Goal: Information Seeking & Learning: Learn about a topic

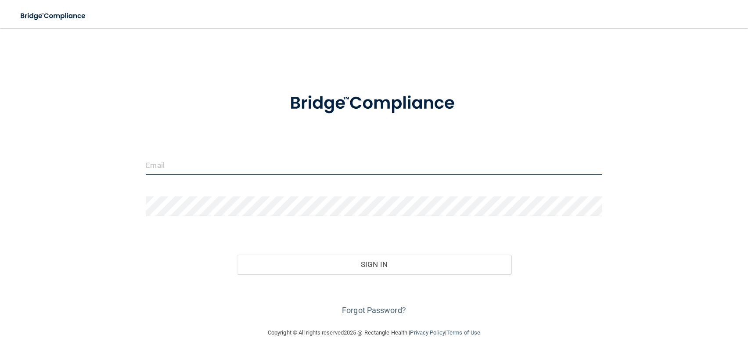
click at [173, 171] on input "email" at bounding box center [374, 165] width 456 height 20
type input "[EMAIL_ADDRESS][DOMAIN_NAME]"
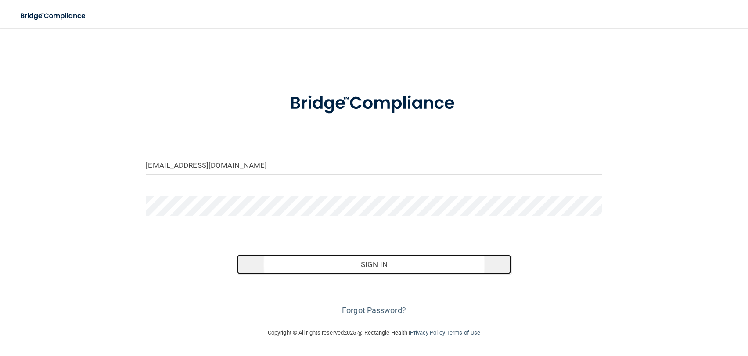
click at [340, 264] on button "Sign In" at bounding box center [374, 264] width 274 height 19
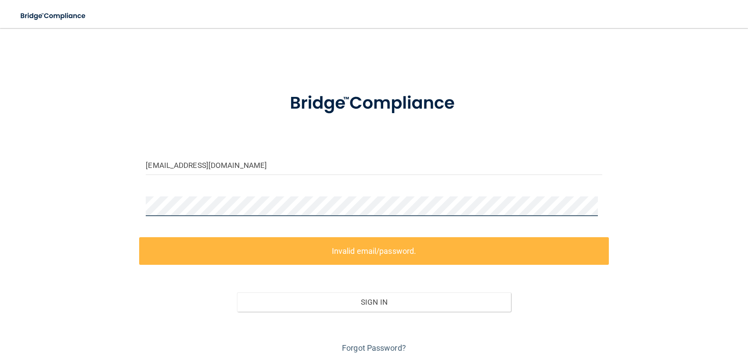
click at [107, 220] on div "arjagodzinski1@tds.net Invalid email/password. You don't have permission to acc…" at bounding box center [374, 196] width 713 height 319
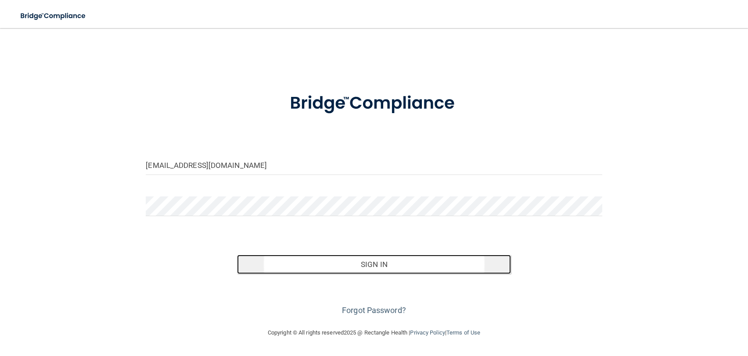
click at [407, 265] on button "Sign In" at bounding box center [374, 264] width 274 height 19
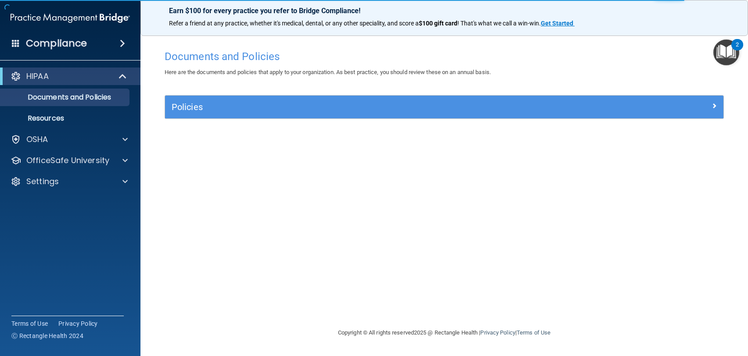
click at [418, 229] on div "Documents and Policies Here are the documents and policies that apply to your o…" at bounding box center [444, 187] width 572 height 282
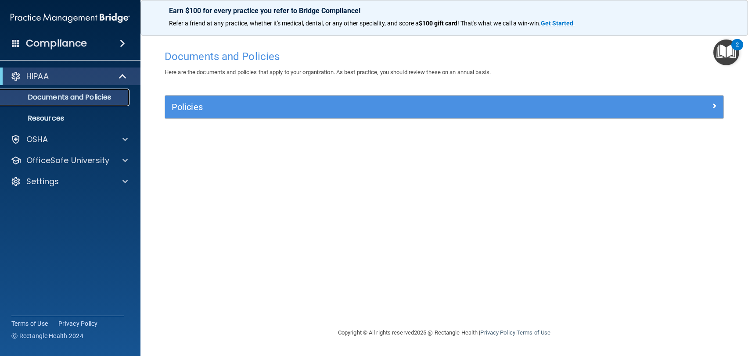
click at [66, 95] on p "Documents and Policies" at bounding box center [66, 97] width 120 height 9
click at [68, 72] on div "HIPAA" at bounding box center [58, 76] width 108 height 11
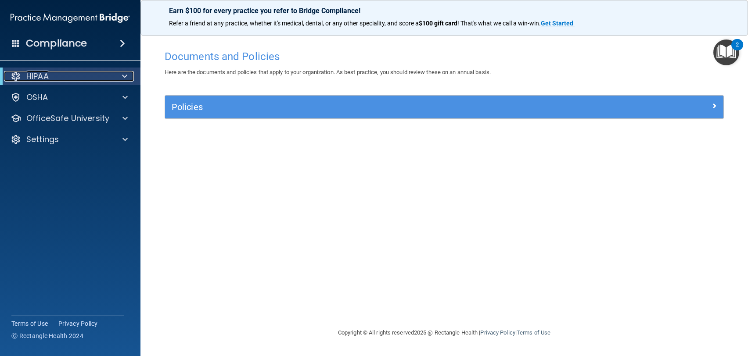
click at [69, 74] on div "HIPAA" at bounding box center [58, 76] width 108 height 11
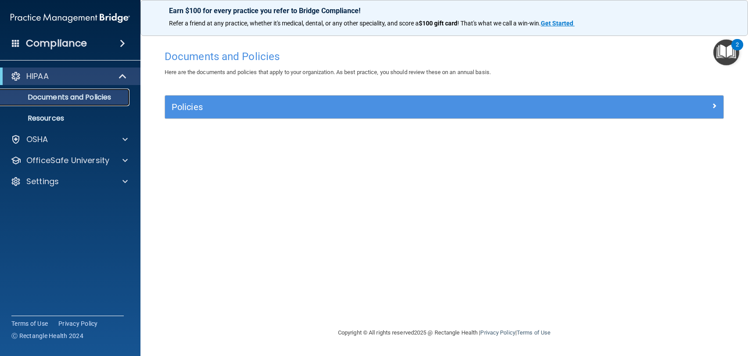
click at [101, 98] on p "Documents and Policies" at bounding box center [66, 97] width 120 height 9
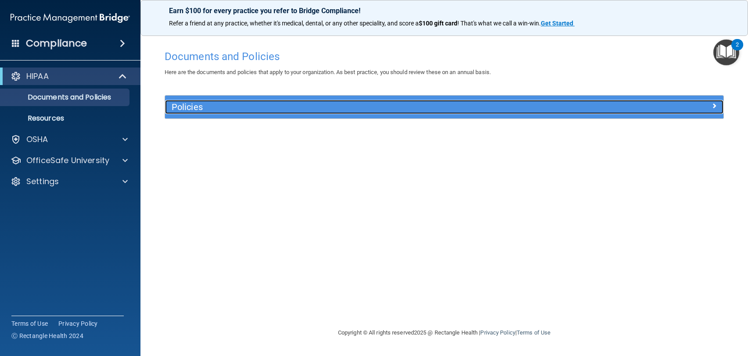
click at [291, 108] on h5 "Policies" at bounding box center [374, 107] width 405 height 10
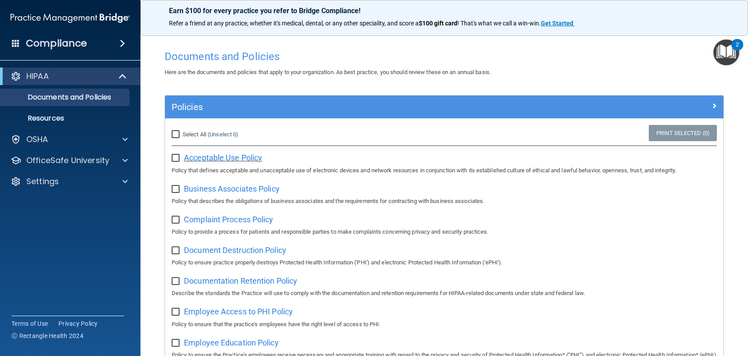
click at [222, 159] on span "Acceptable Use Policy" at bounding box center [223, 157] width 78 height 9
click at [57, 116] on p "Resources" at bounding box center [66, 118] width 120 height 9
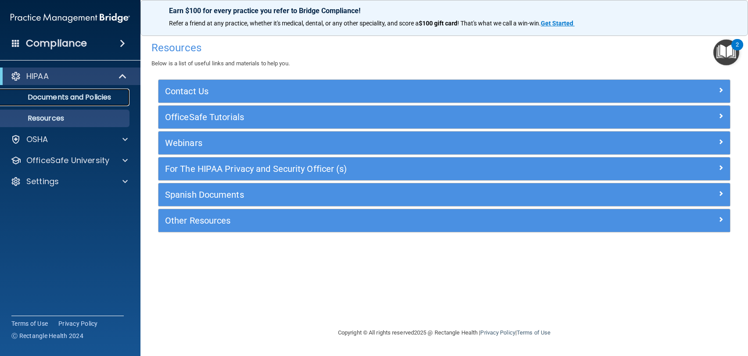
click at [60, 98] on p "Documents and Policies" at bounding box center [66, 97] width 120 height 9
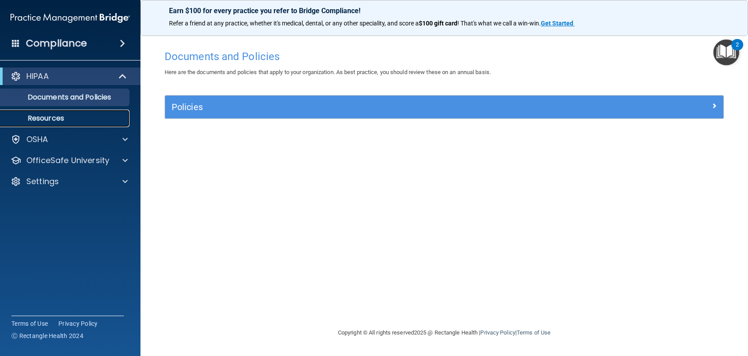
click at [92, 118] on p "Resources" at bounding box center [66, 118] width 120 height 9
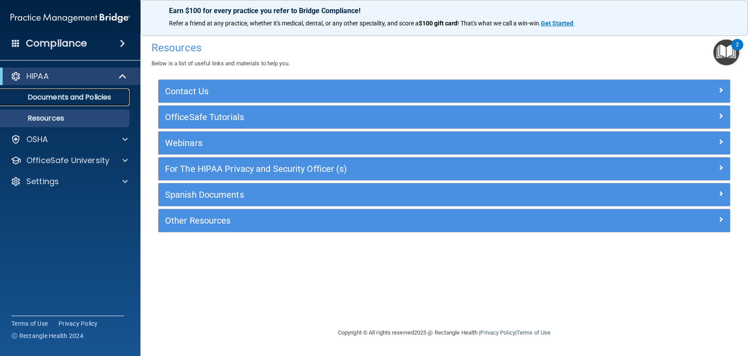
click at [87, 98] on p "Documents and Policies" at bounding box center [66, 97] width 120 height 9
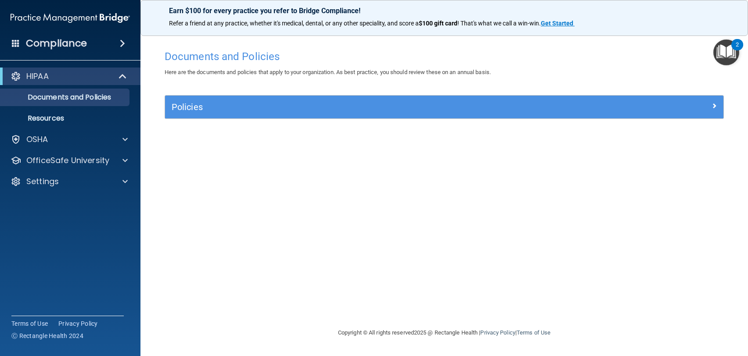
click at [729, 51] on img "Open Resource Center, 2 new notifications" at bounding box center [726, 52] width 26 height 26
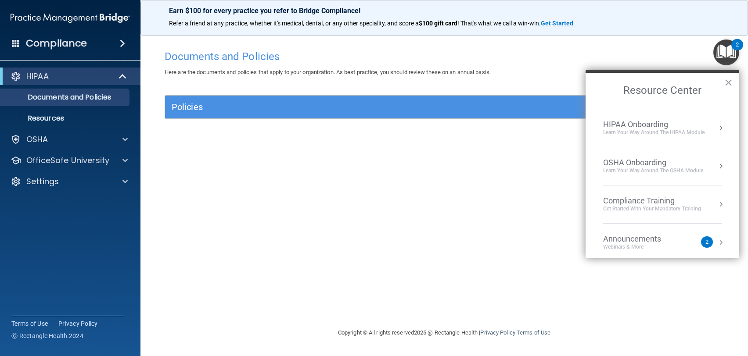
click at [321, 220] on div "Documents and Policies Here are the documents and policies that apply to your o…" at bounding box center [444, 187] width 572 height 282
click at [729, 82] on button "×" at bounding box center [728, 82] width 8 height 14
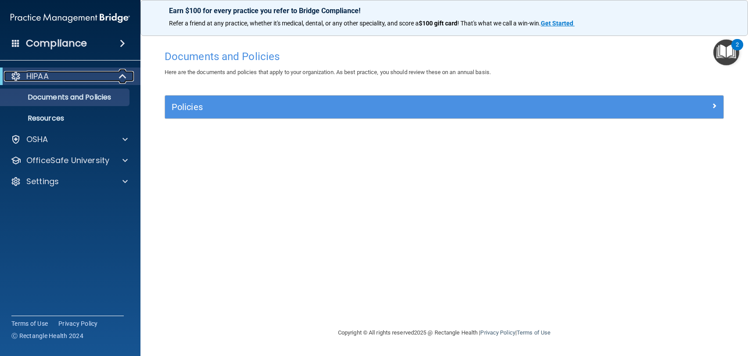
click at [38, 74] on p "HIPAA" at bounding box center [37, 76] width 22 height 11
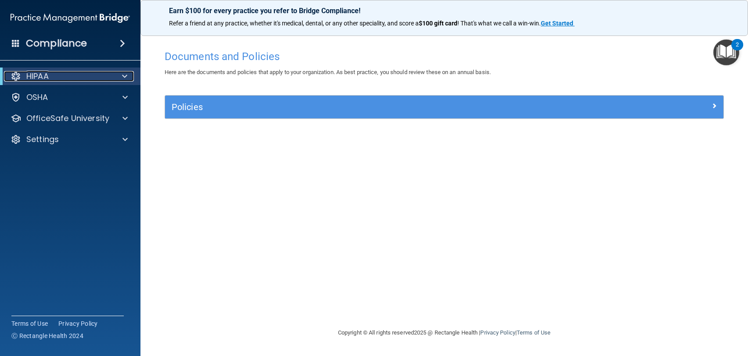
click at [38, 74] on p "HIPAA" at bounding box center [37, 76] width 22 height 11
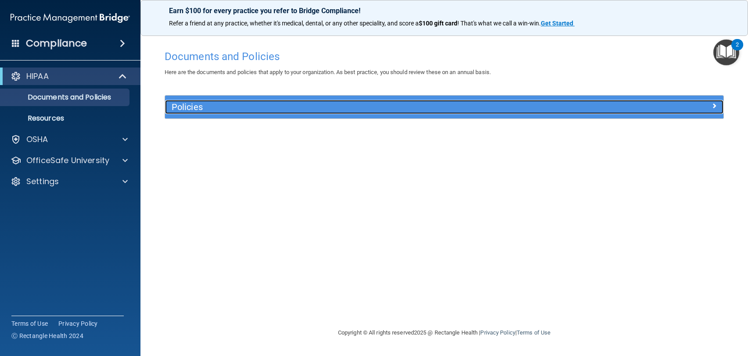
click at [190, 106] on h5 "Policies" at bounding box center [374, 107] width 405 height 10
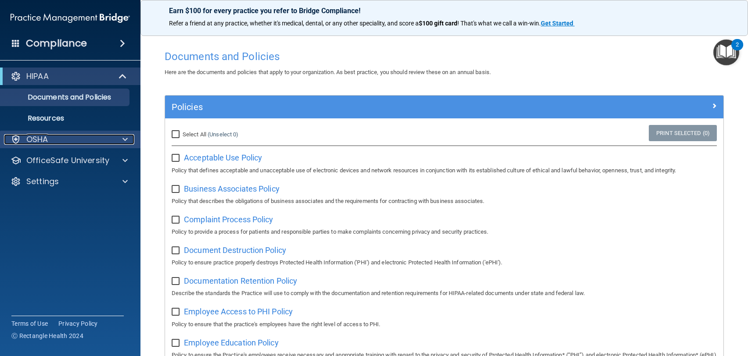
click at [50, 138] on div "OSHA" at bounding box center [58, 139] width 109 height 11
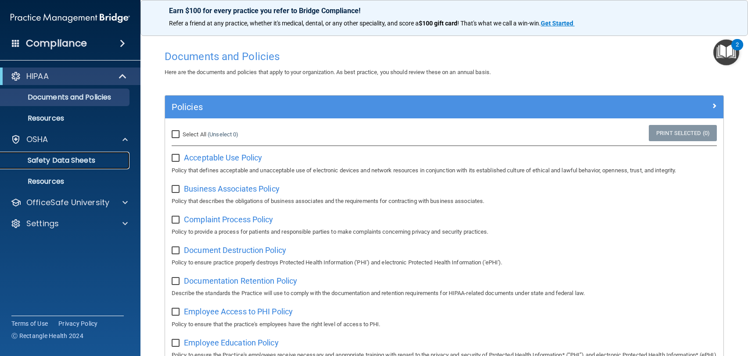
click at [54, 160] on p "Safety Data Sheets" at bounding box center [66, 160] width 120 height 9
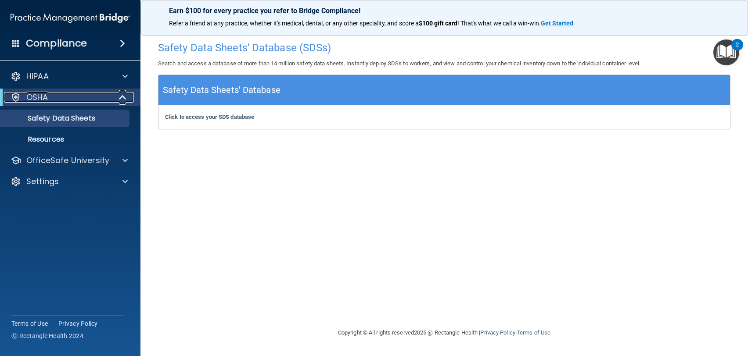
click at [122, 99] on span at bounding box center [123, 97] width 7 height 11
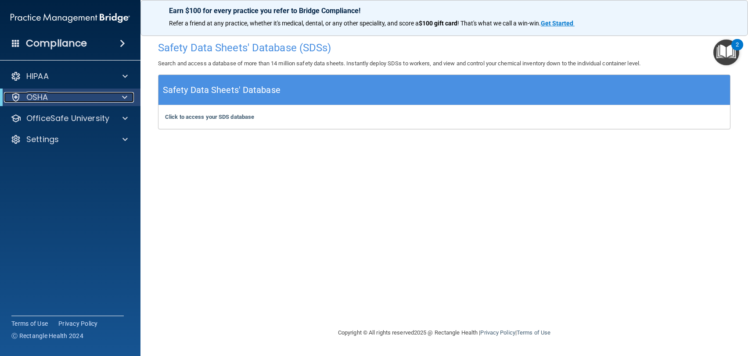
click at [121, 98] on div at bounding box center [123, 97] width 22 height 11
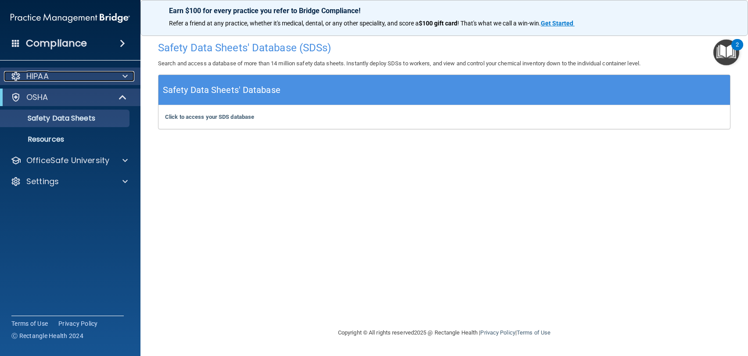
click at [125, 76] on span at bounding box center [124, 76] width 5 height 11
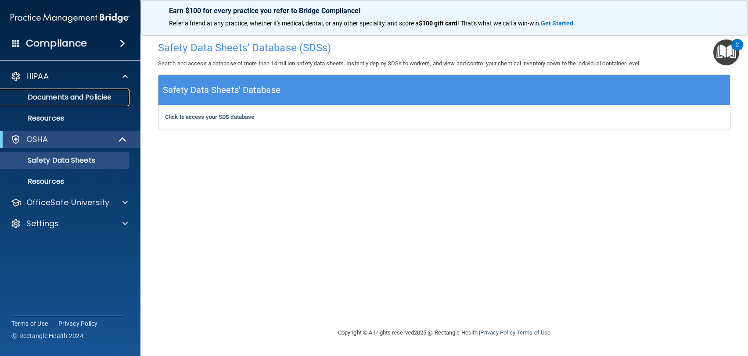
click at [47, 99] on p "Documents and Policies" at bounding box center [66, 97] width 120 height 9
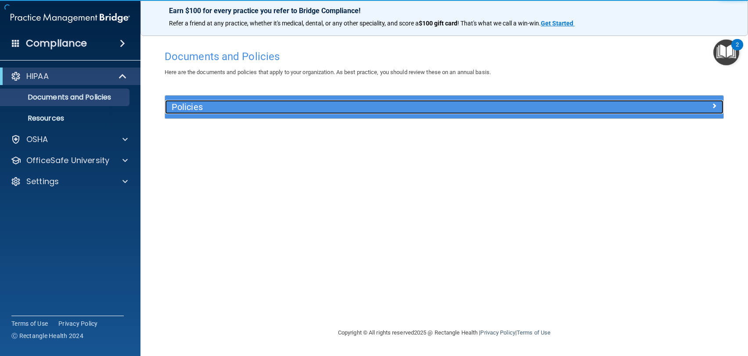
click at [213, 108] on h5 "Policies" at bounding box center [374, 107] width 405 height 10
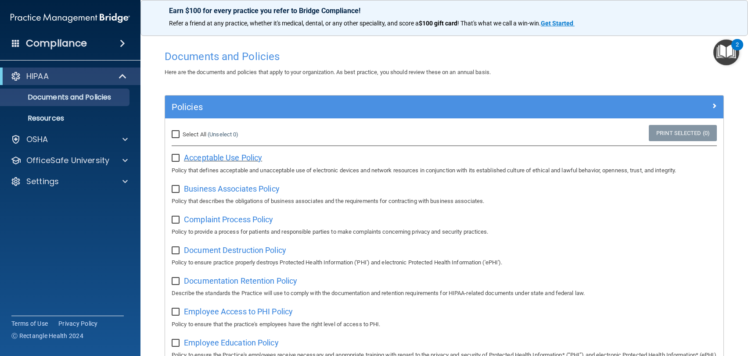
click at [198, 154] on span "Acceptable Use Policy" at bounding box center [223, 157] width 78 height 9
click at [215, 156] on span "Acceptable Use Policy" at bounding box center [223, 157] width 78 height 9
click at [224, 285] on span "Documentation Retention Policy" at bounding box center [240, 280] width 113 height 9
click at [47, 140] on p "OSHA" at bounding box center [37, 139] width 22 height 11
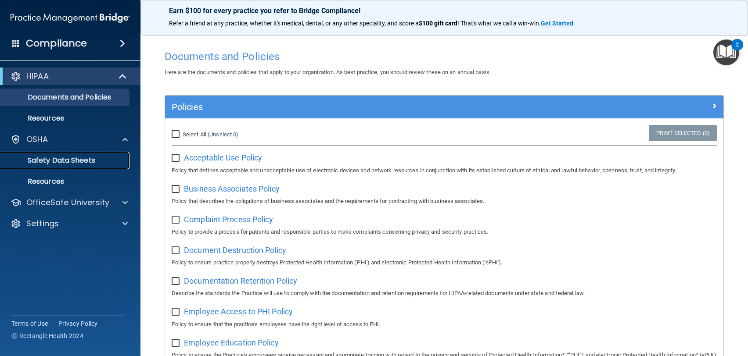
click at [81, 160] on p "Safety Data Sheets" at bounding box center [66, 160] width 120 height 9
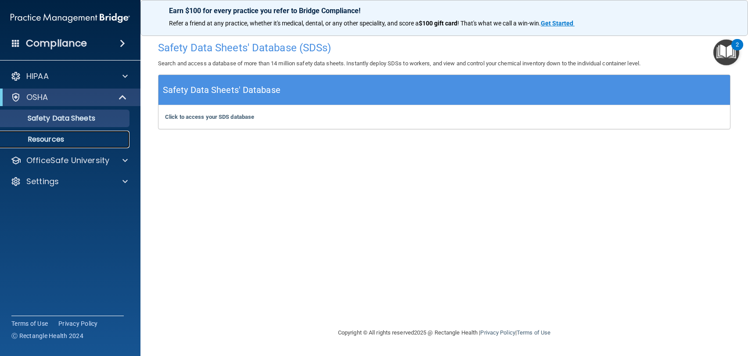
click at [55, 139] on p "Resources" at bounding box center [66, 139] width 120 height 9
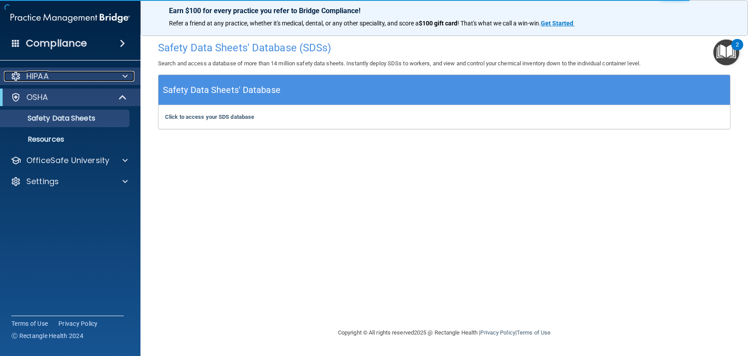
click at [126, 77] on span at bounding box center [124, 76] width 5 height 11
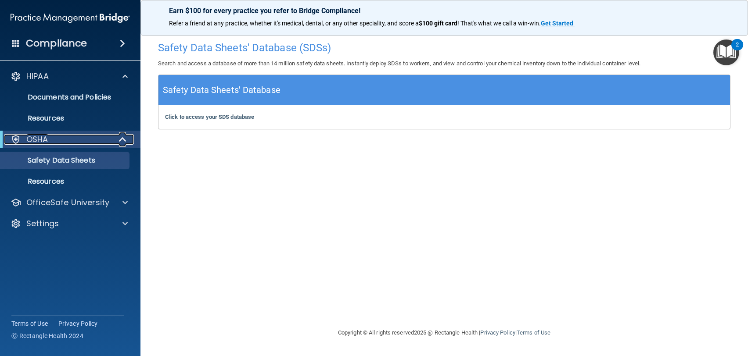
click at [59, 140] on div "OSHA" at bounding box center [58, 139] width 108 height 11
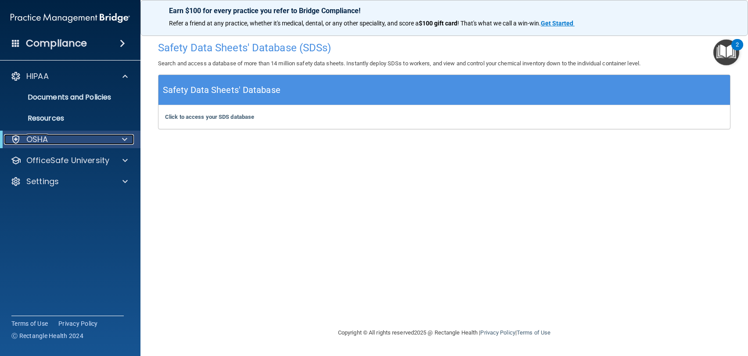
click at [60, 139] on div "OSHA" at bounding box center [58, 139] width 108 height 11
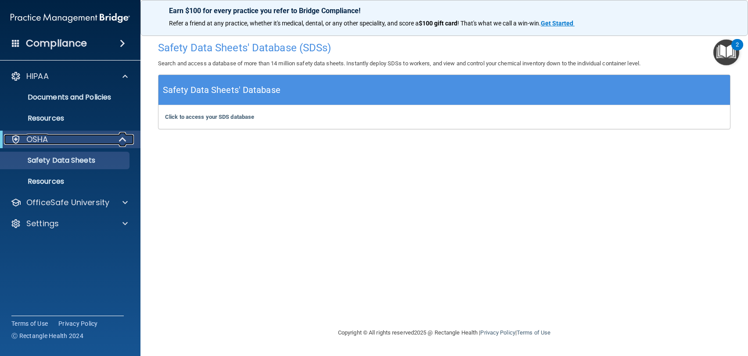
click at [120, 139] on span at bounding box center [123, 139] width 7 height 11
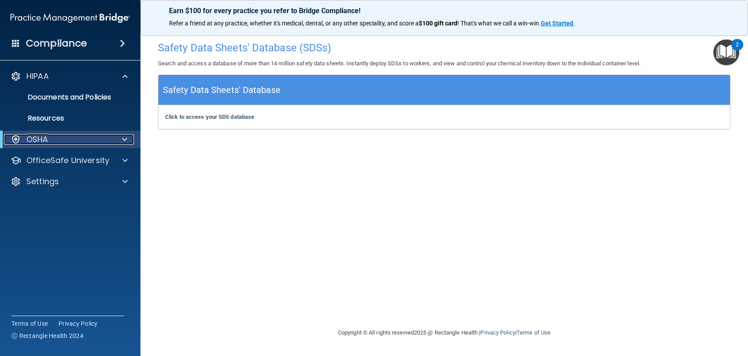
click at [120, 139] on div at bounding box center [123, 139] width 22 height 11
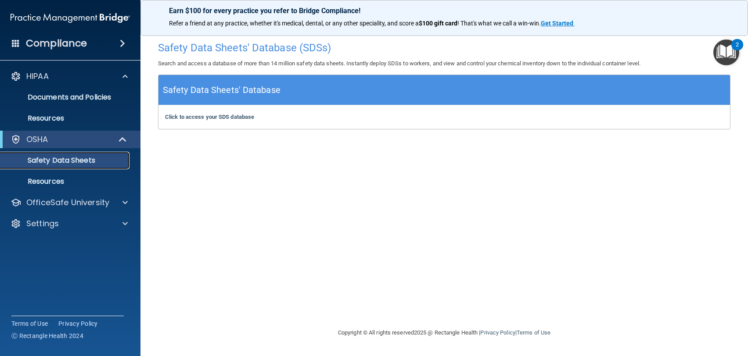
click at [57, 160] on p "Safety Data Sheets" at bounding box center [66, 160] width 120 height 9
click at [54, 184] on p "Resources" at bounding box center [66, 181] width 120 height 9
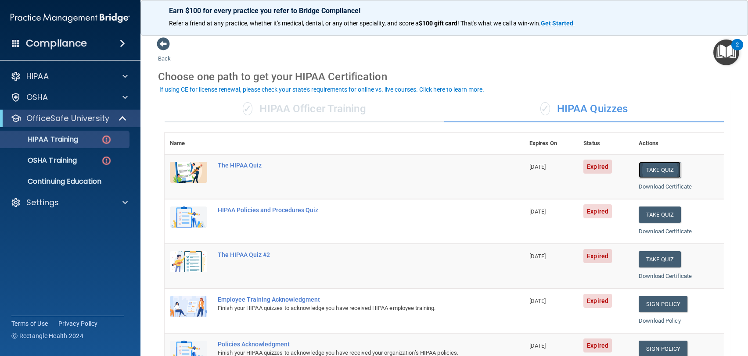
click at [643, 172] on button "Take Quiz" at bounding box center [659, 170] width 42 height 16
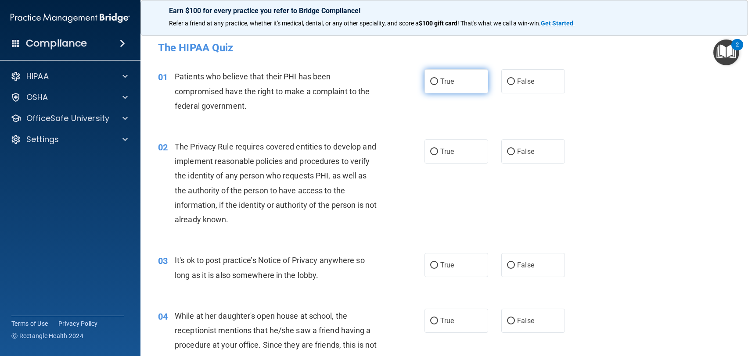
click at [425, 79] on label "True" at bounding box center [456, 81] width 64 height 24
click at [430, 79] on input "True" at bounding box center [434, 82] width 8 height 7
radio input "true"
click at [507, 154] on input "False" at bounding box center [511, 152] width 8 height 7
radio input "true"
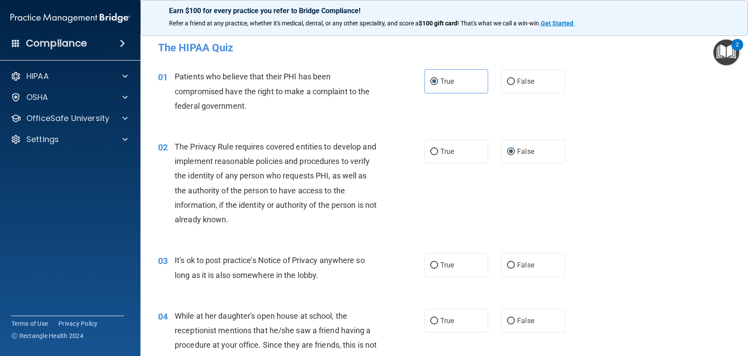
scroll to position [44, 0]
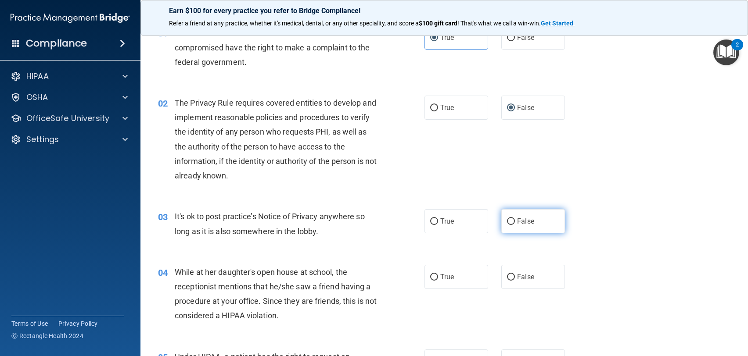
click at [507, 221] on input "False" at bounding box center [511, 222] width 8 height 7
radio input "true"
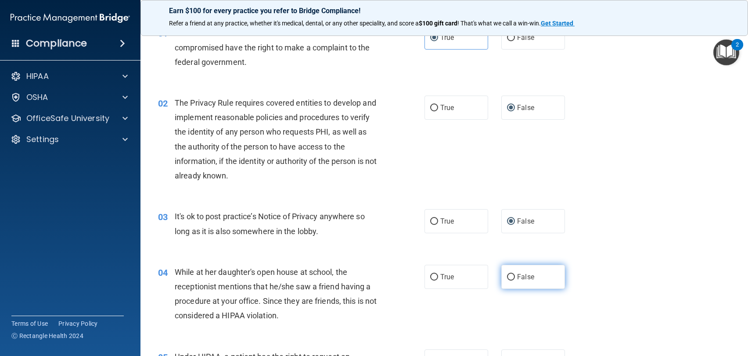
click at [507, 276] on input "False" at bounding box center [511, 277] width 8 height 7
radio input "true"
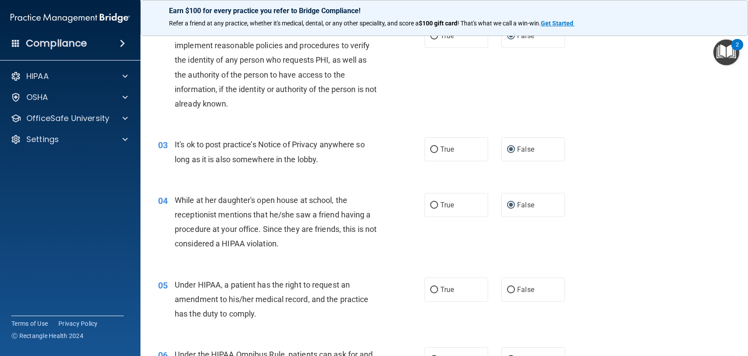
scroll to position [132, 0]
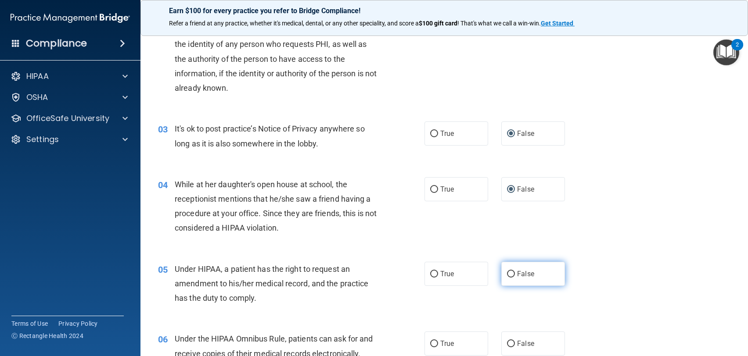
click at [509, 277] on input "False" at bounding box center [511, 274] width 8 height 7
radio input "true"
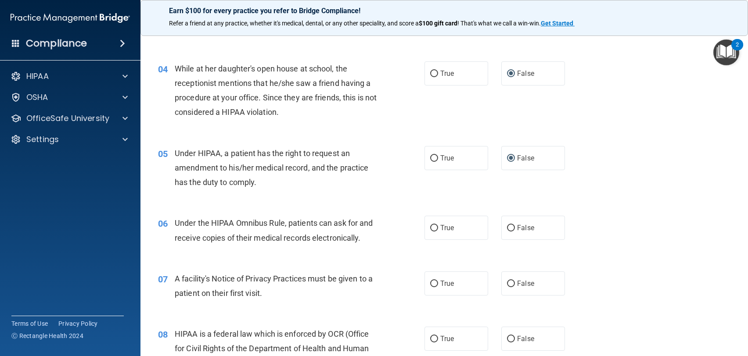
scroll to position [263, 0]
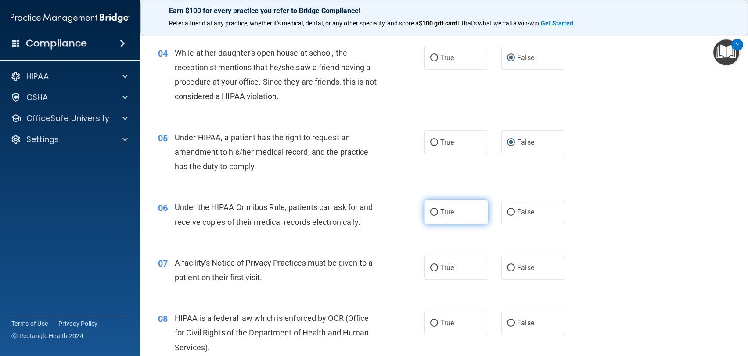
click at [431, 213] on input "True" at bounding box center [434, 212] width 8 height 7
radio input "true"
click at [432, 270] on input "True" at bounding box center [434, 268] width 8 height 7
radio input "true"
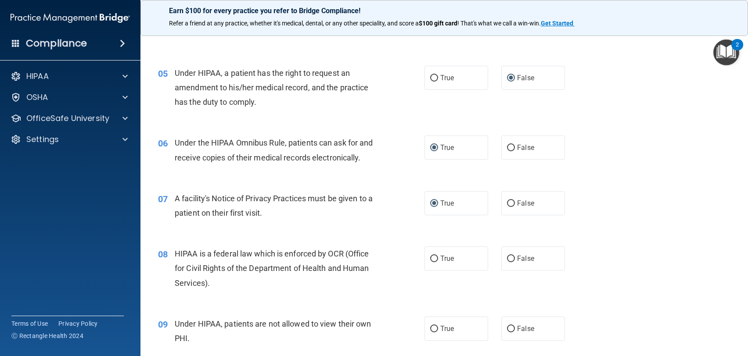
scroll to position [351, 0]
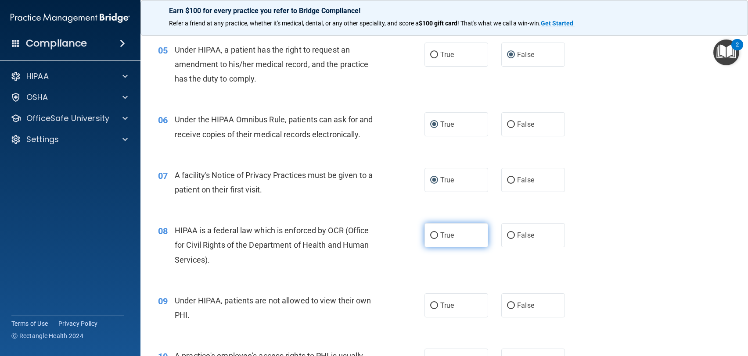
click at [430, 236] on input "True" at bounding box center [434, 236] width 8 height 7
radio input "true"
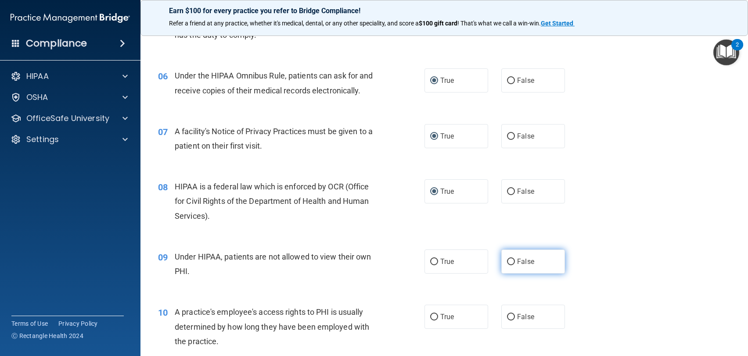
click at [509, 261] on input "False" at bounding box center [511, 262] width 8 height 7
radio input "true"
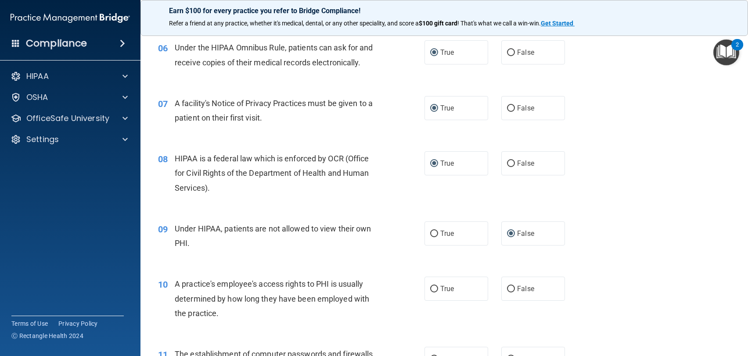
scroll to position [439, 0]
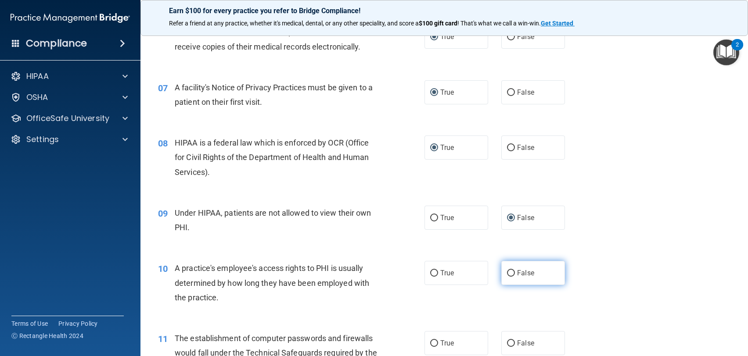
click at [507, 277] on label "False" at bounding box center [533, 273] width 64 height 24
click at [507, 277] on input "False" at bounding box center [511, 273] width 8 height 7
radio input "true"
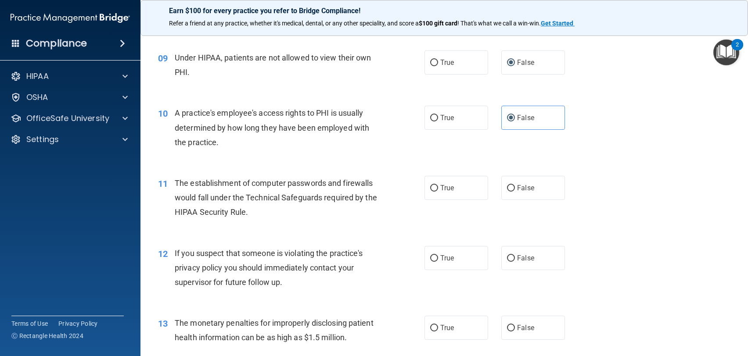
scroll to position [614, 0]
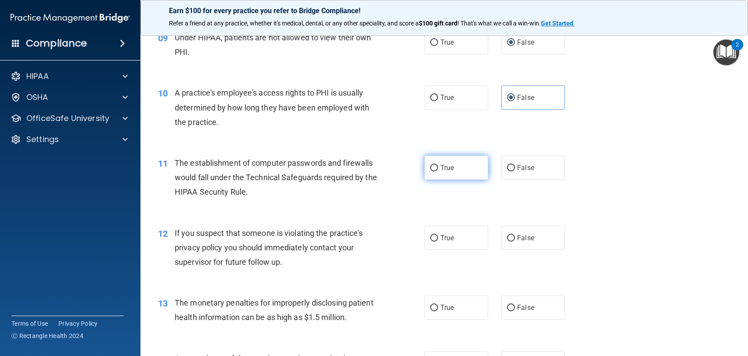
click at [432, 172] on label "True" at bounding box center [456, 168] width 64 height 24
click at [432, 172] on input "True" at bounding box center [434, 168] width 8 height 7
radio input "true"
click at [432, 239] on input "True" at bounding box center [434, 238] width 8 height 7
radio input "true"
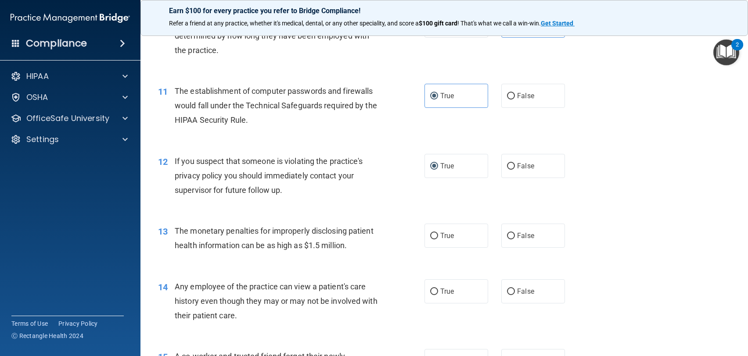
scroll to position [702, 0]
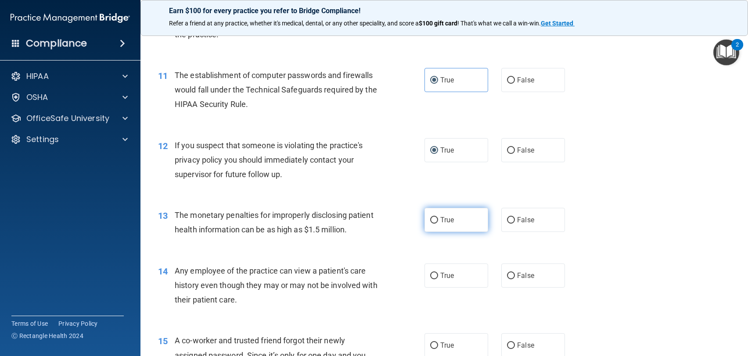
click at [430, 220] on input "True" at bounding box center [434, 220] width 8 height 7
radio input "true"
click at [507, 277] on input "False" at bounding box center [511, 276] width 8 height 7
radio input "true"
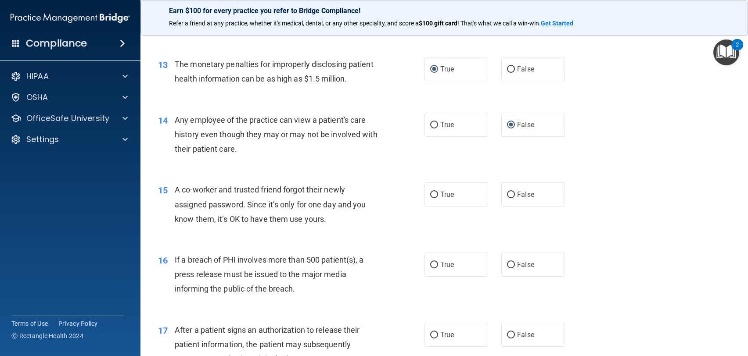
scroll to position [878, 0]
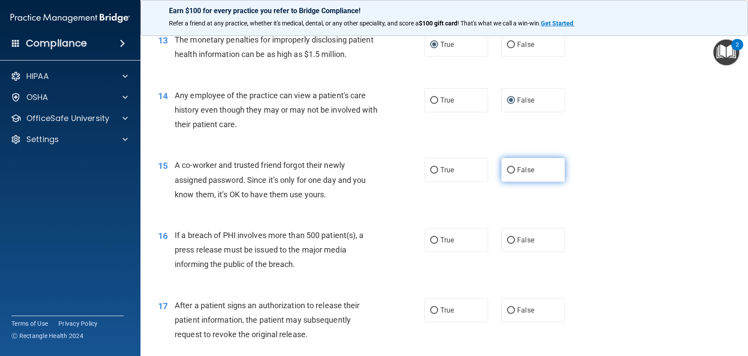
click at [508, 175] on label "False" at bounding box center [533, 170] width 64 height 24
click at [508, 174] on input "False" at bounding box center [511, 170] width 8 height 7
radio input "true"
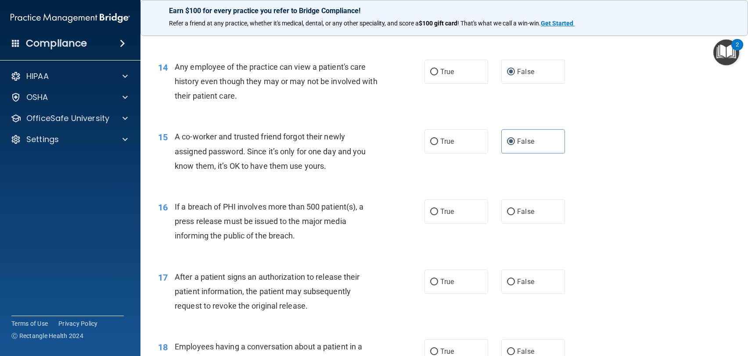
scroll to position [921, 0]
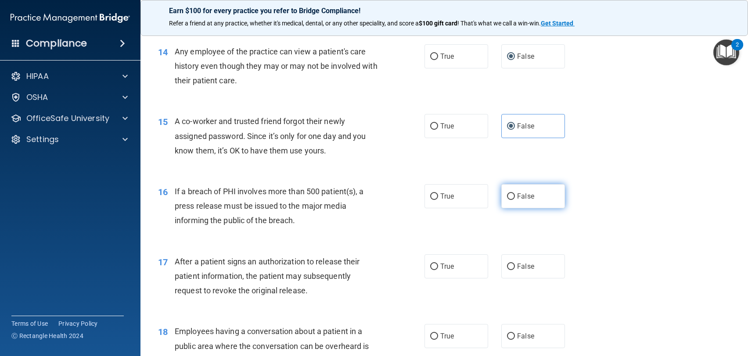
click at [509, 198] on input "False" at bounding box center [511, 197] width 8 height 7
radio input "true"
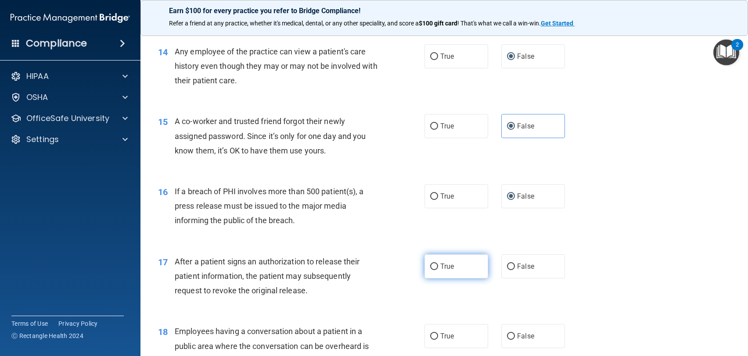
click at [430, 268] on input "True" at bounding box center [434, 267] width 8 height 7
radio input "true"
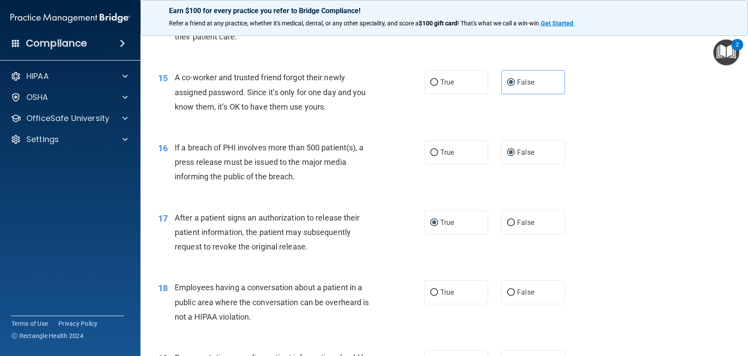
scroll to position [1009, 0]
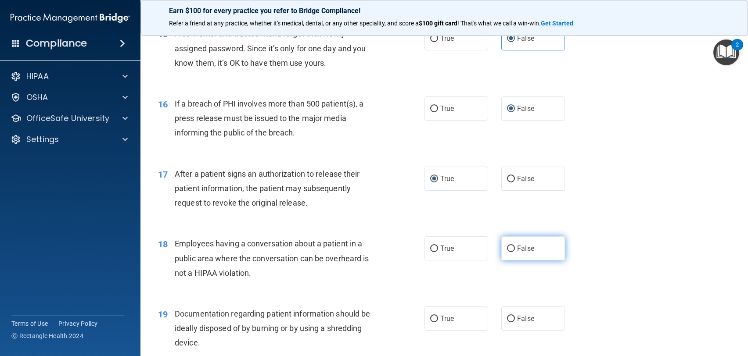
click at [507, 246] on input "False" at bounding box center [511, 249] width 8 height 7
radio input "true"
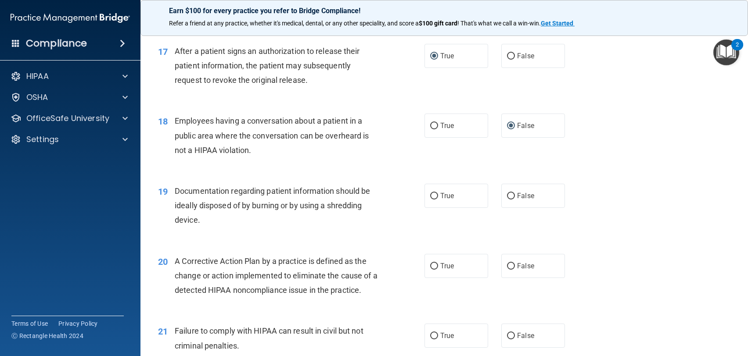
scroll to position [1141, 0]
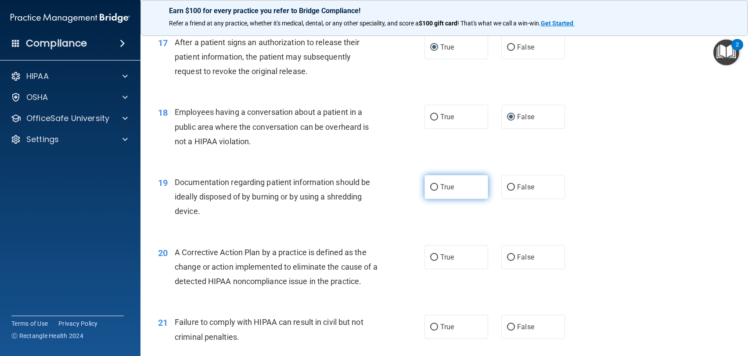
click at [433, 187] on input "True" at bounding box center [434, 187] width 8 height 7
radio input "true"
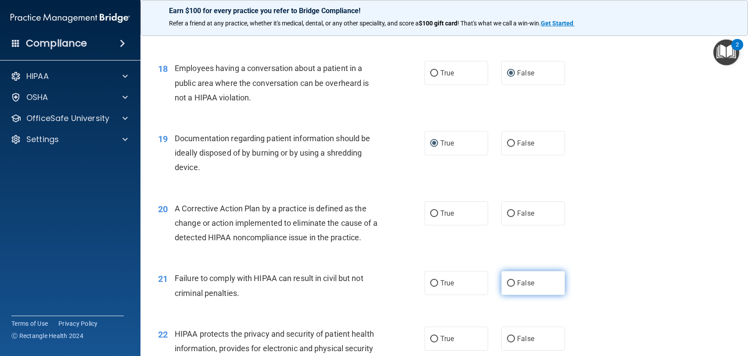
click at [509, 284] on input "False" at bounding box center [511, 283] width 8 height 7
radio input "true"
click at [433, 216] on input "True" at bounding box center [434, 214] width 8 height 7
radio input "true"
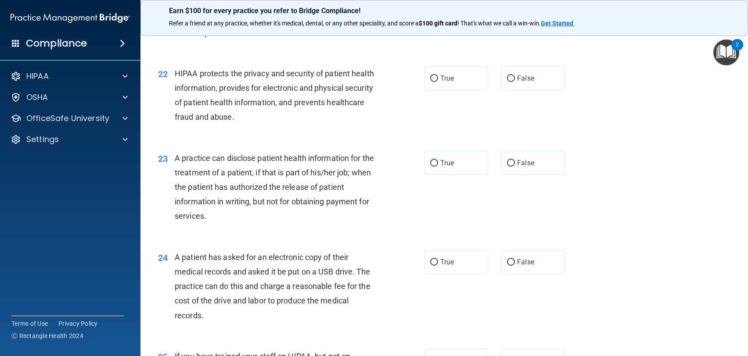
scroll to position [1448, 0]
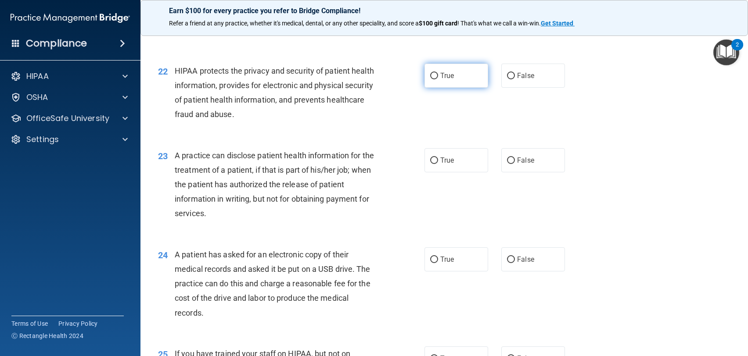
click at [431, 76] on input "True" at bounding box center [434, 76] width 8 height 7
radio input "true"
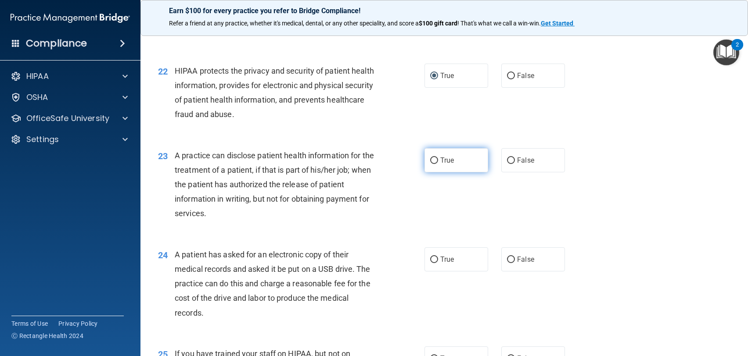
click at [430, 159] on input "True" at bounding box center [434, 161] width 8 height 7
radio input "true"
click at [433, 261] on input "True" at bounding box center [434, 260] width 8 height 7
radio input "true"
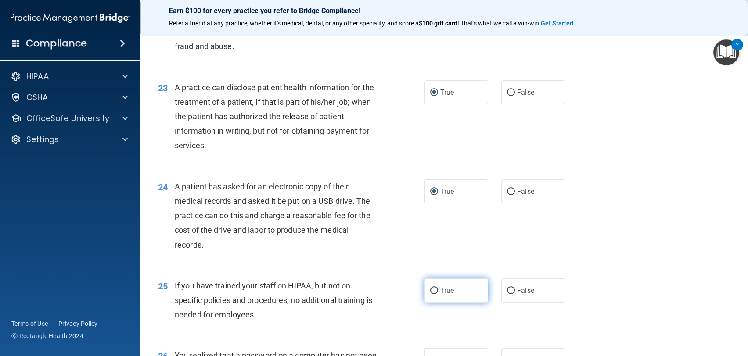
scroll to position [1536, 0]
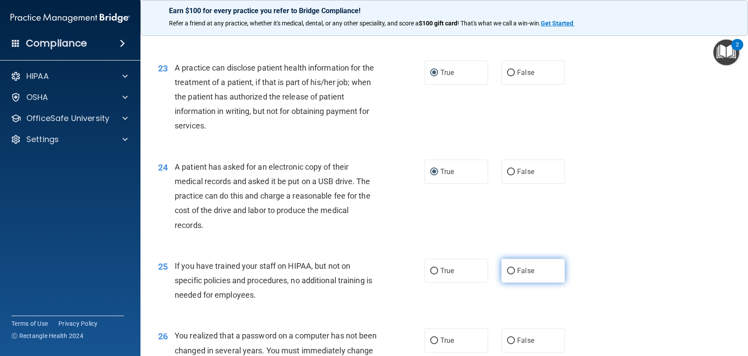
click at [507, 269] on input "False" at bounding box center [511, 271] width 8 height 7
radio input "true"
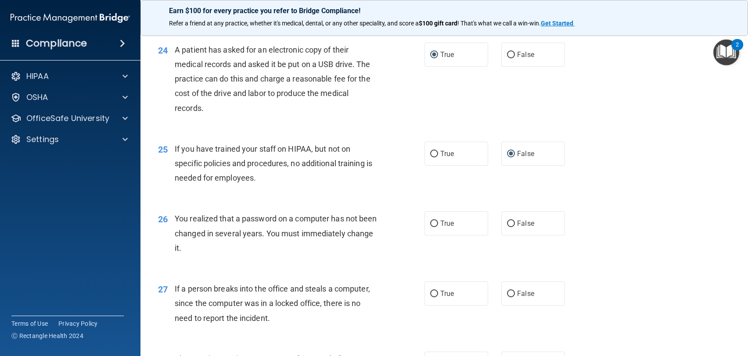
scroll to position [1667, 0]
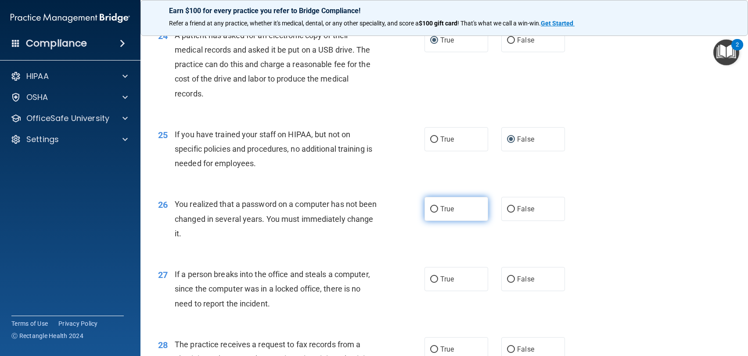
click at [430, 212] on input "True" at bounding box center [434, 209] width 8 height 7
radio input "true"
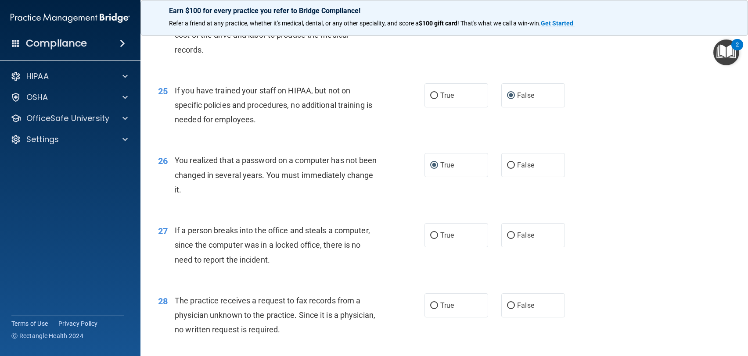
scroll to position [1755, 0]
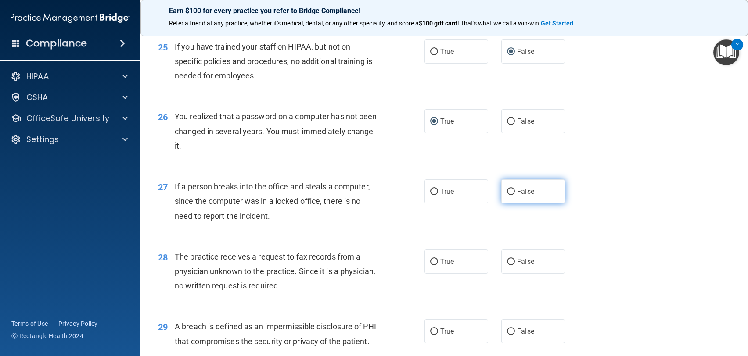
click at [507, 193] on input "False" at bounding box center [511, 192] width 8 height 7
radio input "true"
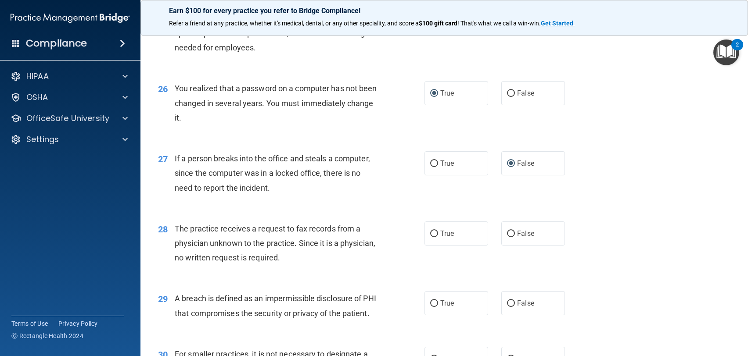
scroll to position [1799, 0]
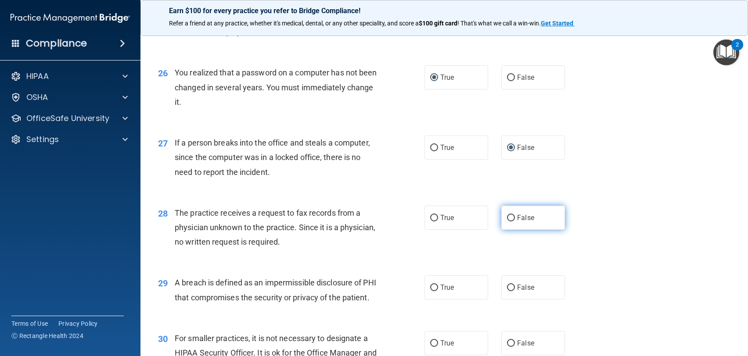
click at [507, 217] on input "False" at bounding box center [511, 218] width 8 height 7
radio input "true"
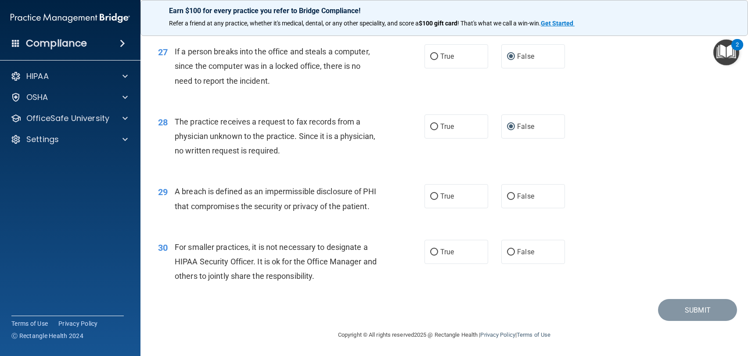
scroll to position [1905, 0]
click at [432, 194] on input "True" at bounding box center [434, 197] width 8 height 7
radio input "true"
click at [509, 256] on label "False" at bounding box center [533, 252] width 64 height 24
click at [509, 256] on input "False" at bounding box center [511, 252] width 8 height 7
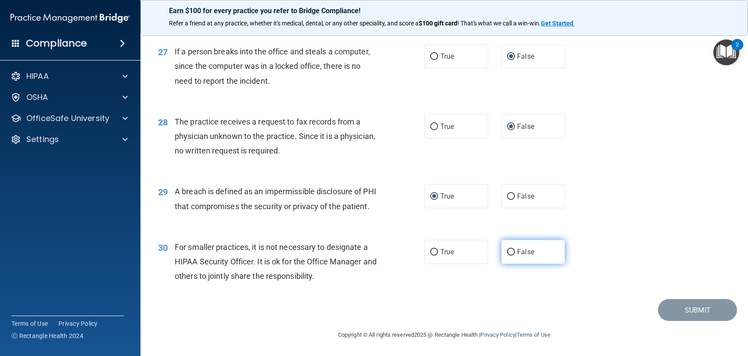
radio input "true"
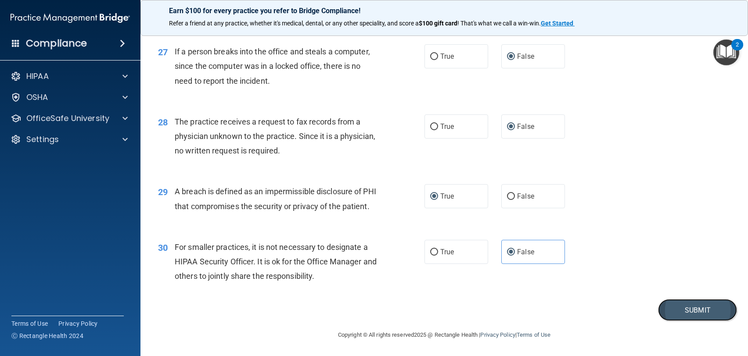
click at [688, 314] on button "Submit" at bounding box center [697, 310] width 79 height 22
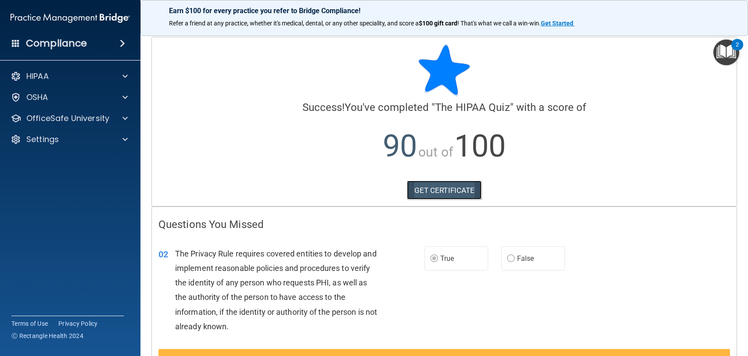
click at [461, 189] on link "GET CERTIFICATE" at bounding box center [444, 190] width 75 height 19
click at [83, 115] on p "OfficeSafe University" at bounding box center [67, 118] width 83 height 11
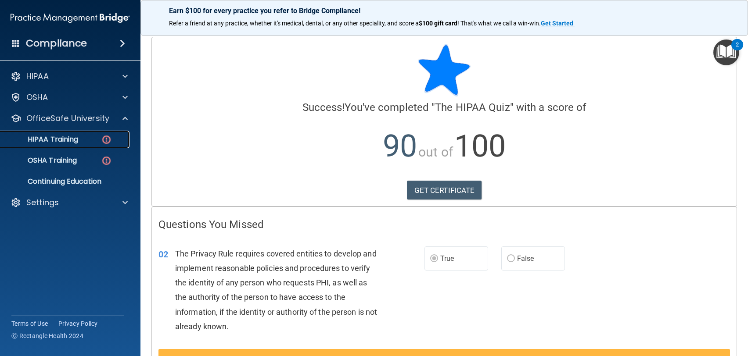
click at [73, 138] on p "HIPAA Training" at bounding box center [42, 139] width 72 height 9
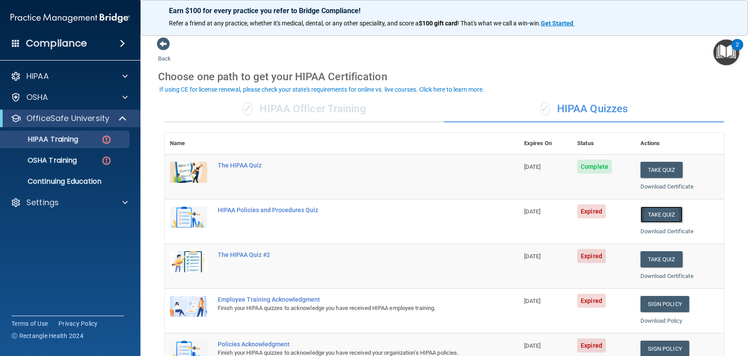
click at [662, 213] on button "Take Quiz" at bounding box center [661, 215] width 42 height 16
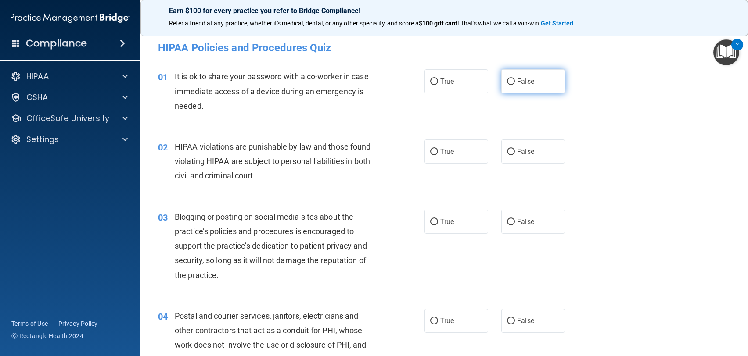
click at [507, 83] on input "False" at bounding box center [511, 82] width 8 height 7
radio input "true"
click at [434, 149] on input "True" at bounding box center [434, 152] width 8 height 7
radio input "true"
click at [430, 223] on input "True" at bounding box center [434, 222] width 8 height 7
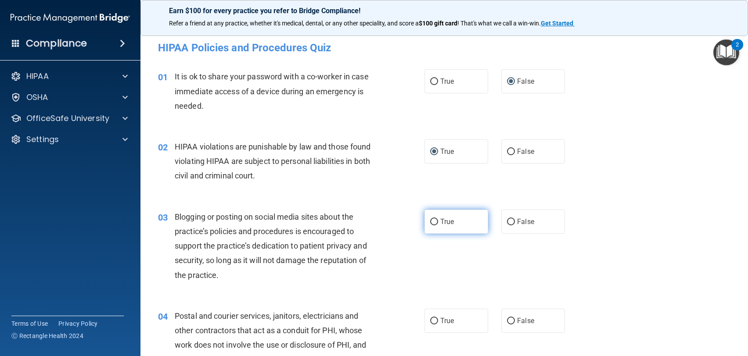
radio input "true"
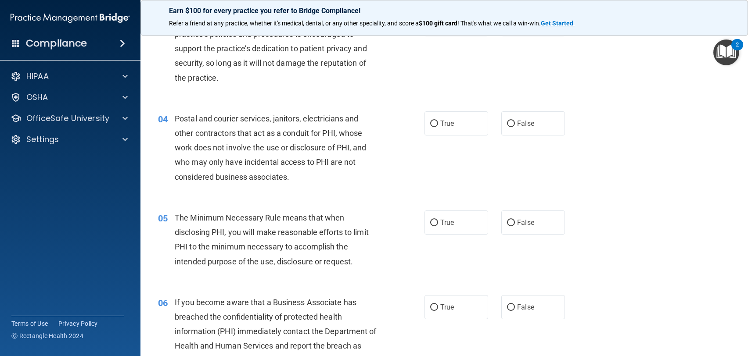
scroll to position [219, 0]
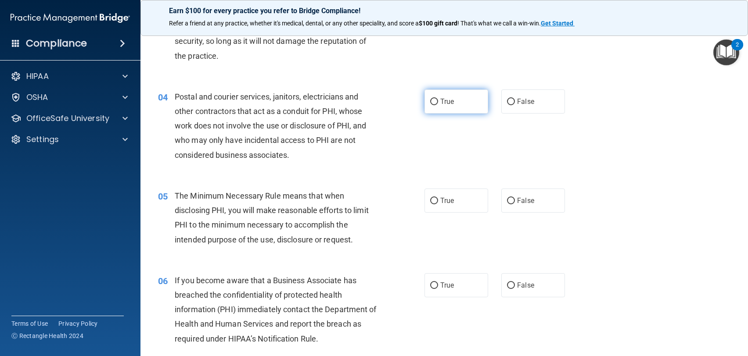
click at [430, 100] on input "True" at bounding box center [434, 102] width 8 height 7
radio input "true"
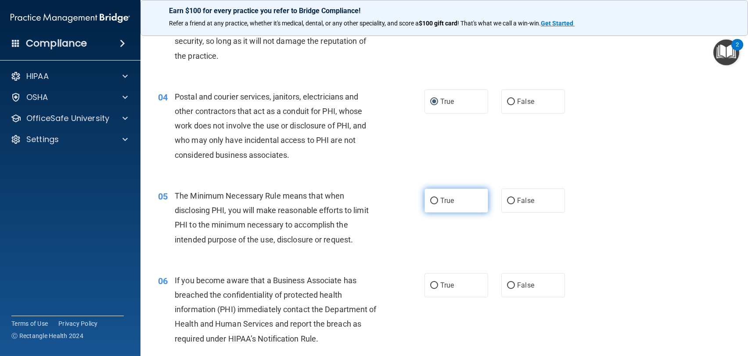
click at [430, 201] on input "True" at bounding box center [434, 201] width 8 height 7
radio input "true"
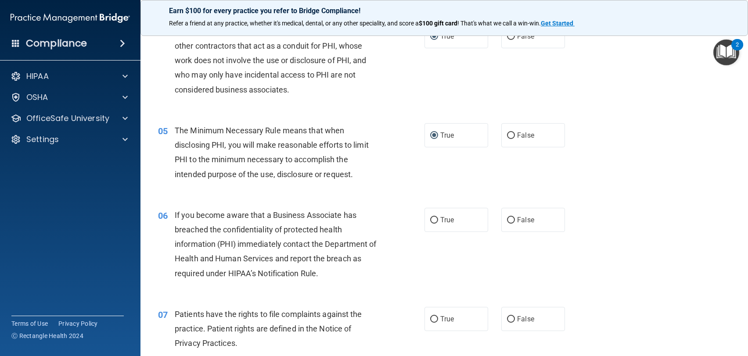
scroll to position [307, 0]
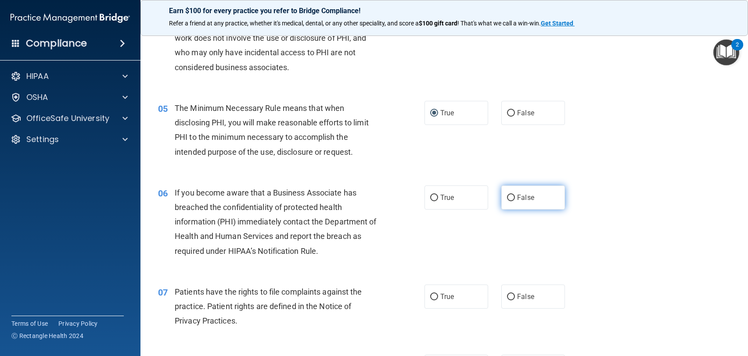
click at [507, 199] on input "False" at bounding box center [511, 198] width 8 height 7
radio input "true"
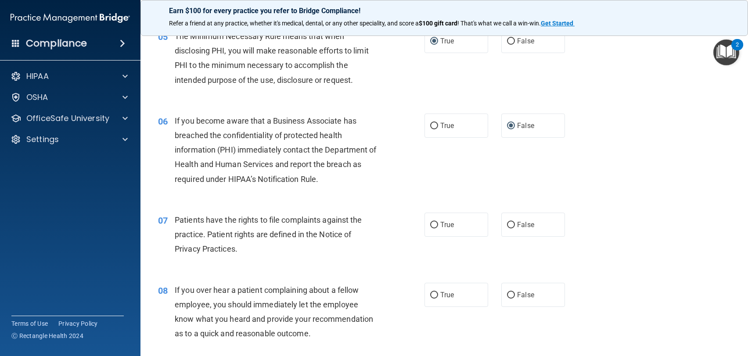
scroll to position [395, 0]
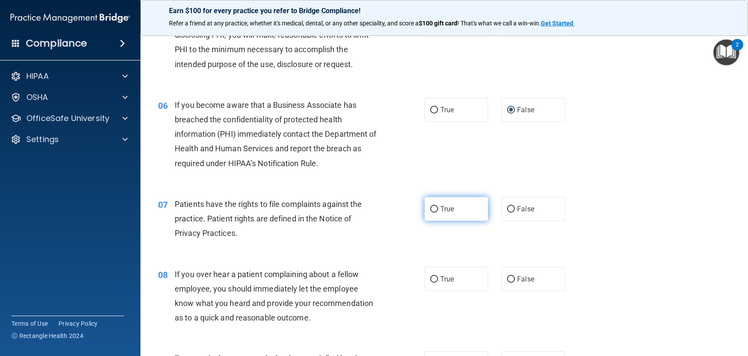
click at [430, 210] on input "True" at bounding box center [434, 209] width 8 height 7
radio input "true"
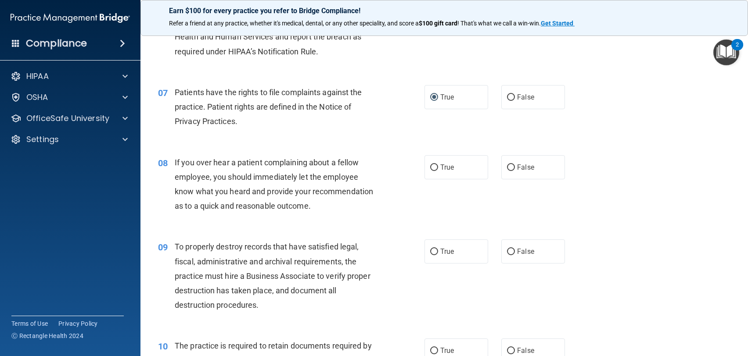
scroll to position [527, 0]
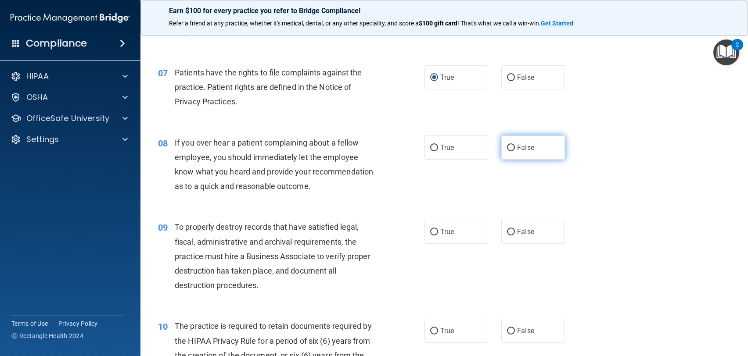
click at [507, 152] on label "False" at bounding box center [533, 148] width 64 height 24
click at [507, 151] on input "False" at bounding box center [511, 148] width 8 height 7
radio input "true"
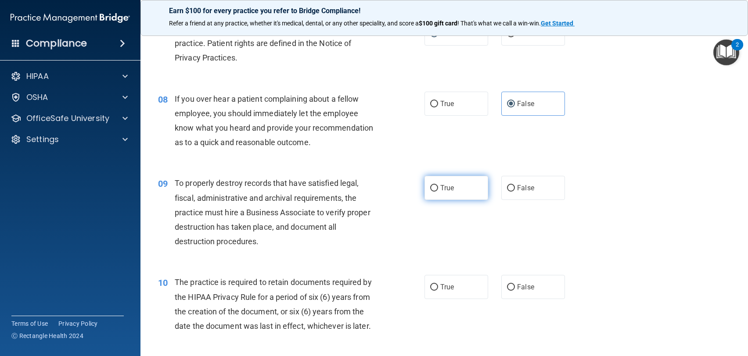
click at [430, 190] on input "True" at bounding box center [434, 188] width 8 height 7
radio input "true"
click at [430, 187] on input "True" at bounding box center [434, 188] width 8 height 7
click at [507, 190] on input "False" at bounding box center [511, 188] width 8 height 7
radio input "true"
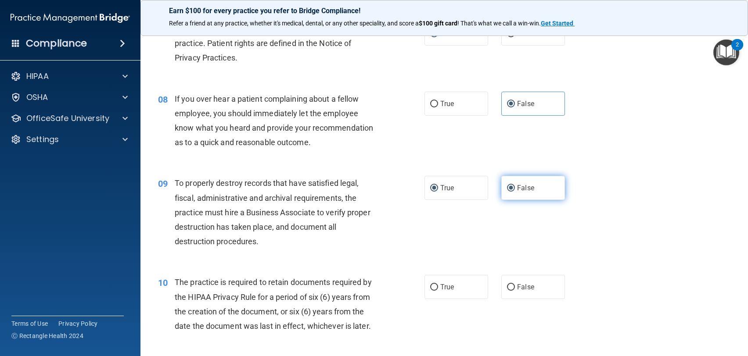
radio input "false"
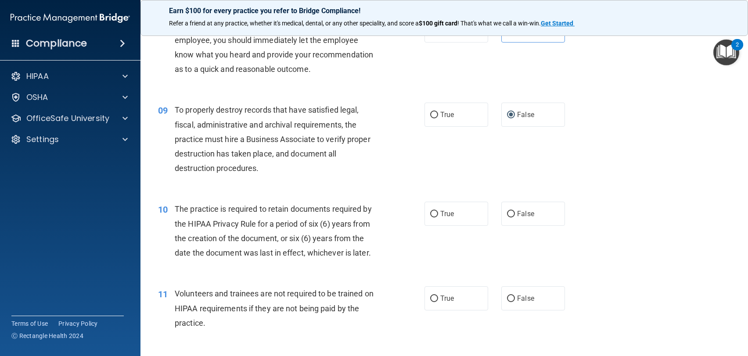
scroll to position [658, 0]
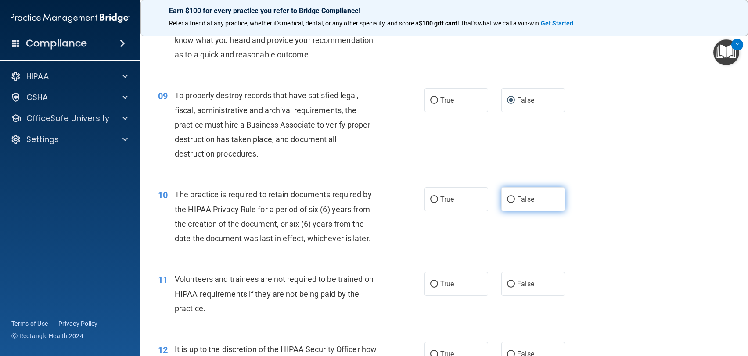
click at [507, 200] on input "False" at bounding box center [511, 200] width 8 height 7
radio input "true"
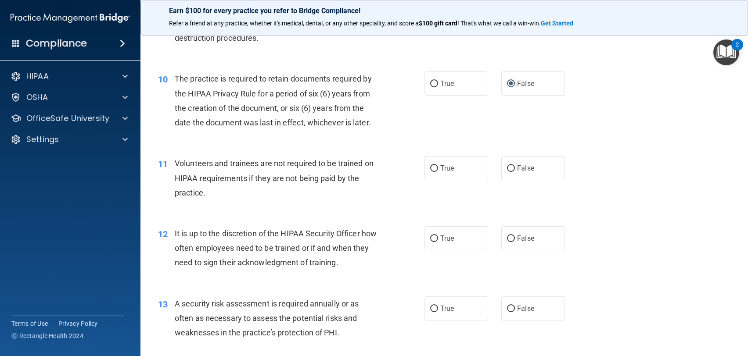
scroll to position [790, 0]
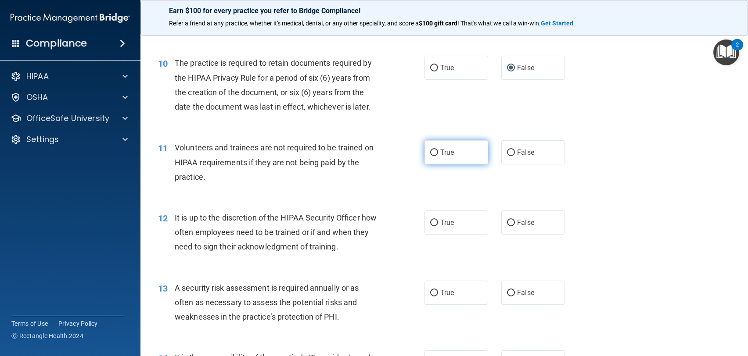
click at [430, 155] on input "True" at bounding box center [434, 153] width 8 height 7
radio input "true"
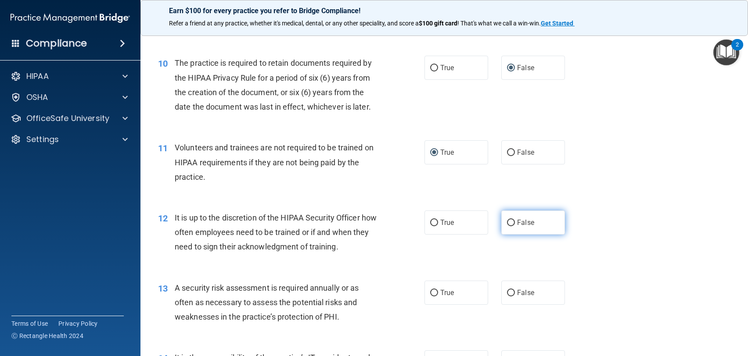
click at [507, 224] on input "False" at bounding box center [511, 223] width 8 height 7
radio input "true"
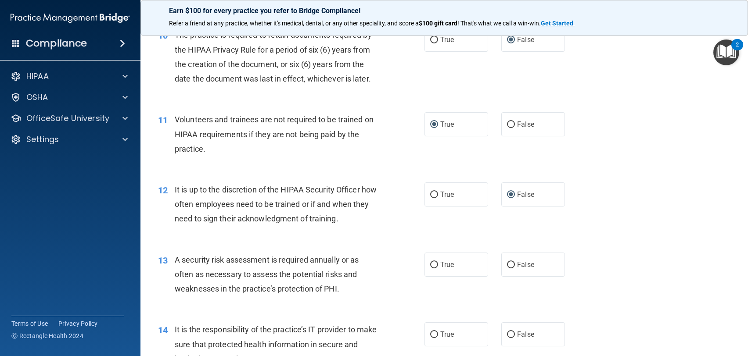
scroll to position [834, 0]
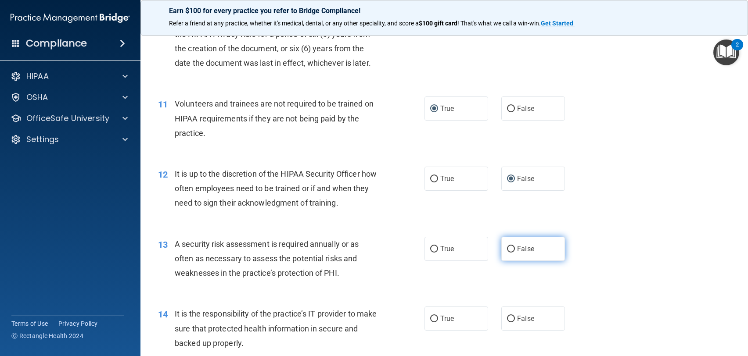
click at [508, 249] on input "False" at bounding box center [511, 249] width 8 height 7
radio input "true"
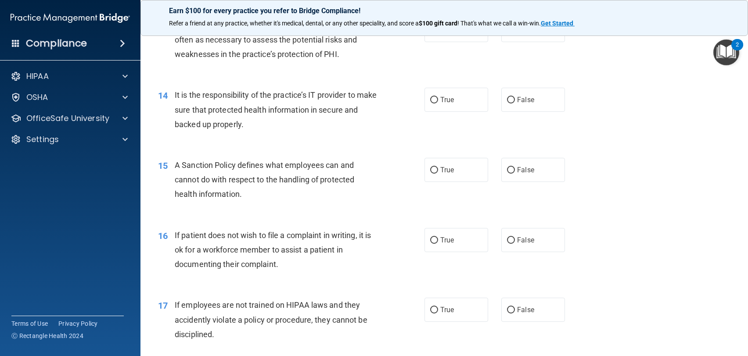
scroll to position [1053, 0]
click at [432, 101] on input "True" at bounding box center [434, 100] width 8 height 7
radio input "true"
click at [430, 168] on input "True" at bounding box center [434, 170] width 8 height 7
radio input "true"
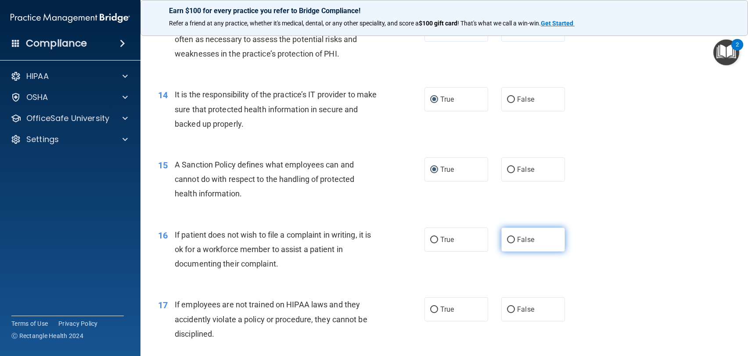
click at [507, 242] on input "False" at bounding box center [511, 240] width 8 height 7
radio input "true"
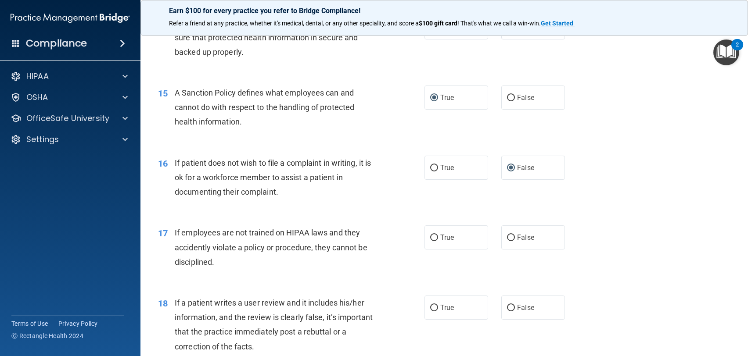
scroll to position [1141, 0]
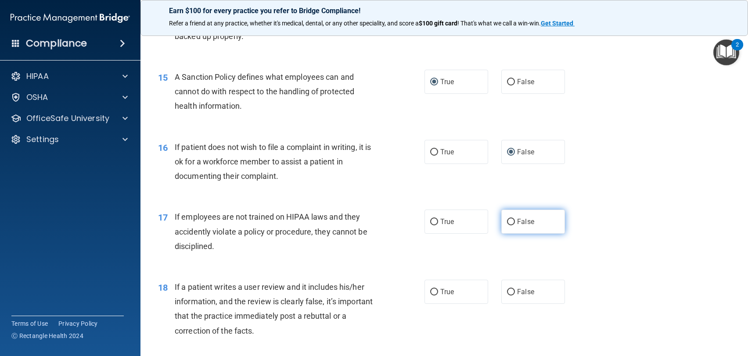
click at [507, 222] on input "False" at bounding box center [511, 222] width 8 height 7
radio input "true"
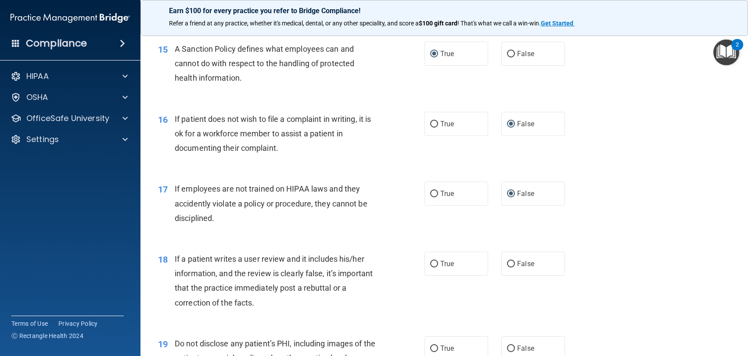
scroll to position [1185, 0]
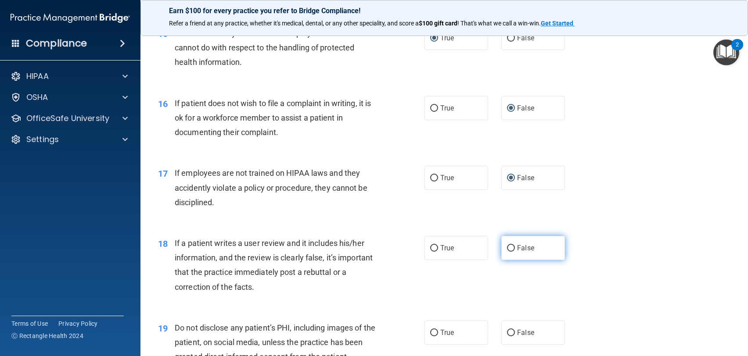
click at [509, 250] on input "False" at bounding box center [511, 248] width 8 height 7
radio input "true"
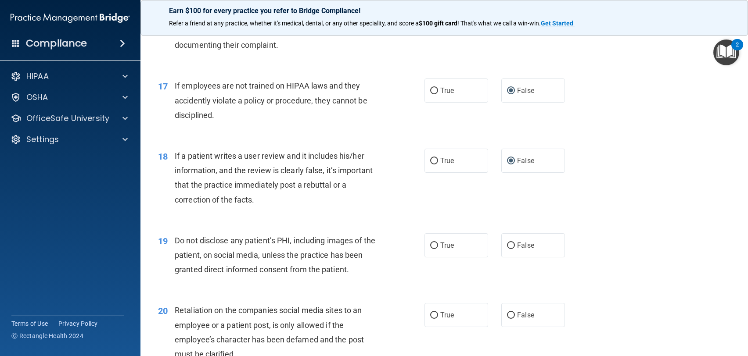
scroll to position [1272, 0]
click at [431, 244] on input "True" at bounding box center [434, 245] width 8 height 7
radio input "true"
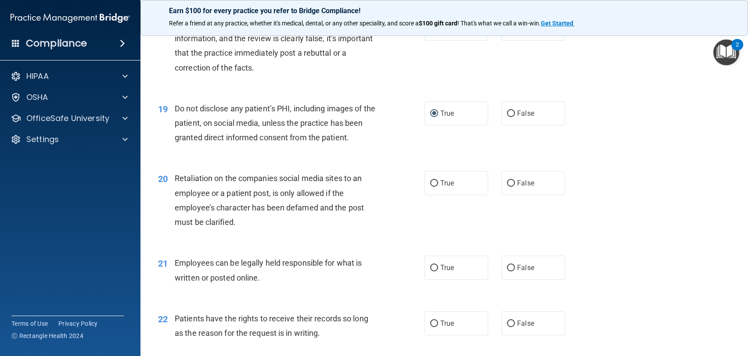
scroll to position [1448, 0]
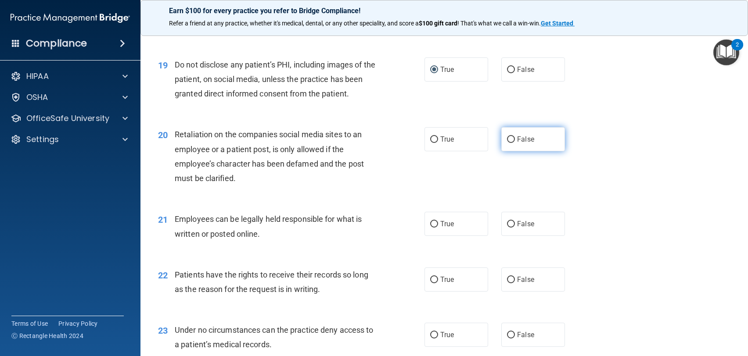
click at [508, 139] on input "False" at bounding box center [511, 139] width 8 height 7
radio input "true"
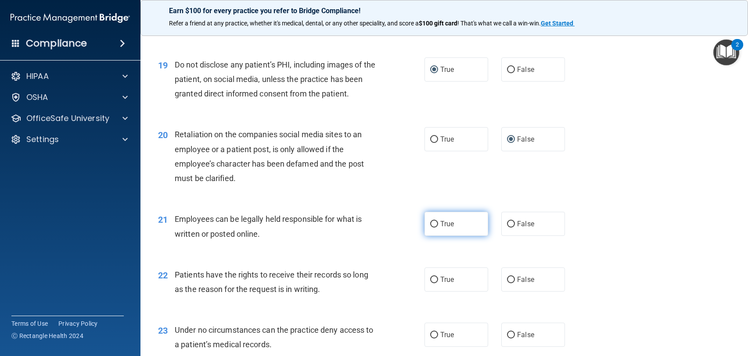
click at [435, 229] on label "True" at bounding box center [456, 224] width 64 height 24
click at [435, 228] on input "True" at bounding box center [434, 224] width 8 height 7
radio input "true"
click at [509, 279] on input "False" at bounding box center [511, 280] width 8 height 7
radio input "true"
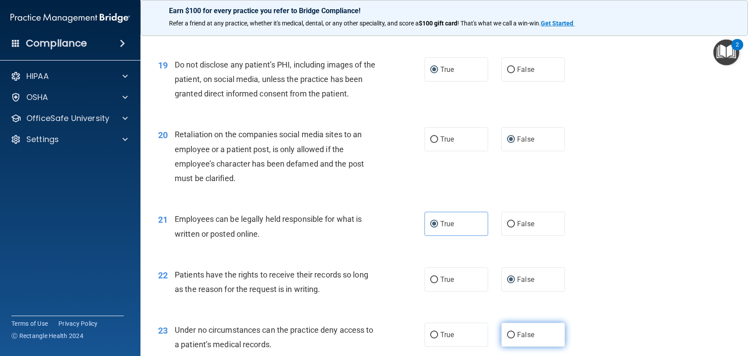
click at [511, 332] on input "False" at bounding box center [511, 335] width 8 height 7
radio input "true"
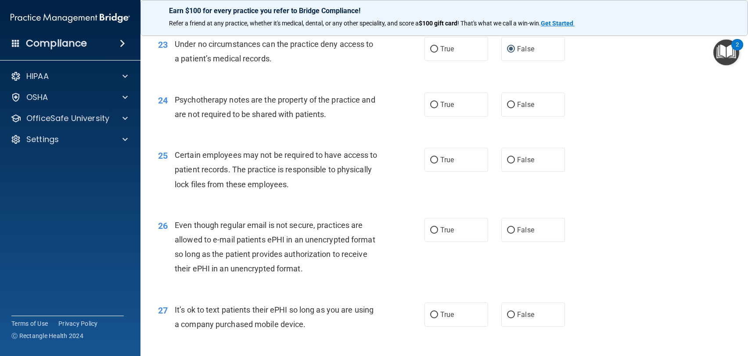
scroll to position [1755, 0]
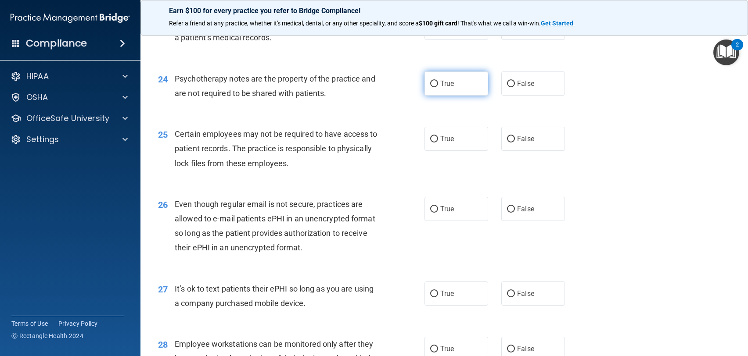
click at [431, 88] on label "True" at bounding box center [456, 84] width 64 height 24
click at [431, 87] on input "True" at bounding box center [434, 84] width 8 height 7
radio input "true"
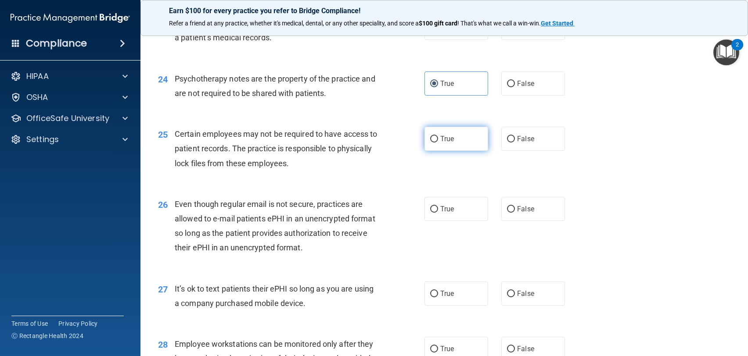
click at [430, 141] on input "True" at bounding box center [434, 139] width 8 height 7
radio input "true"
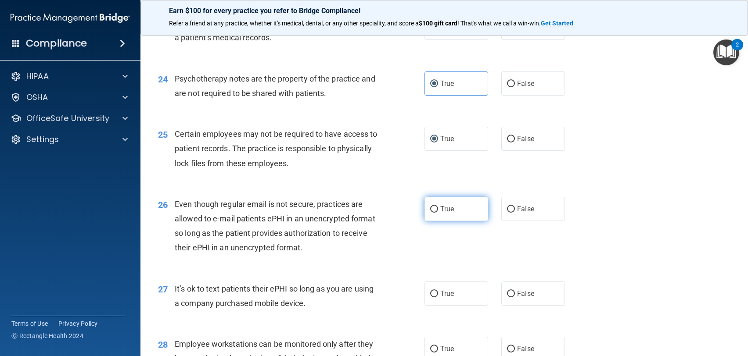
click at [434, 210] on input "True" at bounding box center [434, 209] width 8 height 7
radio input "true"
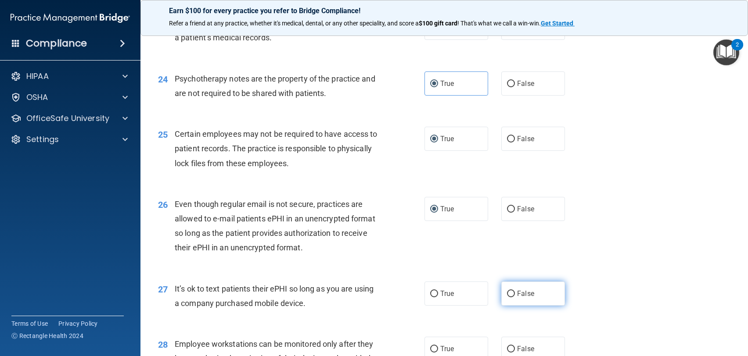
click at [508, 291] on input "False" at bounding box center [511, 294] width 8 height 7
radio input "true"
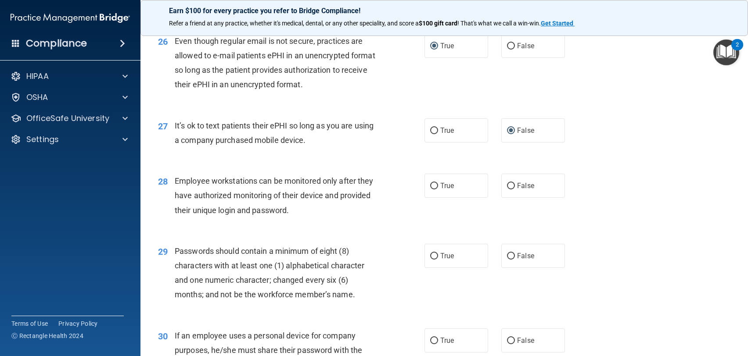
scroll to position [1931, 0]
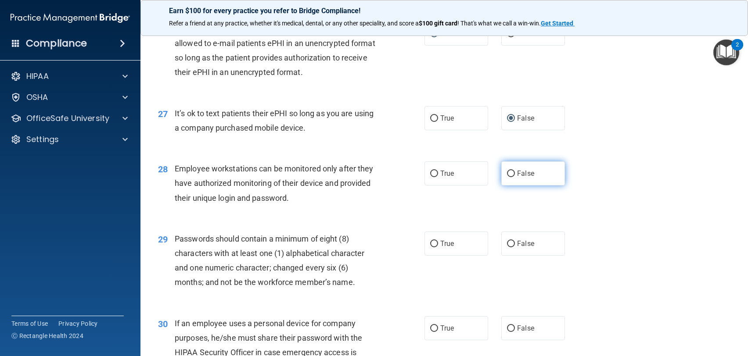
click at [507, 172] on input "False" at bounding box center [511, 174] width 8 height 7
radio input "true"
click at [430, 246] on input "True" at bounding box center [434, 244] width 8 height 7
radio input "true"
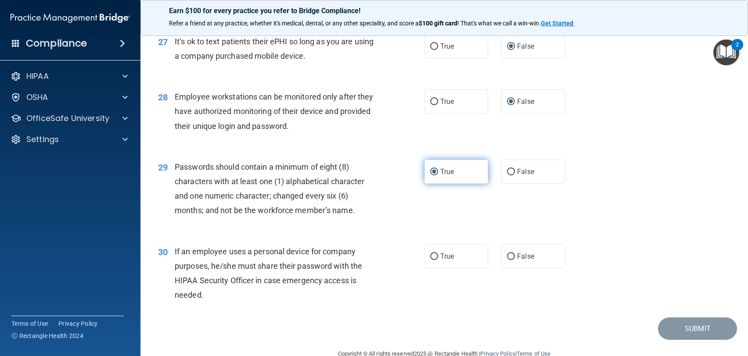
scroll to position [2018, 0]
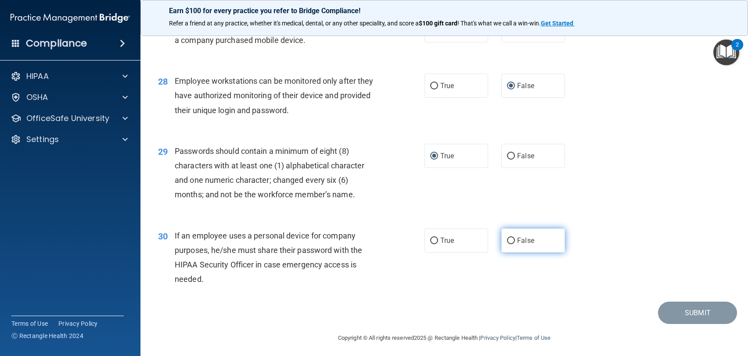
click at [507, 243] on input "False" at bounding box center [511, 241] width 8 height 7
radio input "true"
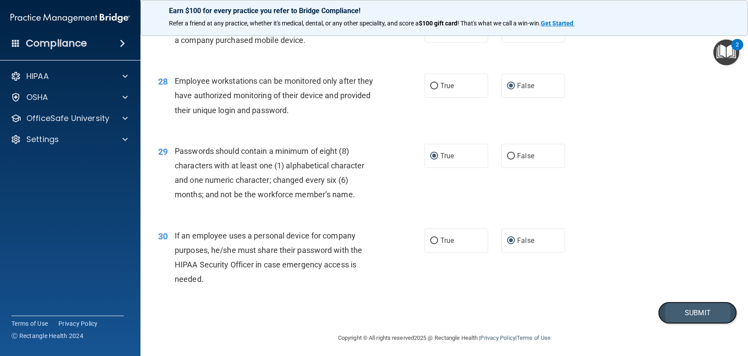
click at [691, 317] on button "Submit" at bounding box center [697, 313] width 79 height 22
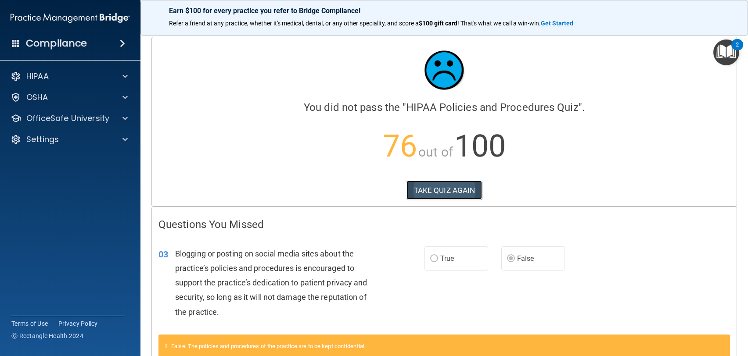
click at [433, 188] on button "TAKE QUIZ AGAIN" at bounding box center [444, 190] width 76 height 19
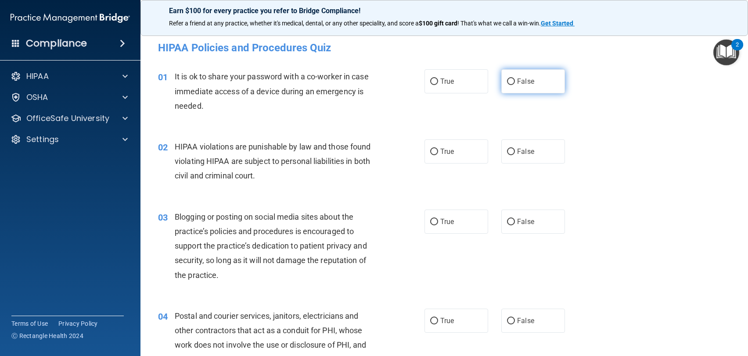
click at [508, 84] on input "False" at bounding box center [511, 82] width 8 height 7
radio input "true"
click at [431, 154] on input "True" at bounding box center [434, 152] width 8 height 7
radio input "true"
click at [507, 222] on input "False" at bounding box center [511, 222] width 8 height 7
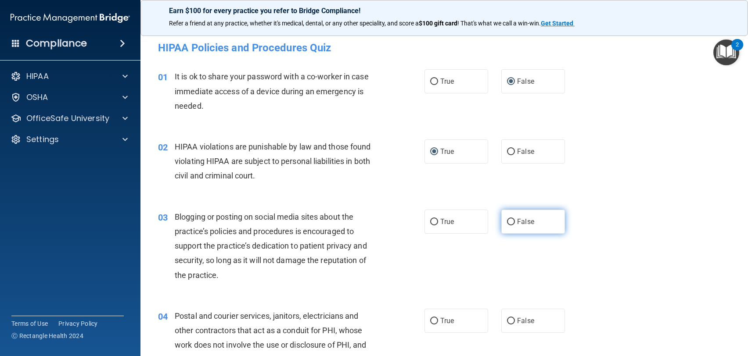
radio input "true"
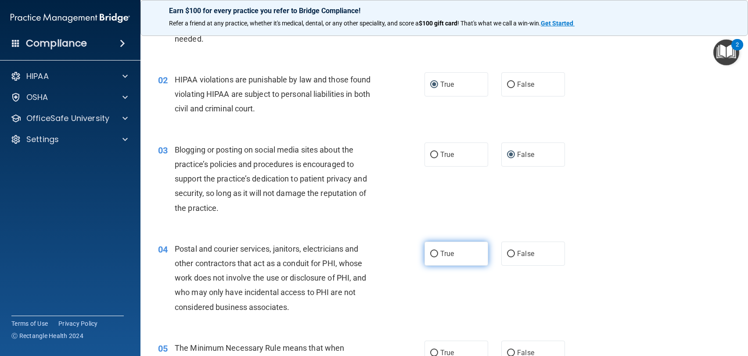
scroll to position [88, 0]
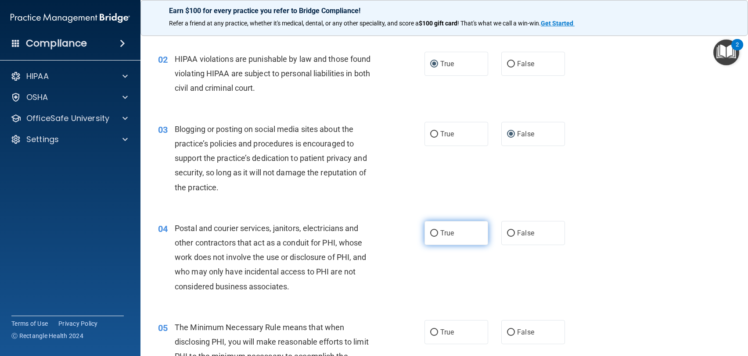
click at [432, 237] on label "True" at bounding box center [456, 233] width 64 height 24
click at [432, 237] on input "True" at bounding box center [434, 233] width 8 height 7
radio input "true"
click at [436, 331] on label "True" at bounding box center [456, 332] width 64 height 24
click at [436, 331] on input "True" at bounding box center [434, 333] width 8 height 7
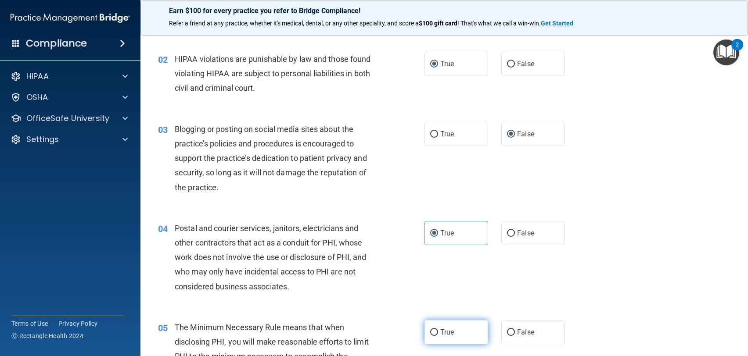
radio input "true"
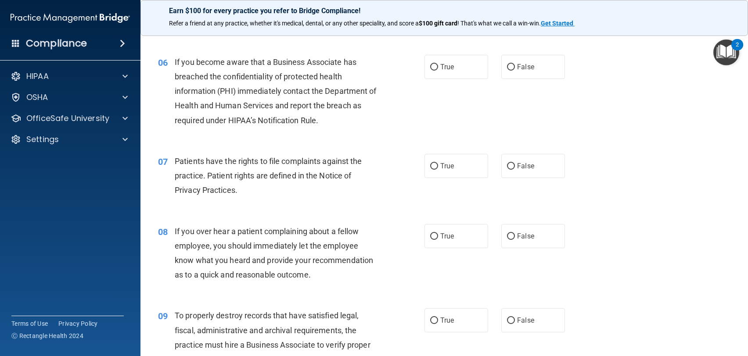
scroll to position [439, 0]
click at [508, 66] on input "False" at bounding box center [511, 66] width 8 height 7
radio input "true"
click at [431, 168] on input "True" at bounding box center [434, 165] width 8 height 7
radio input "true"
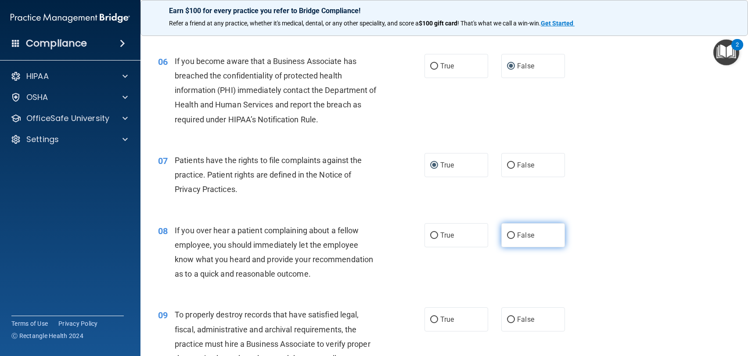
click at [507, 237] on input "False" at bounding box center [511, 236] width 8 height 7
radio input "true"
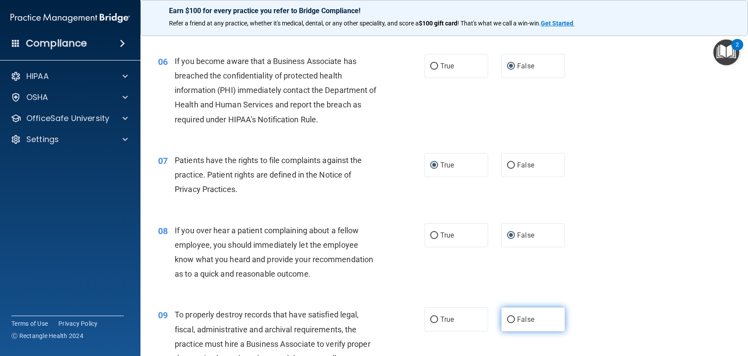
click at [507, 319] on input "False" at bounding box center [511, 320] width 8 height 7
radio input "true"
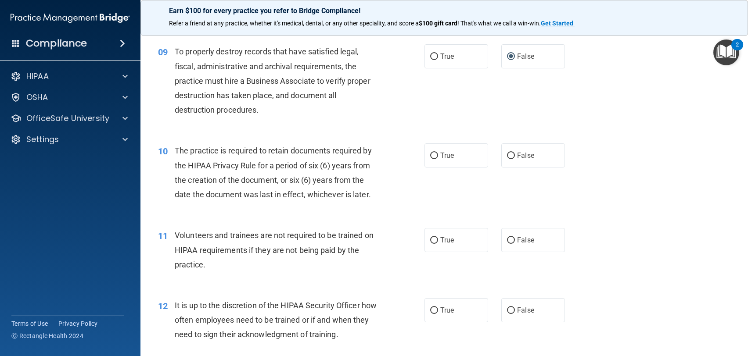
scroll to position [746, 0]
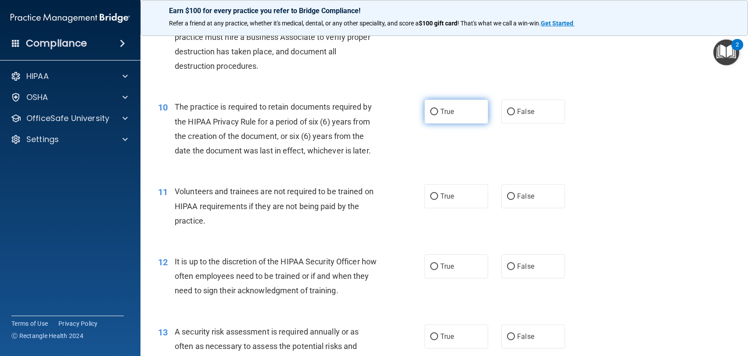
click at [431, 111] on input "True" at bounding box center [434, 112] width 8 height 7
radio input "true"
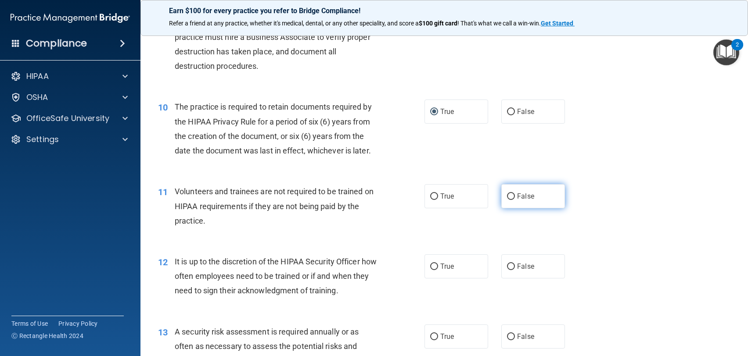
click at [507, 195] on input "False" at bounding box center [511, 197] width 8 height 7
radio input "true"
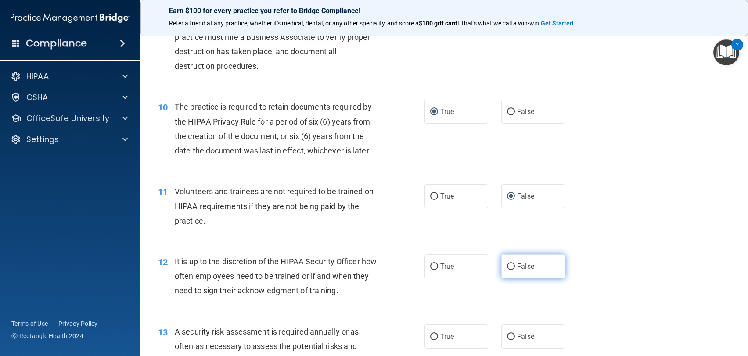
click at [507, 265] on input "False" at bounding box center [511, 267] width 8 height 7
radio input "true"
click at [430, 339] on input "True" at bounding box center [434, 337] width 8 height 7
radio input "true"
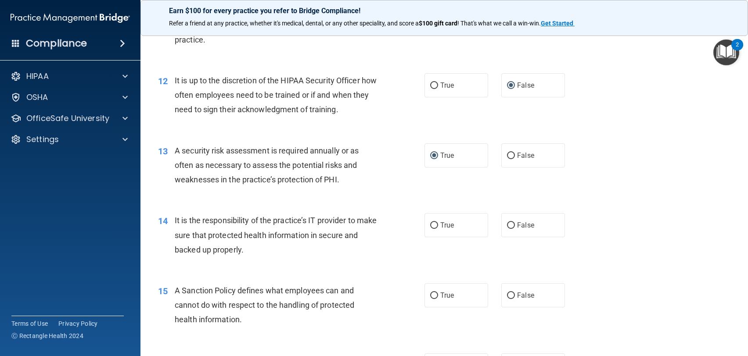
scroll to position [965, 0]
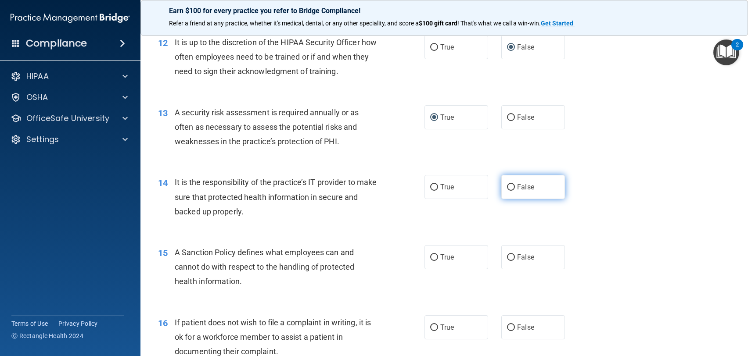
click at [508, 184] on input "False" at bounding box center [511, 187] width 8 height 7
radio input "true"
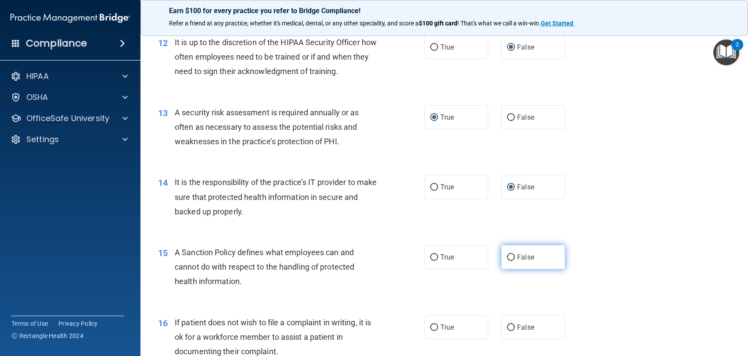
click at [507, 260] on input "False" at bounding box center [511, 257] width 8 height 7
radio input "true"
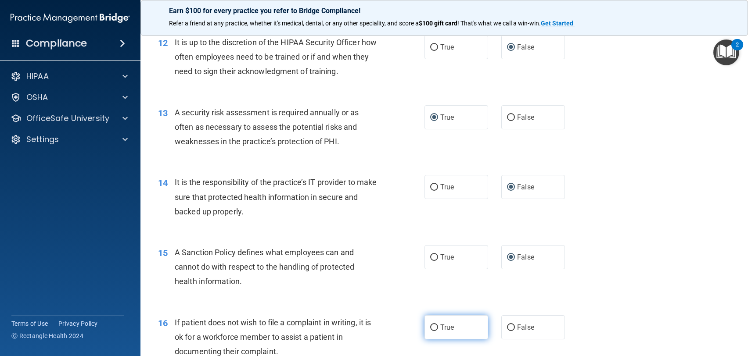
click at [433, 329] on input "True" at bounding box center [434, 328] width 8 height 7
radio input "true"
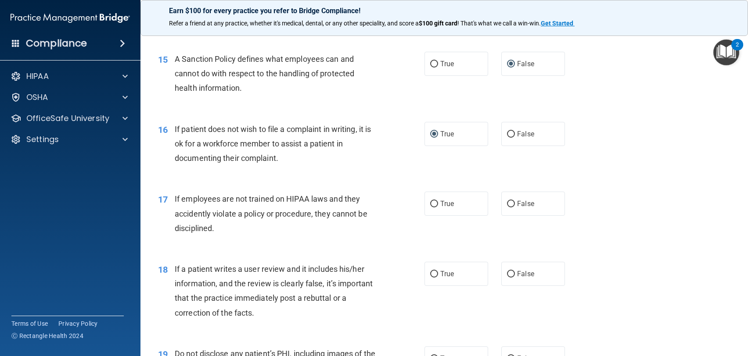
scroll to position [1185, 0]
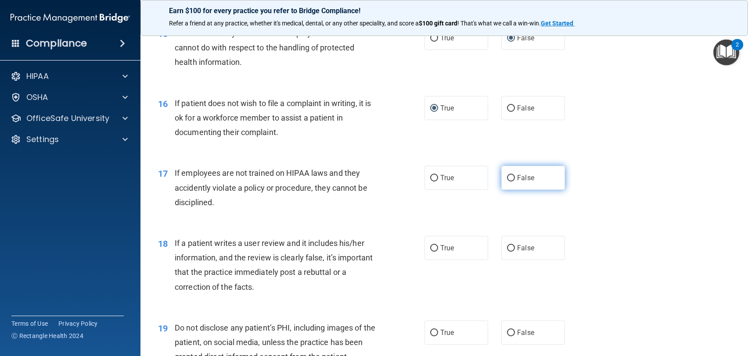
click at [509, 178] on input "False" at bounding box center [511, 178] width 8 height 7
radio input "true"
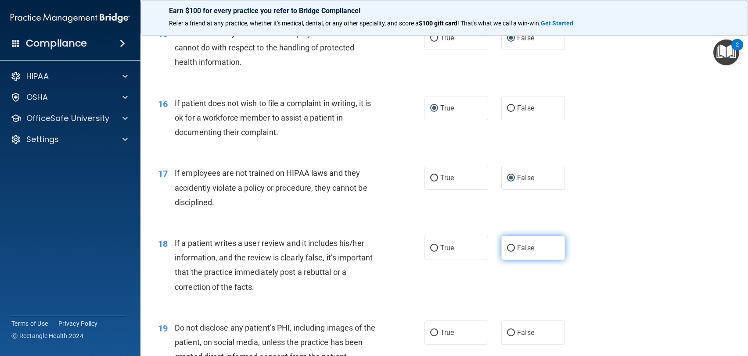
click at [509, 248] on input "False" at bounding box center [511, 248] width 8 height 7
radio input "true"
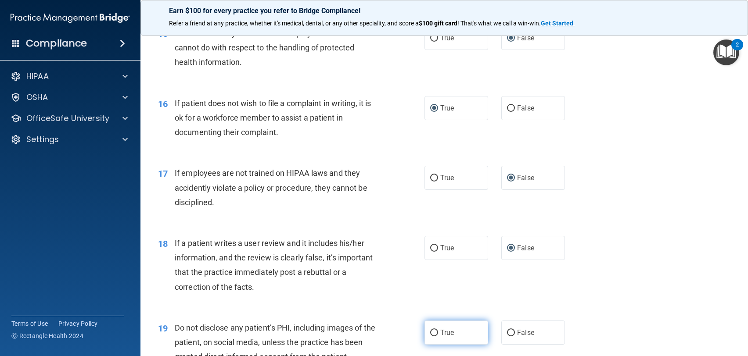
click at [431, 327] on label "True" at bounding box center [456, 333] width 64 height 24
click at [431, 330] on input "True" at bounding box center [434, 333] width 8 height 7
radio input "true"
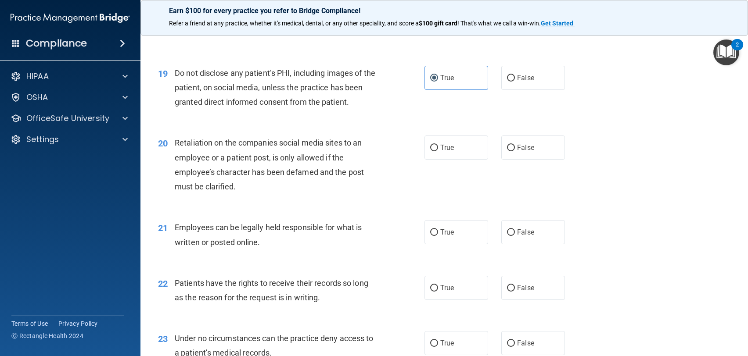
scroll to position [1448, 0]
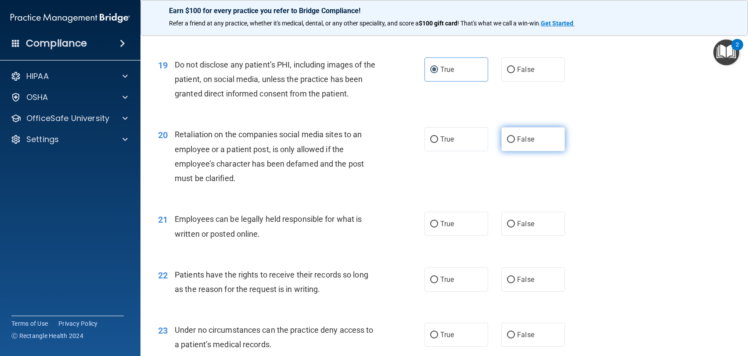
click at [507, 140] on input "False" at bounding box center [511, 139] width 8 height 7
radio input "true"
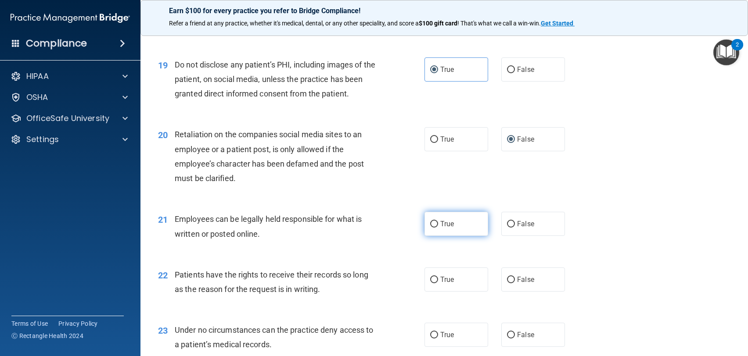
click at [431, 222] on input "True" at bounding box center [434, 224] width 8 height 7
radio input "true"
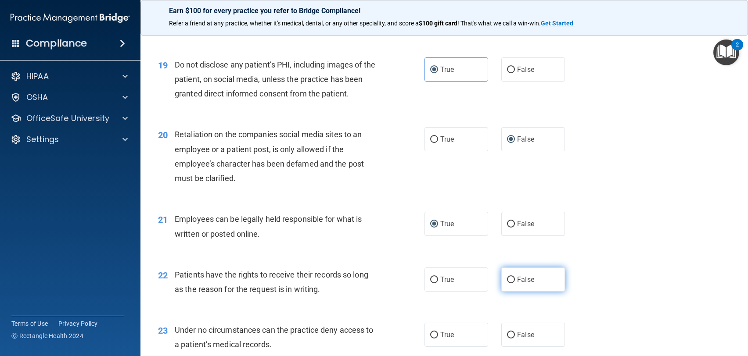
click at [508, 282] on input "False" at bounding box center [511, 280] width 8 height 7
radio input "true"
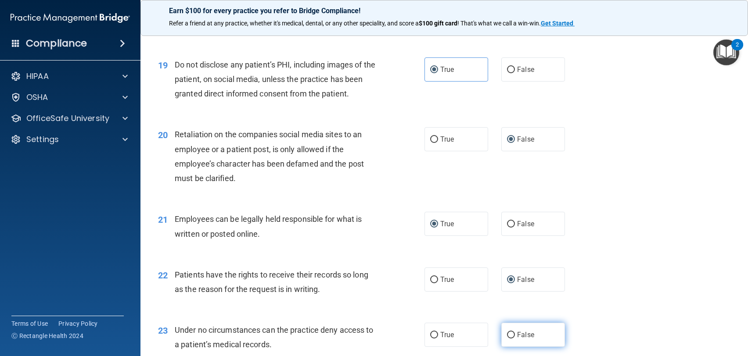
click at [508, 333] on input "False" at bounding box center [511, 335] width 8 height 7
radio input "true"
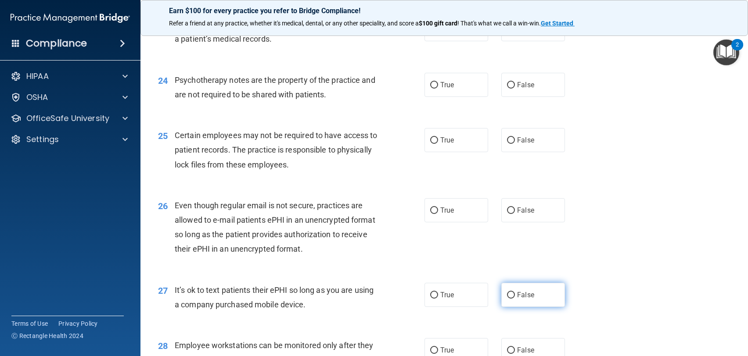
scroll to position [1799, 0]
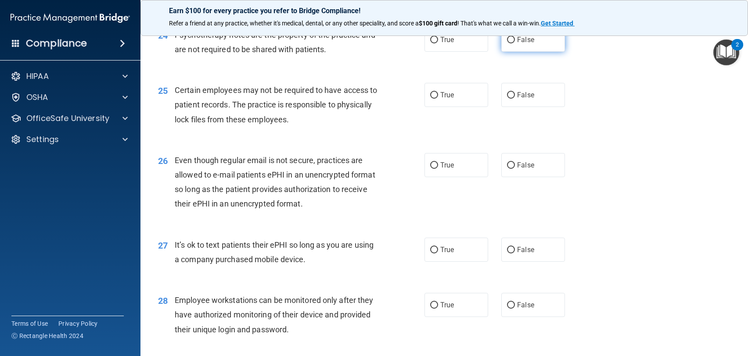
click at [507, 40] on input "False" at bounding box center [511, 40] width 8 height 7
radio input "true"
click at [430, 97] on input "True" at bounding box center [434, 95] width 8 height 7
radio input "true"
click at [430, 165] on input "True" at bounding box center [434, 165] width 8 height 7
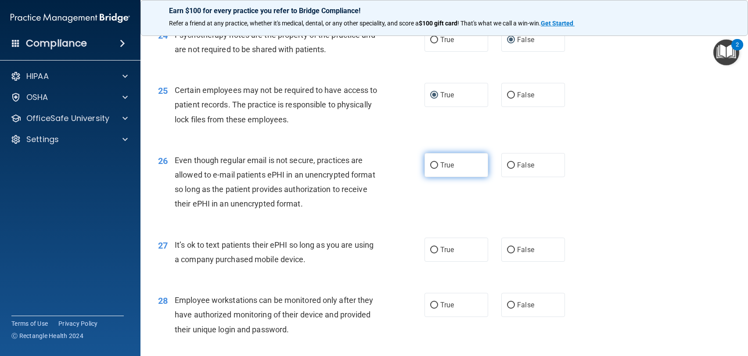
radio input "true"
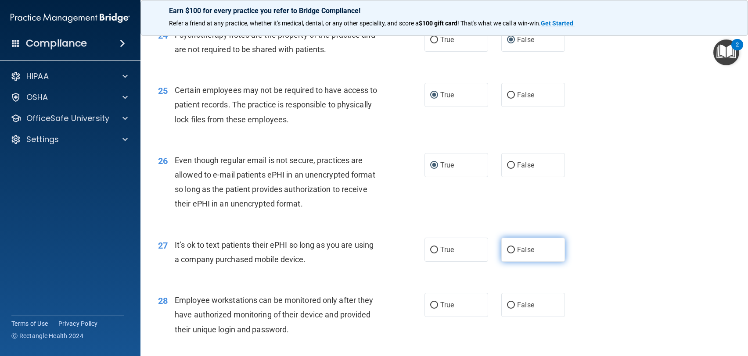
click at [507, 250] on input "False" at bounding box center [511, 250] width 8 height 7
radio input "true"
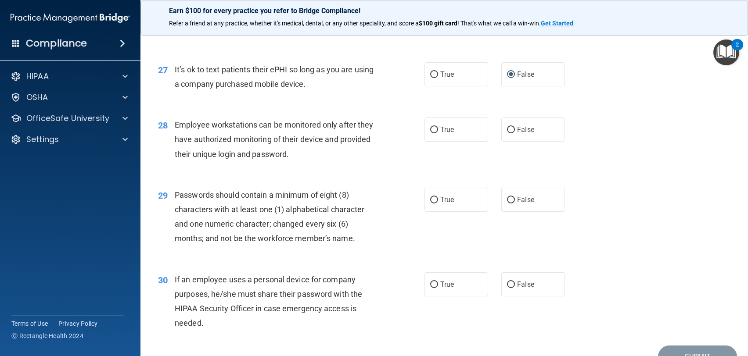
scroll to position [2018, 0]
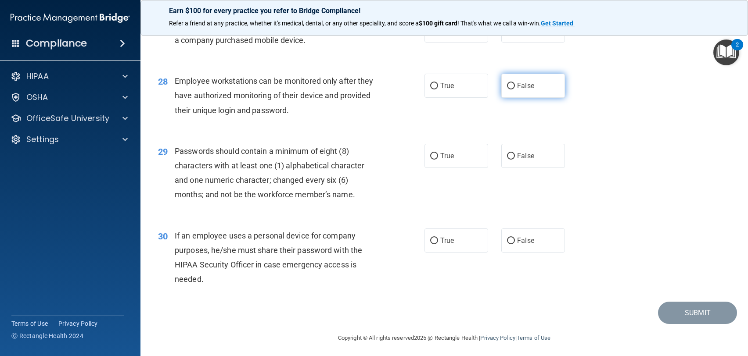
click at [509, 88] on input "False" at bounding box center [511, 86] width 8 height 7
radio input "true"
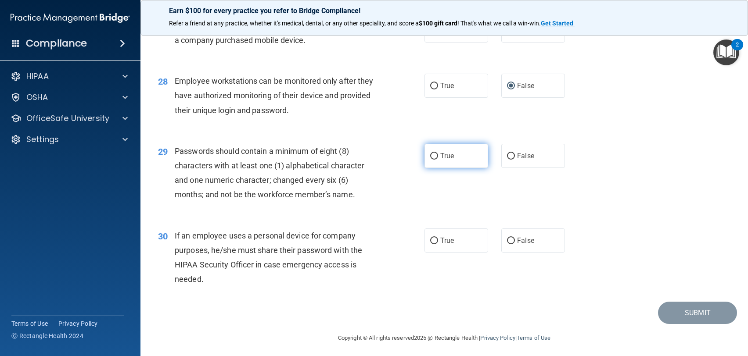
click at [432, 159] on input "True" at bounding box center [434, 156] width 8 height 7
radio input "true"
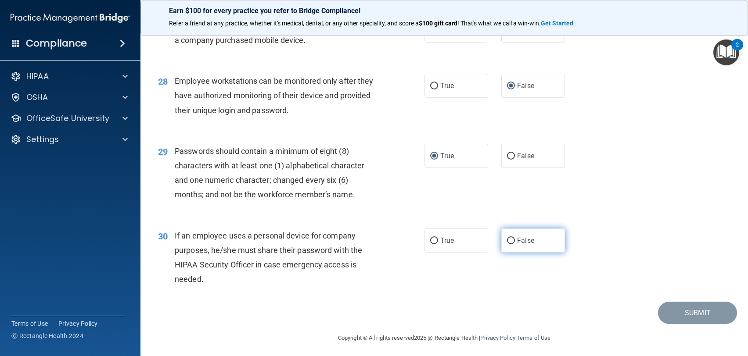
click at [507, 239] on input "False" at bounding box center [511, 241] width 8 height 7
radio input "true"
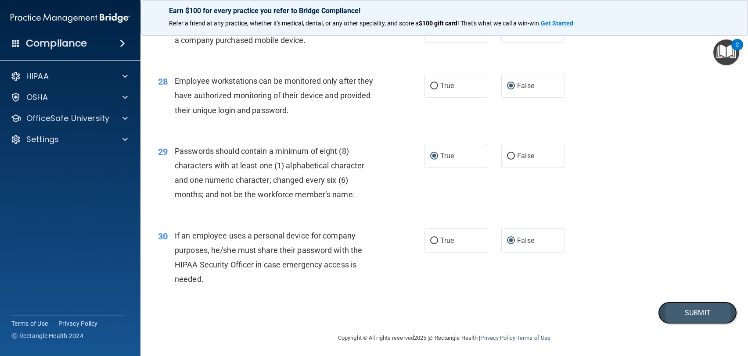
click at [680, 313] on button "Submit" at bounding box center [697, 313] width 79 height 22
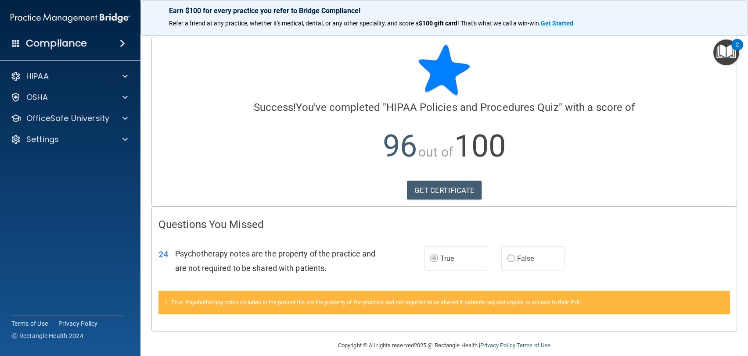
scroll to position [11, 0]
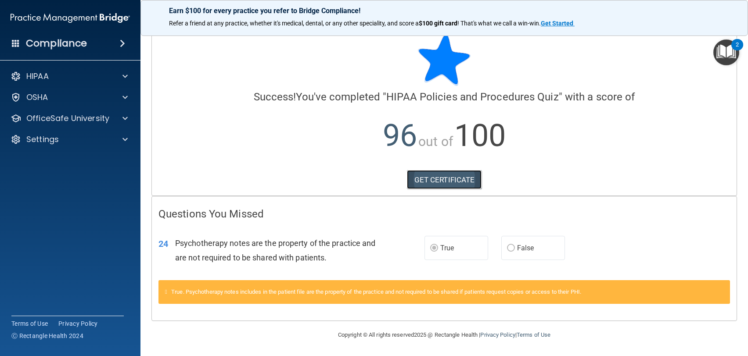
click at [426, 180] on link "GET CERTIFICATE" at bounding box center [444, 179] width 75 height 19
click at [98, 73] on div "HIPAA" at bounding box center [58, 76] width 109 height 11
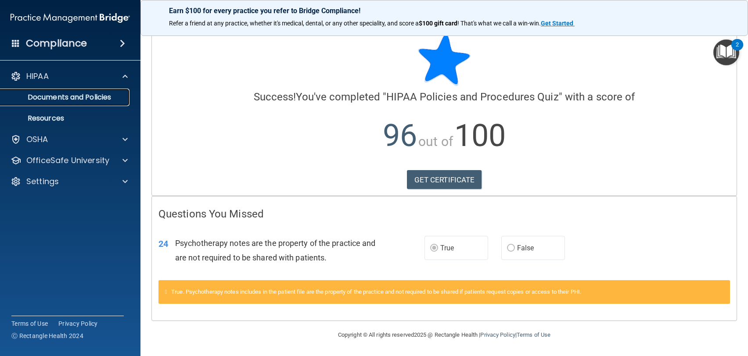
click at [100, 95] on p "Documents and Policies" at bounding box center [66, 97] width 120 height 9
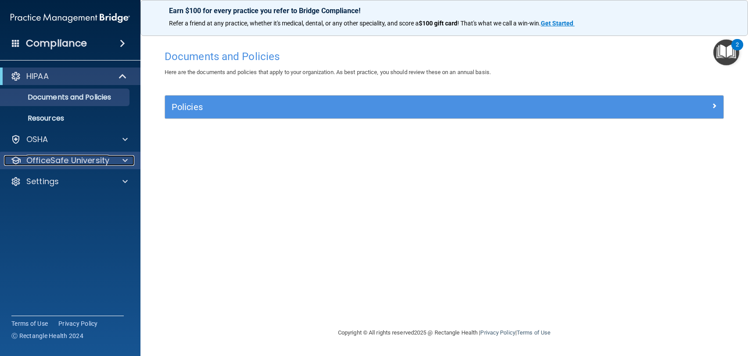
click at [71, 157] on p "OfficeSafe University" at bounding box center [67, 160] width 83 height 11
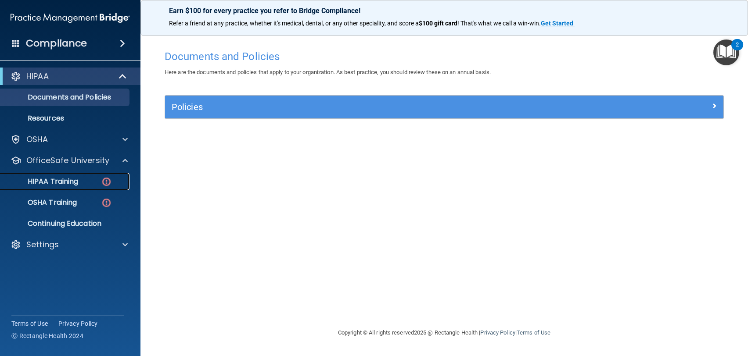
click at [72, 178] on p "HIPAA Training" at bounding box center [42, 181] width 72 height 9
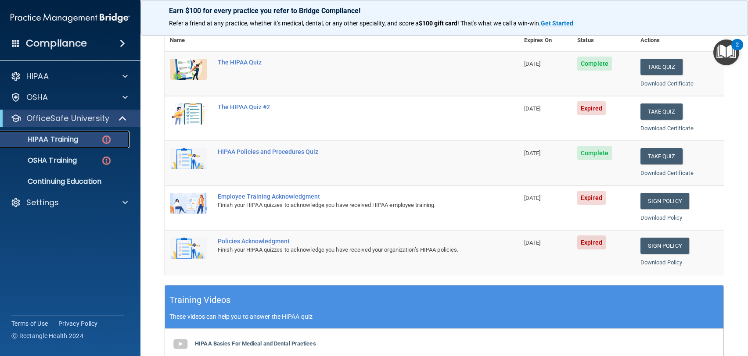
scroll to position [88, 0]
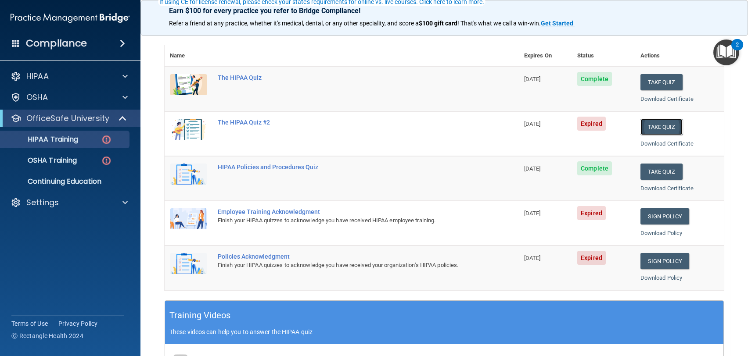
click at [651, 128] on button "Take Quiz" at bounding box center [661, 127] width 42 height 16
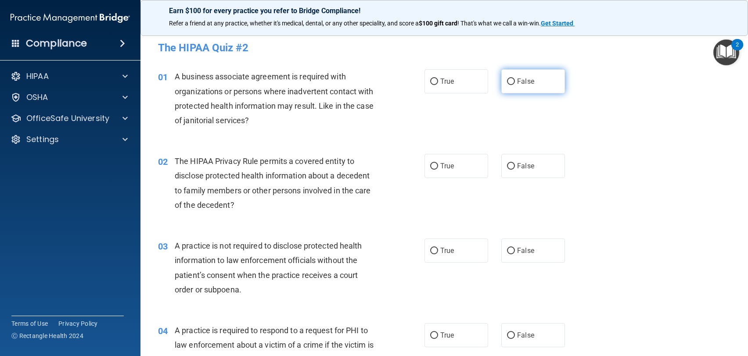
click at [507, 83] on input "False" at bounding box center [511, 82] width 8 height 7
radio input "true"
click at [507, 166] on input "False" at bounding box center [511, 166] width 8 height 7
radio input "true"
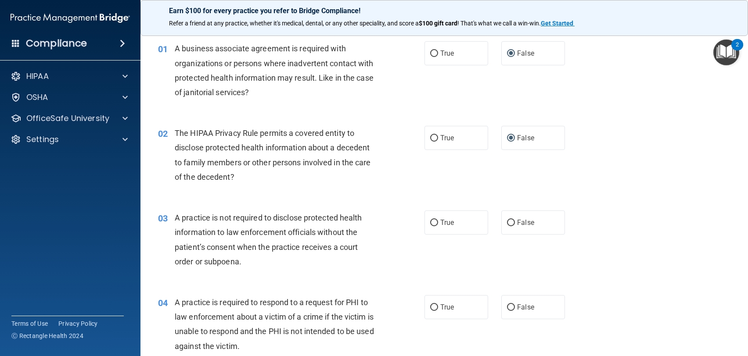
scroll to position [44, 0]
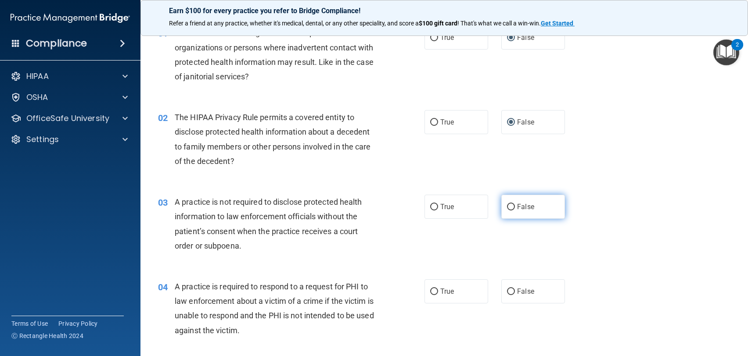
click at [507, 208] on input "False" at bounding box center [511, 207] width 8 height 7
radio input "true"
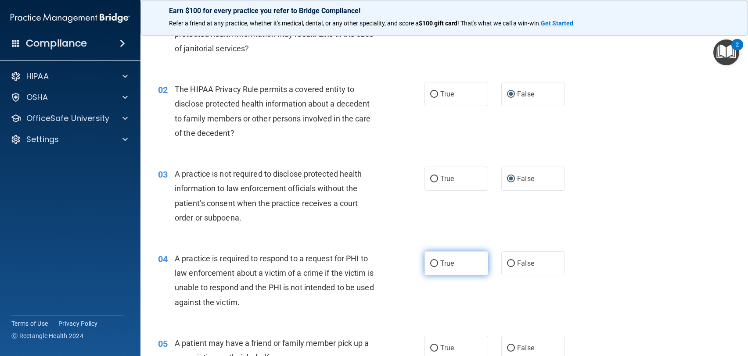
scroll to position [88, 0]
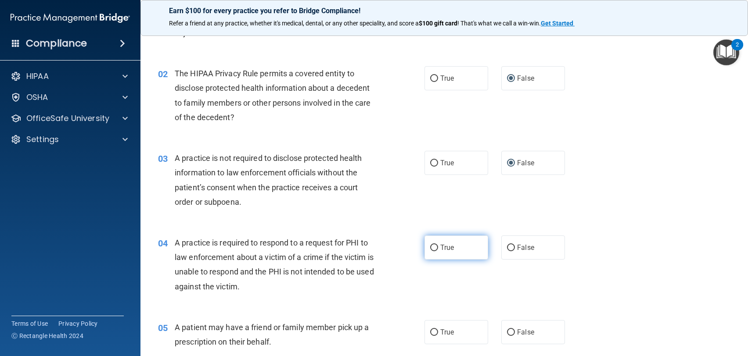
click at [430, 249] on input "True" at bounding box center [434, 248] width 8 height 7
radio input "true"
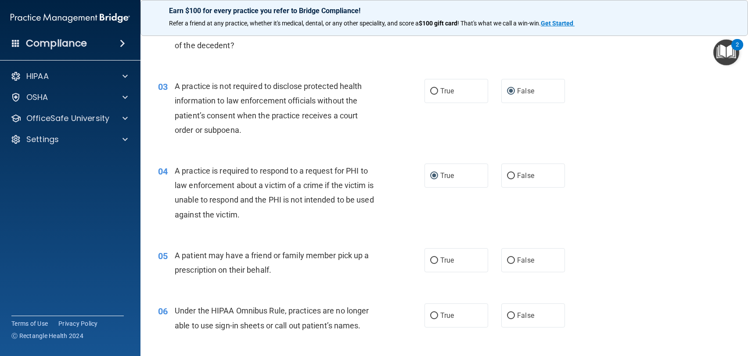
scroll to position [176, 0]
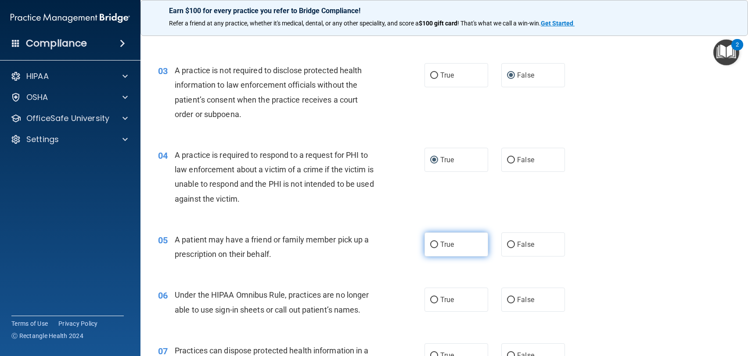
click at [431, 247] on input "True" at bounding box center [434, 245] width 8 height 7
radio input "true"
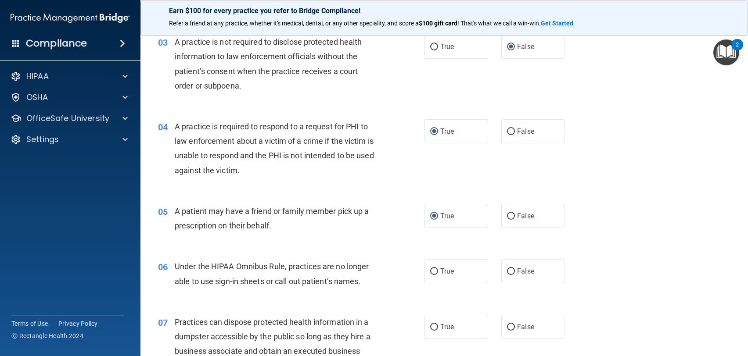
scroll to position [219, 0]
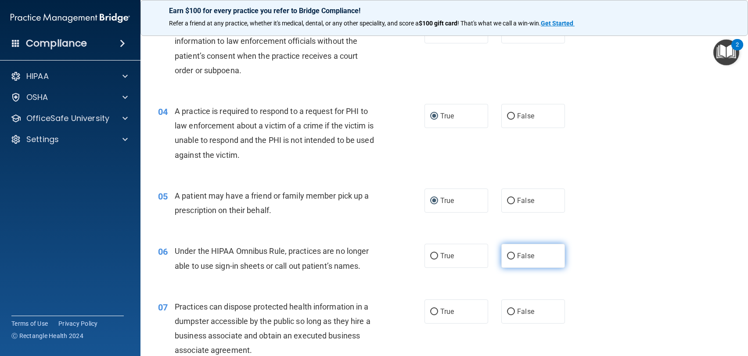
click at [507, 258] on input "False" at bounding box center [511, 256] width 8 height 7
radio input "true"
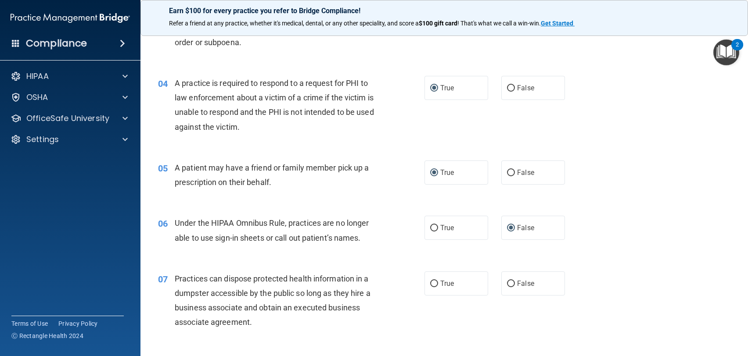
scroll to position [263, 0]
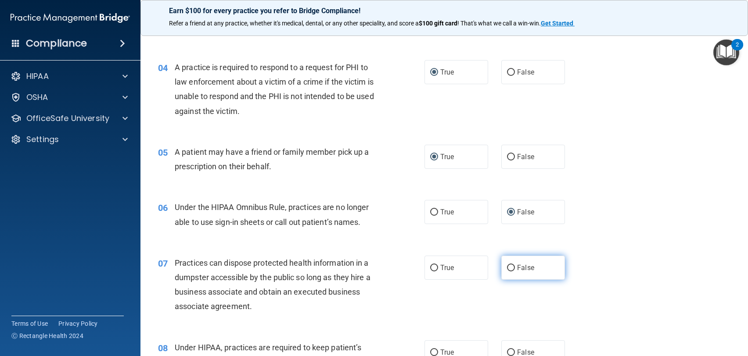
click at [507, 269] on input "False" at bounding box center [511, 268] width 8 height 7
radio input "true"
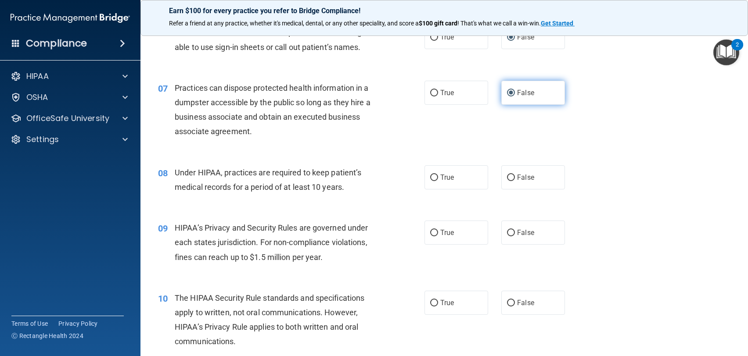
scroll to position [439, 0]
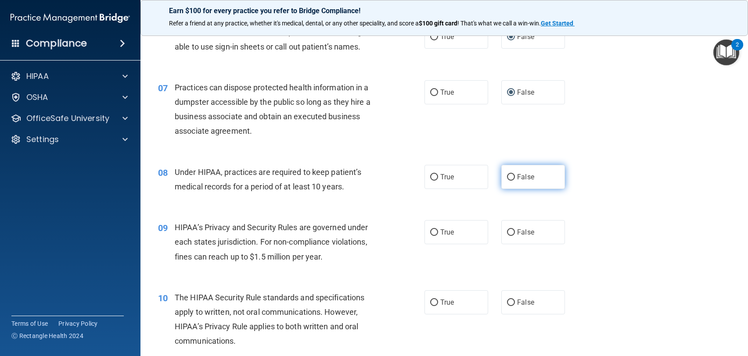
click at [507, 177] on input "False" at bounding box center [511, 177] width 8 height 7
radio input "true"
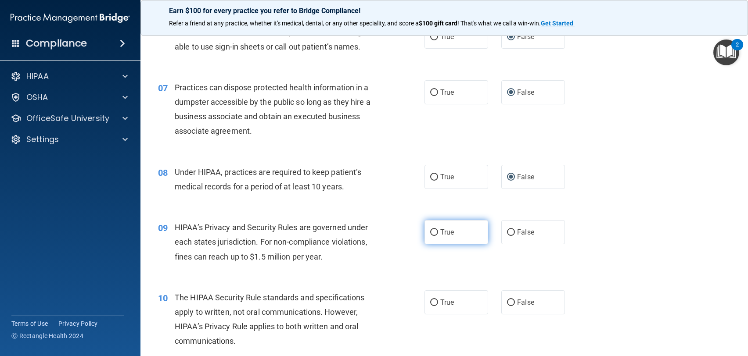
click at [432, 234] on input "True" at bounding box center [434, 232] width 8 height 7
radio input "true"
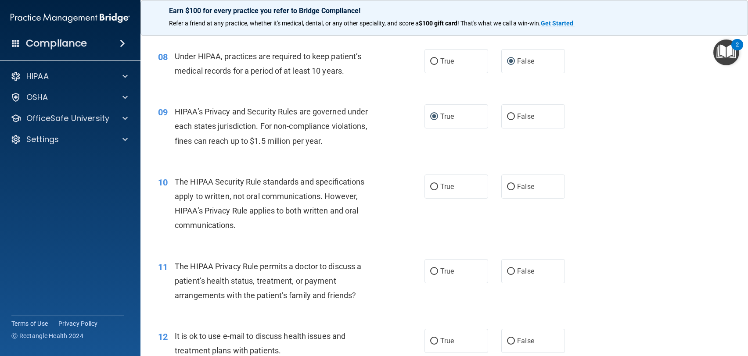
scroll to position [570, 0]
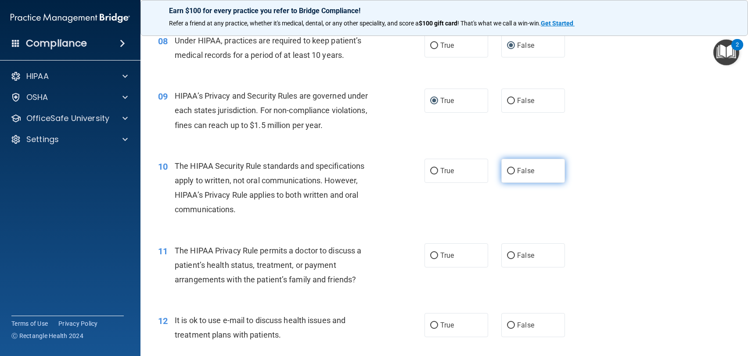
click at [507, 172] on input "False" at bounding box center [511, 171] width 8 height 7
radio input "true"
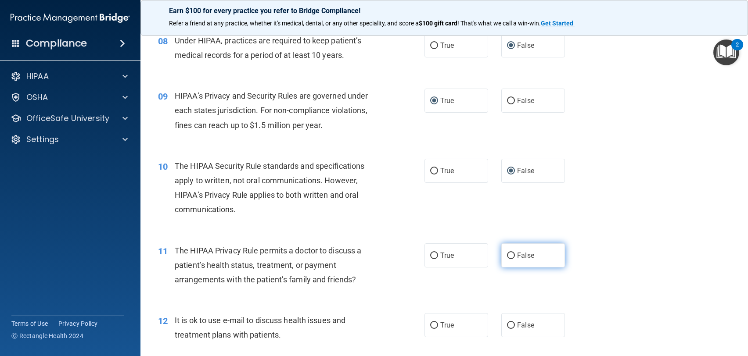
click at [508, 257] on input "False" at bounding box center [511, 256] width 8 height 7
radio input "true"
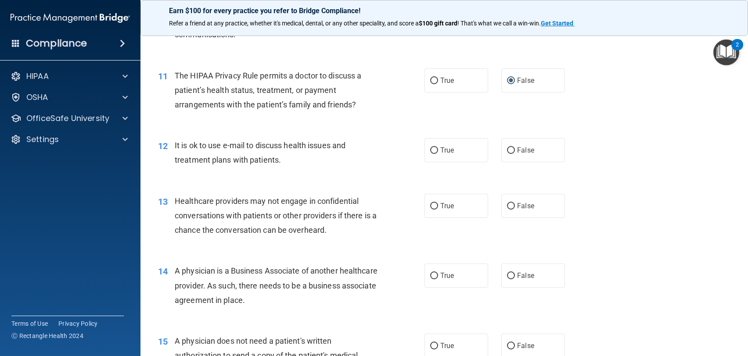
scroll to position [746, 0]
click at [507, 149] on input "False" at bounding box center [511, 150] width 8 height 7
radio input "true"
click at [430, 208] on input "True" at bounding box center [434, 206] width 8 height 7
radio input "true"
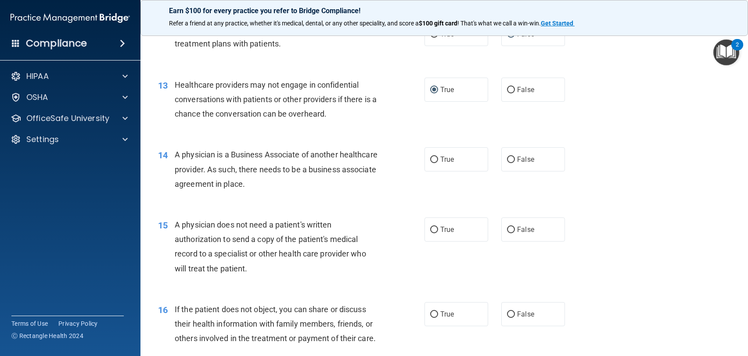
scroll to position [878, 0]
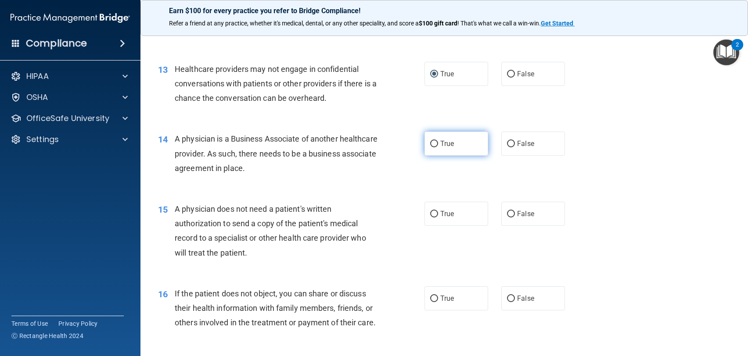
click at [430, 143] on input "True" at bounding box center [434, 144] width 8 height 7
radio input "true"
click at [507, 215] on input "False" at bounding box center [511, 214] width 8 height 7
radio input "true"
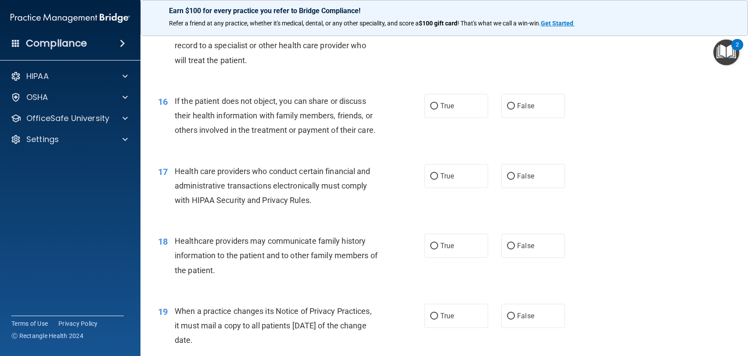
scroll to position [1097, 0]
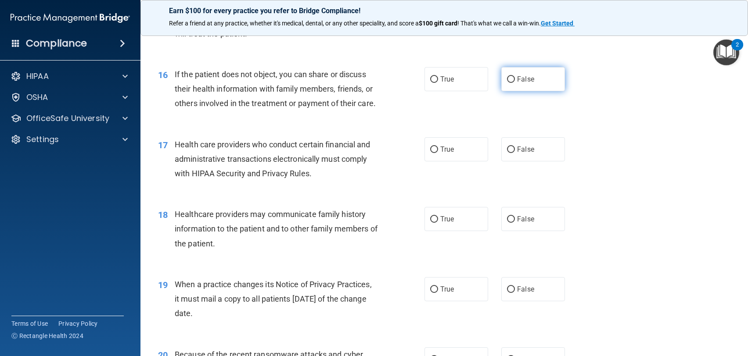
click at [505, 84] on label "False" at bounding box center [533, 79] width 64 height 24
click at [507, 83] on input "False" at bounding box center [511, 79] width 8 height 7
radio input "true"
click at [430, 153] on input "True" at bounding box center [434, 150] width 8 height 7
radio input "true"
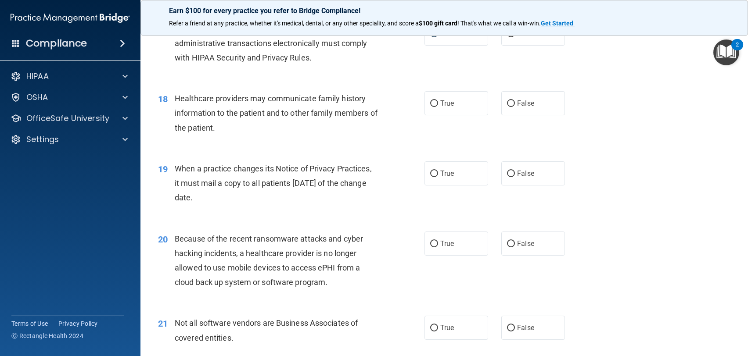
scroll to position [1229, 0]
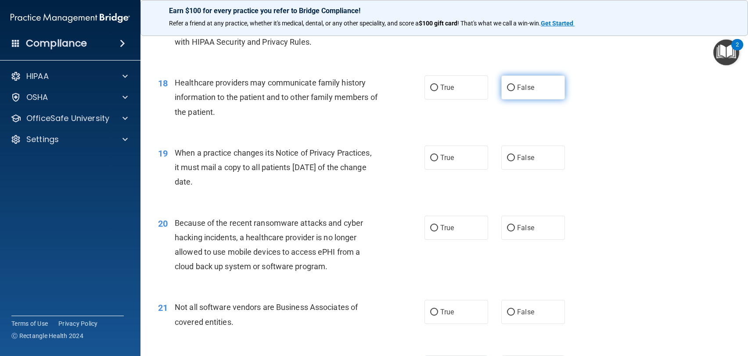
click at [507, 91] on input "False" at bounding box center [511, 88] width 8 height 7
radio input "true"
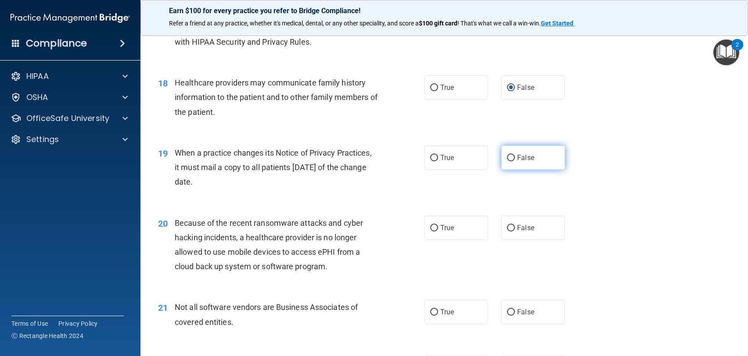
click at [509, 161] on input "False" at bounding box center [511, 158] width 8 height 7
radio input "true"
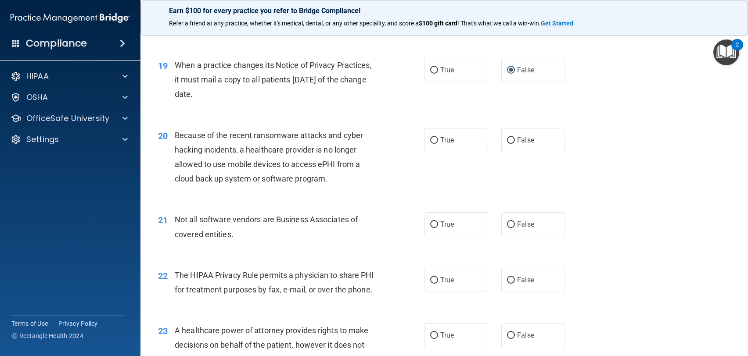
scroll to position [1360, 0]
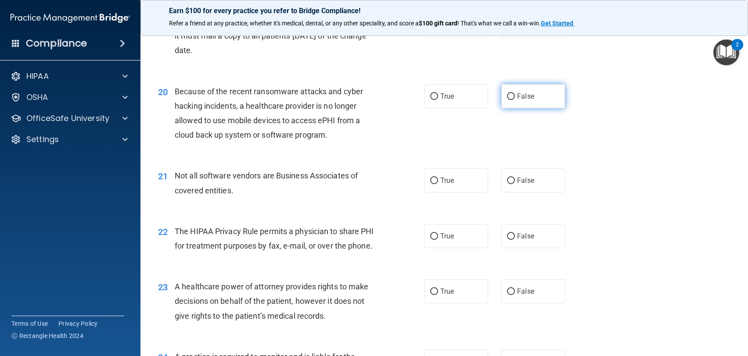
click at [507, 100] on input "False" at bounding box center [511, 96] width 8 height 7
radio input "true"
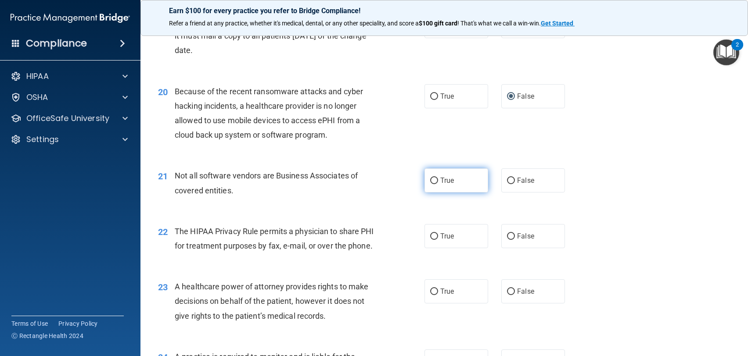
click at [432, 184] on input "True" at bounding box center [434, 181] width 8 height 7
radio input "true"
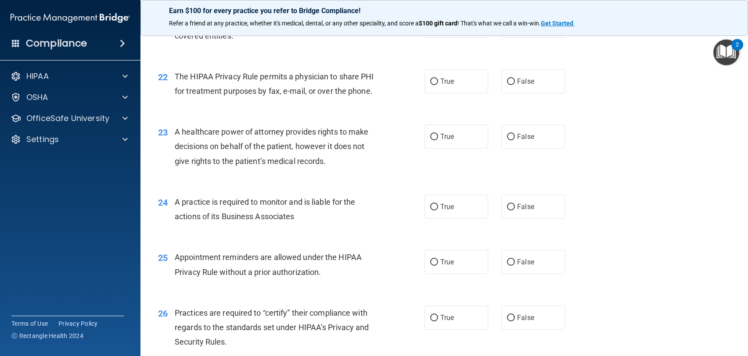
scroll to position [1536, 0]
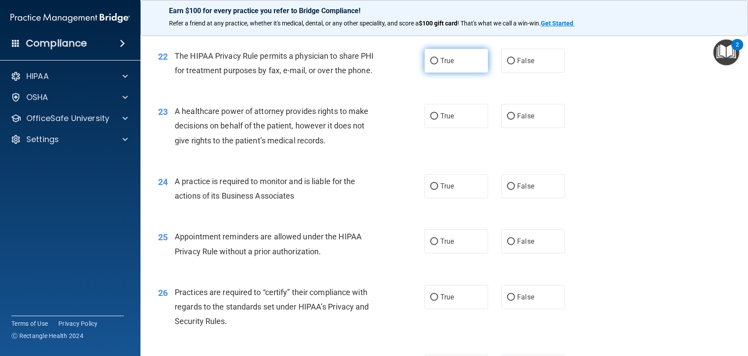
click at [434, 65] on input "True" at bounding box center [434, 61] width 8 height 7
radio input "true"
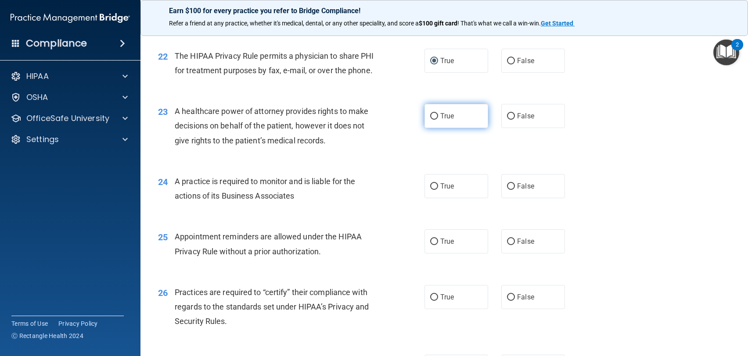
click at [432, 120] on input "True" at bounding box center [434, 116] width 8 height 7
radio input "true"
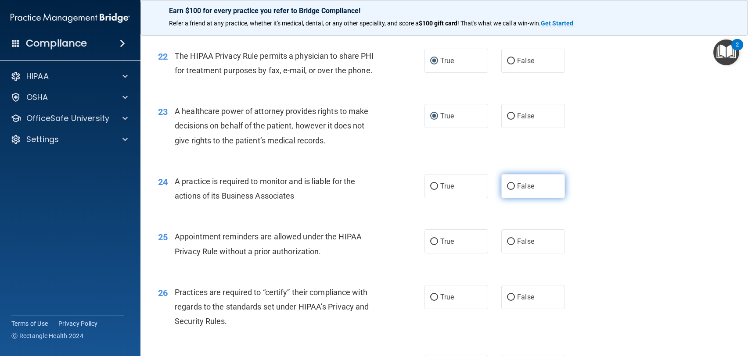
click at [507, 190] on input "False" at bounding box center [511, 186] width 8 height 7
radio input "true"
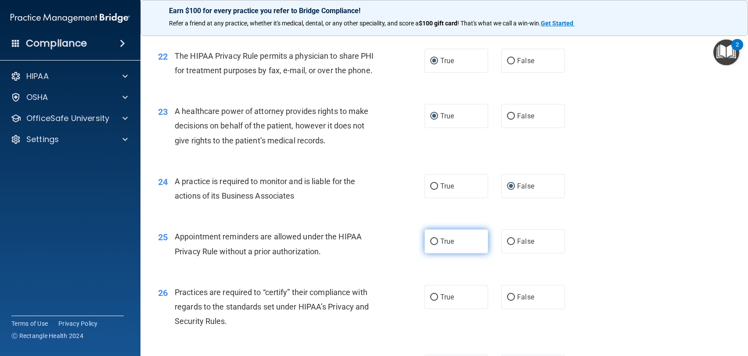
click at [434, 245] on input "True" at bounding box center [434, 242] width 8 height 7
radio input "true"
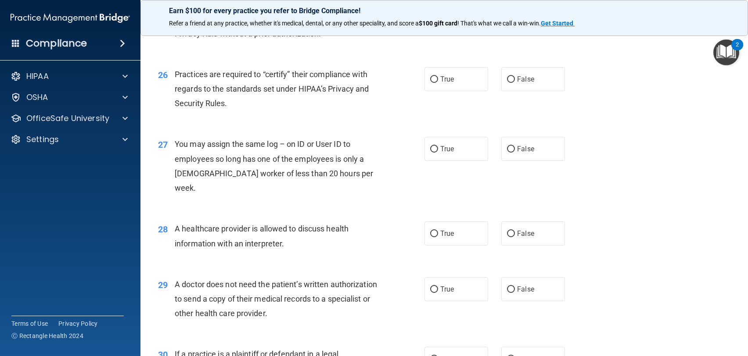
scroll to position [1755, 0]
click at [432, 82] on input "True" at bounding box center [434, 78] width 8 height 7
radio input "true"
click at [507, 151] on input "False" at bounding box center [511, 148] width 8 height 7
radio input "true"
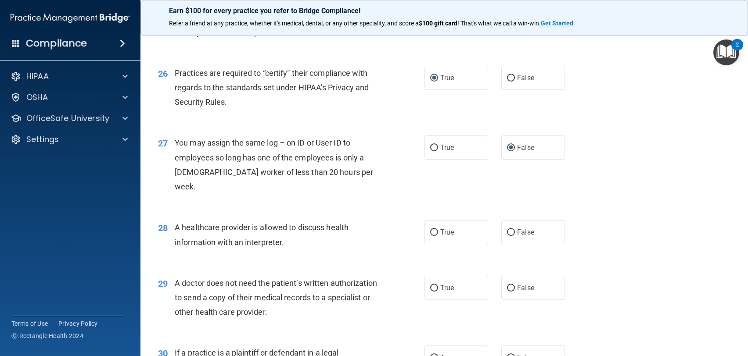
scroll to position [1799, 0]
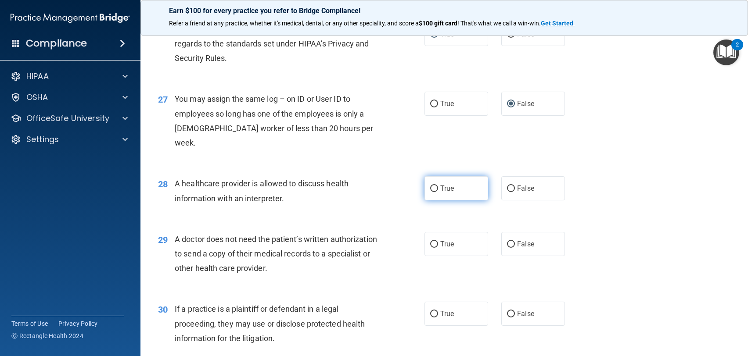
click at [431, 189] on input "True" at bounding box center [434, 189] width 8 height 7
radio input "true"
click at [430, 246] on input "True" at bounding box center [434, 244] width 8 height 7
radio input "true"
click at [431, 316] on input "True" at bounding box center [434, 314] width 8 height 7
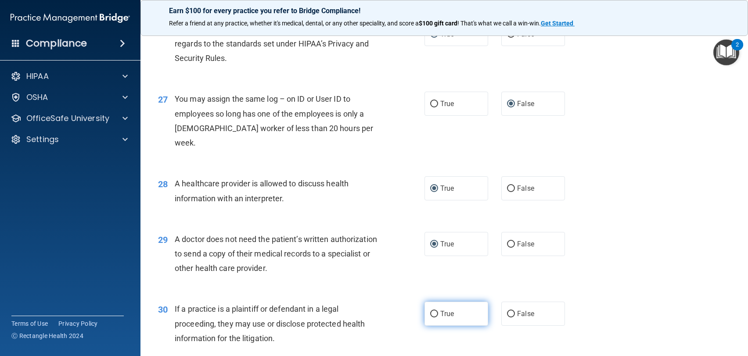
radio input "true"
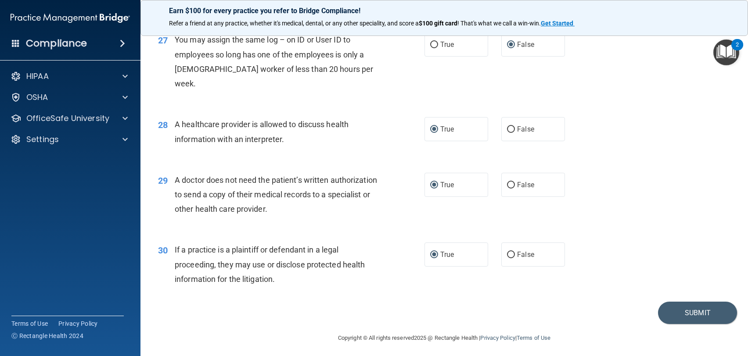
scroll to position [1861, 0]
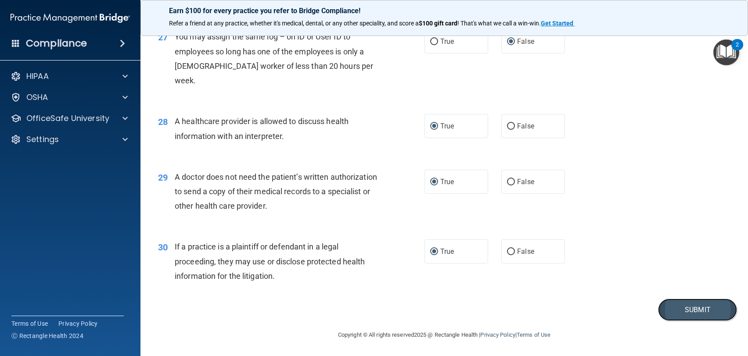
click at [682, 305] on button "Submit" at bounding box center [697, 310] width 79 height 22
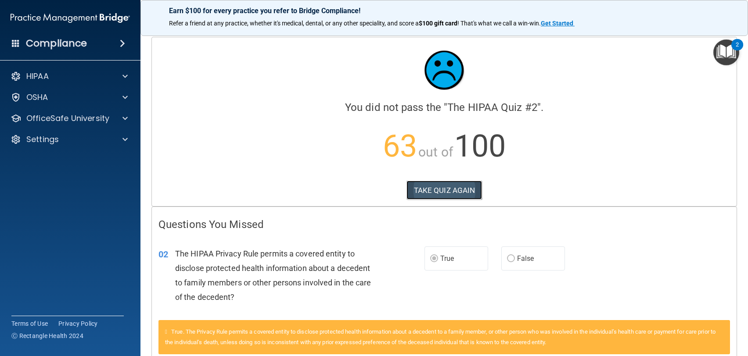
click at [449, 190] on button "TAKE QUIZ AGAIN" at bounding box center [444, 190] width 76 height 19
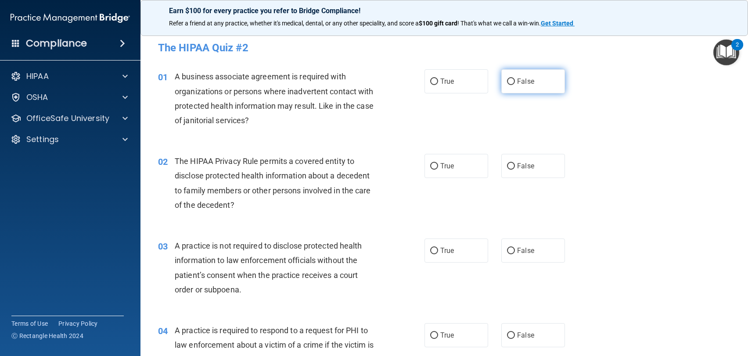
click at [507, 83] on input "False" at bounding box center [511, 82] width 8 height 7
radio input "true"
click at [437, 167] on label "True" at bounding box center [456, 166] width 64 height 24
click at [437, 167] on input "True" at bounding box center [434, 166] width 8 height 7
radio input "true"
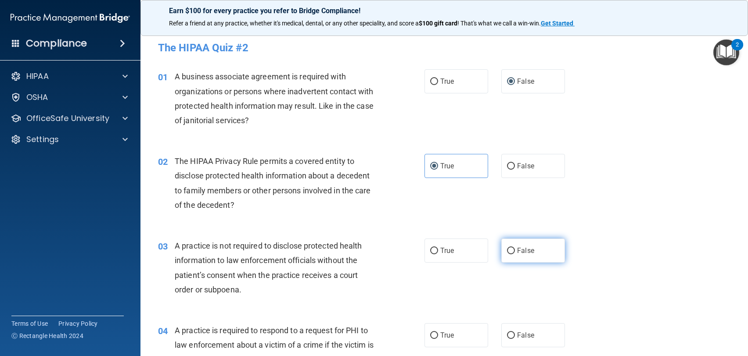
click at [509, 249] on input "False" at bounding box center [511, 251] width 8 height 7
radio input "true"
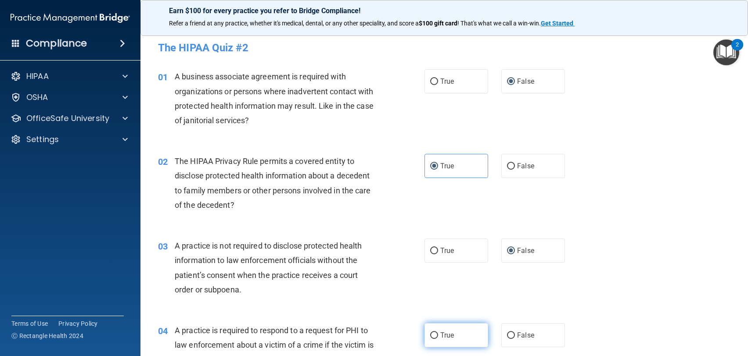
click at [430, 337] on input "True" at bounding box center [434, 336] width 8 height 7
radio input "true"
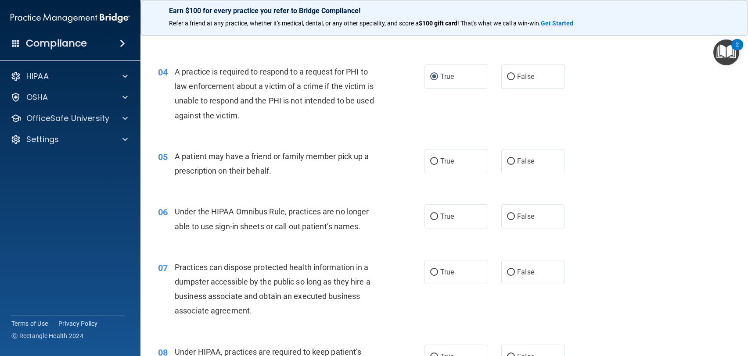
scroll to position [263, 0]
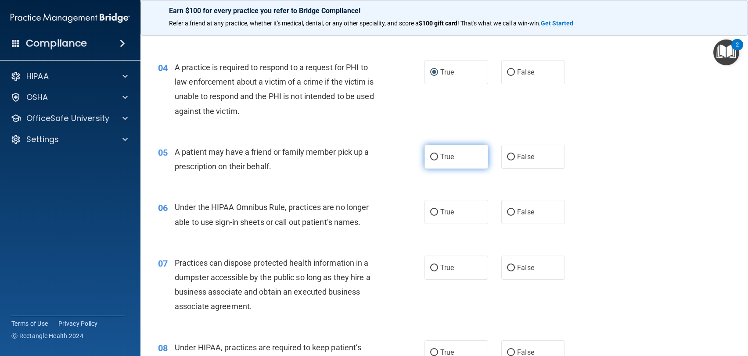
click at [430, 158] on input "True" at bounding box center [434, 157] width 8 height 7
radio input "true"
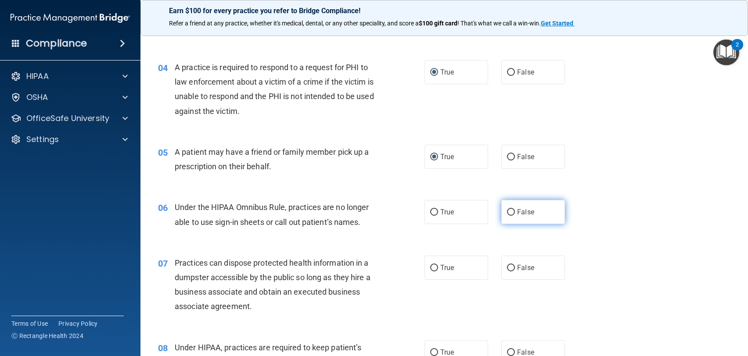
click at [507, 212] on input "False" at bounding box center [511, 212] width 8 height 7
radio input "true"
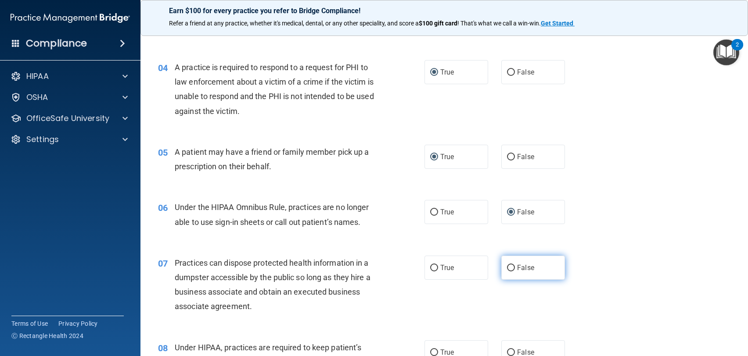
click at [510, 267] on input "False" at bounding box center [511, 268] width 8 height 7
radio input "true"
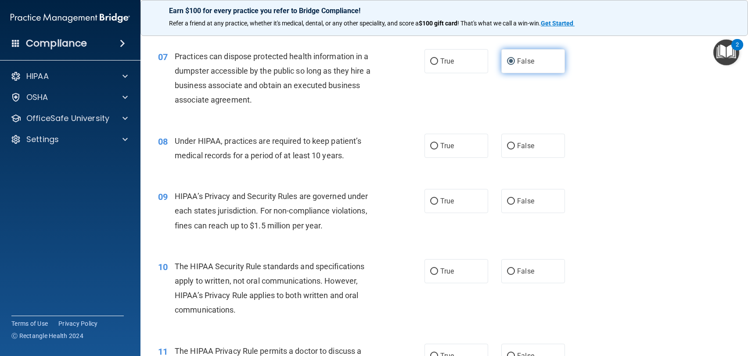
scroll to position [483, 0]
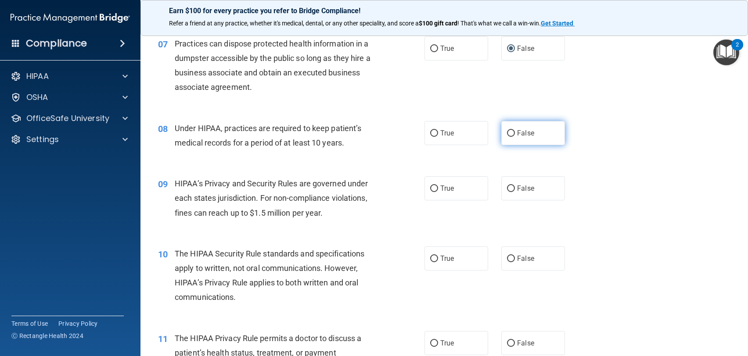
click at [509, 133] on input "False" at bounding box center [511, 133] width 8 height 7
radio input "true"
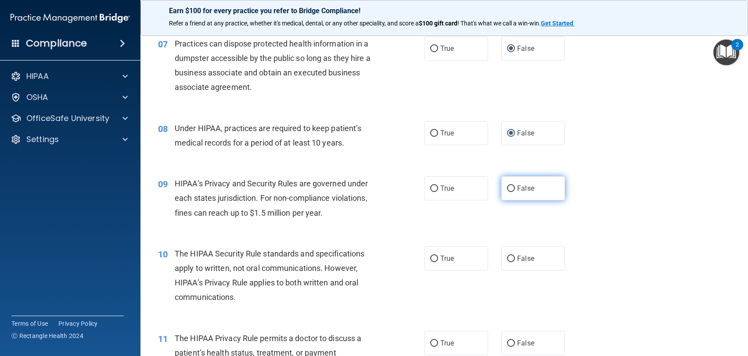
click at [507, 190] on input "False" at bounding box center [511, 189] width 8 height 7
radio input "true"
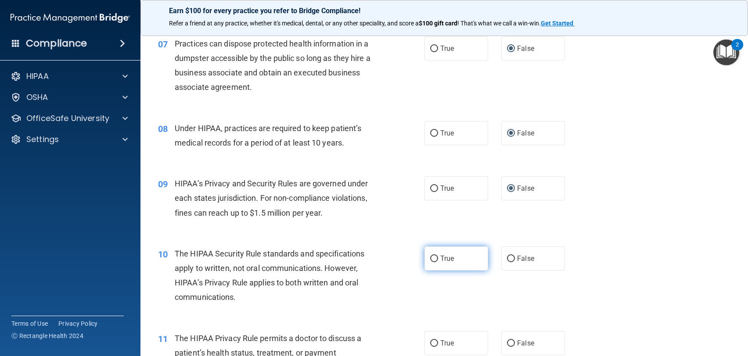
click at [430, 261] on input "True" at bounding box center [434, 259] width 8 height 7
radio input "true"
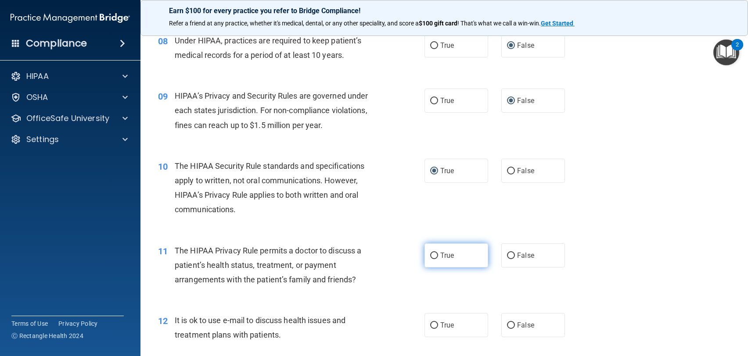
scroll to position [614, 0]
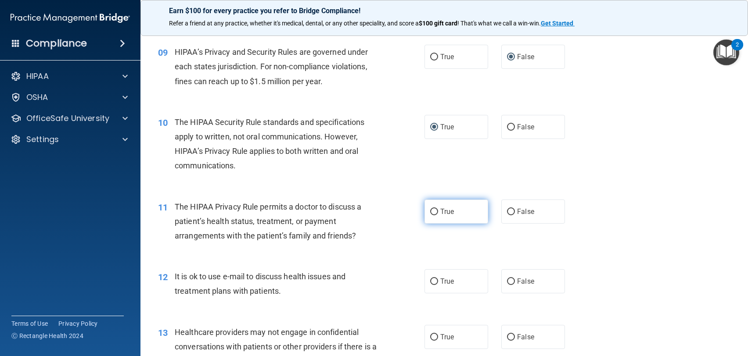
click at [434, 211] on input "True" at bounding box center [434, 212] width 8 height 7
radio input "true"
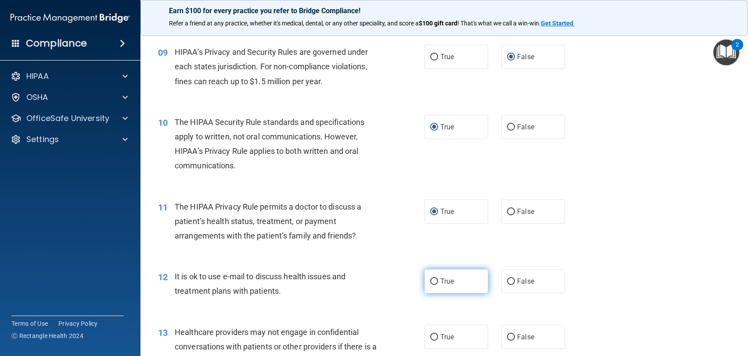
click at [435, 284] on label "True" at bounding box center [456, 281] width 64 height 24
click at [435, 284] on input "True" at bounding box center [434, 282] width 8 height 7
radio input "true"
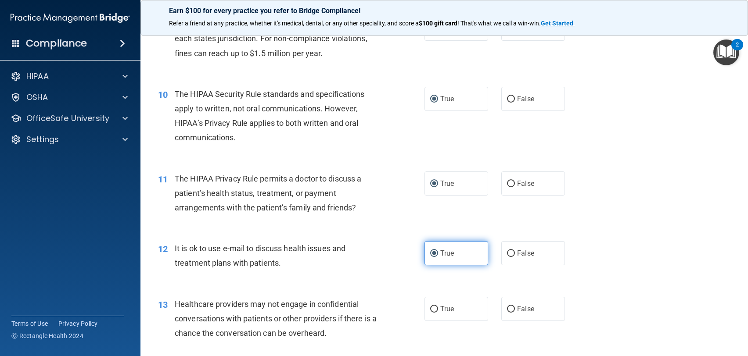
scroll to position [658, 0]
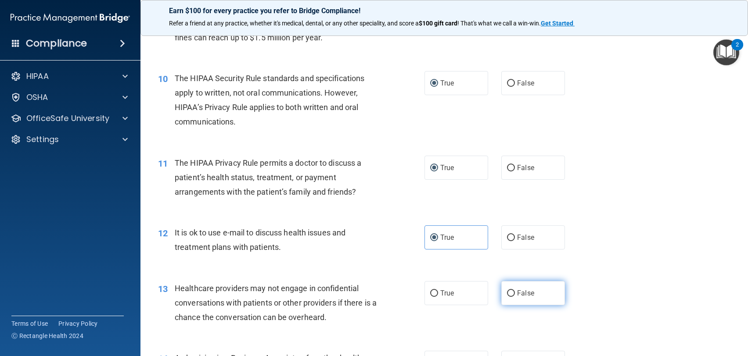
click at [507, 292] on input "False" at bounding box center [511, 293] width 8 height 7
radio input "true"
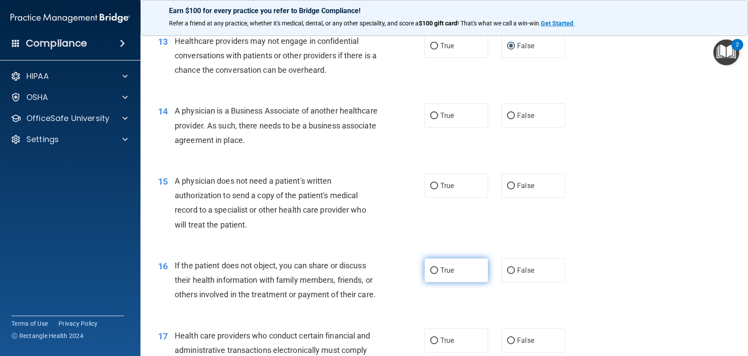
scroll to position [921, 0]
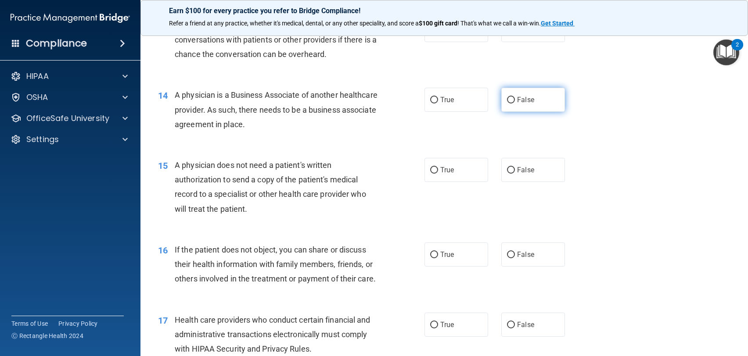
click at [507, 100] on input "False" at bounding box center [511, 100] width 8 height 7
radio input "true"
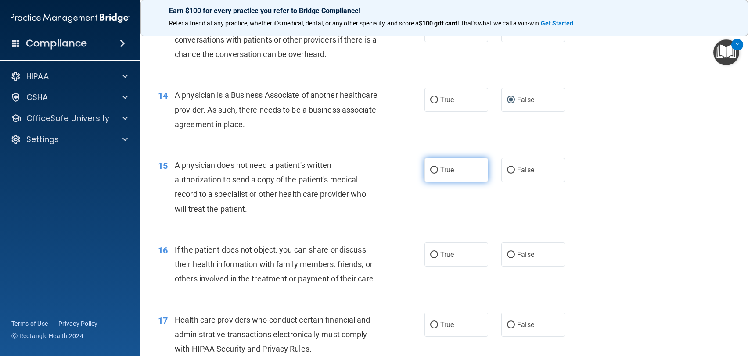
click at [430, 171] on input "True" at bounding box center [434, 170] width 8 height 7
radio input "true"
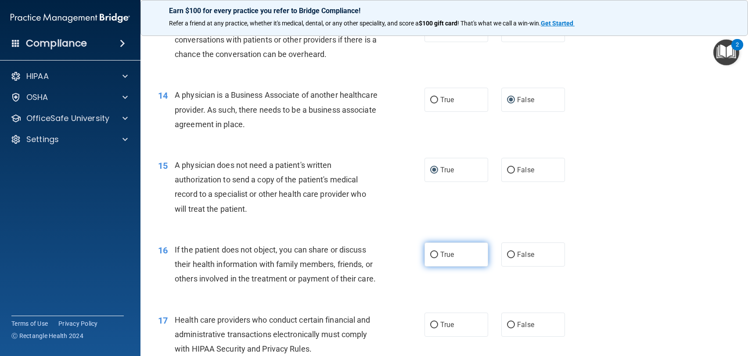
click at [432, 256] on input "True" at bounding box center [434, 255] width 8 height 7
radio input "true"
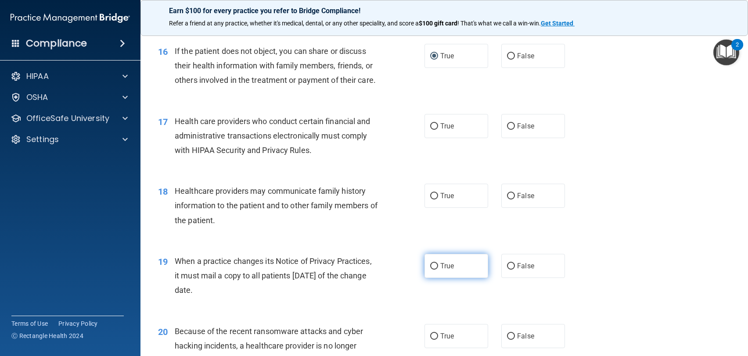
scroll to position [1141, 0]
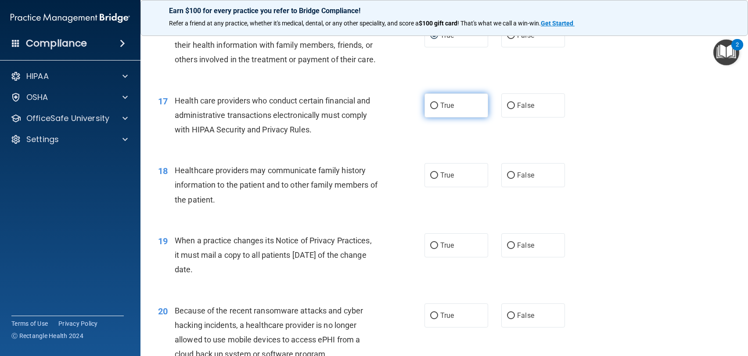
click at [430, 109] on input "True" at bounding box center [434, 106] width 8 height 7
radio input "true"
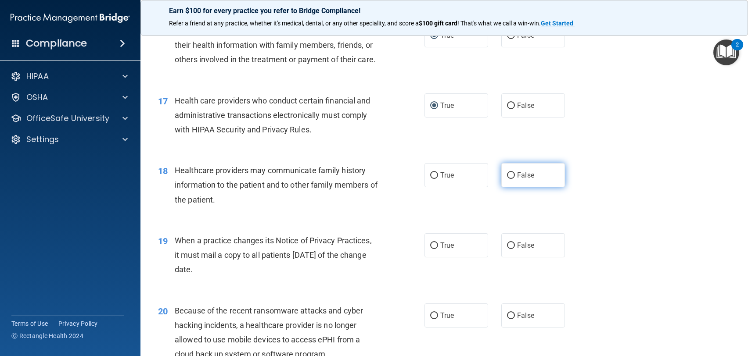
click at [507, 179] on input "False" at bounding box center [511, 175] width 8 height 7
radio input "true"
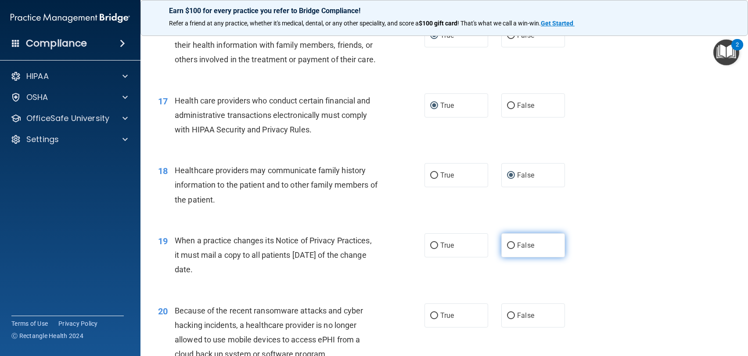
click at [510, 249] on input "False" at bounding box center [511, 246] width 8 height 7
radio input "true"
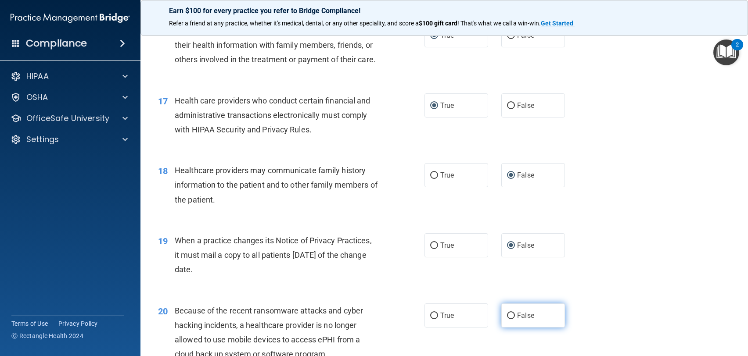
click at [508, 319] on input "False" at bounding box center [511, 316] width 8 height 7
radio input "true"
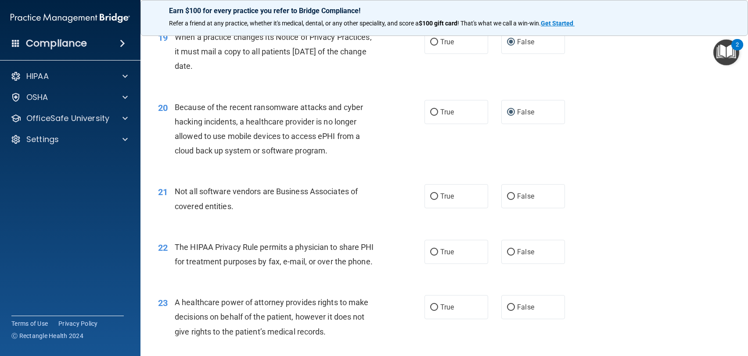
scroll to position [1360, 0]
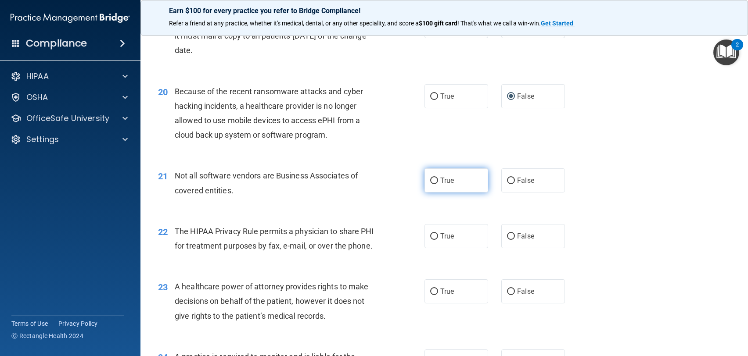
click at [424, 193] on label "True" at bounding box center [456, 180] width 64 height 24
click at [430, 184] on input "True" at bounding box center [434, 181] width 8 height 7
radio input "true"
click at [433, 240] on input "True" at bounding box center [434, 236] width 8 height 7
radio input "true"
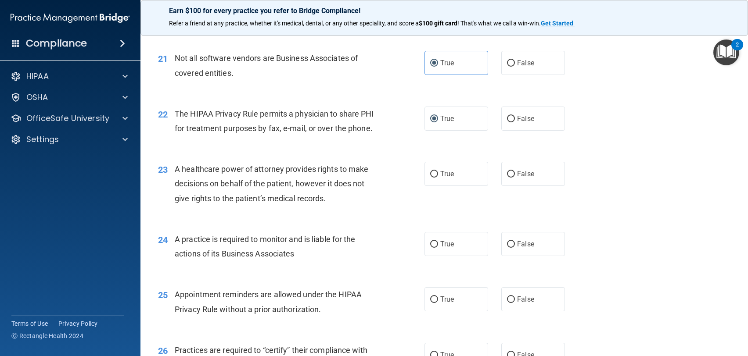
scroll to position [1492, 0]
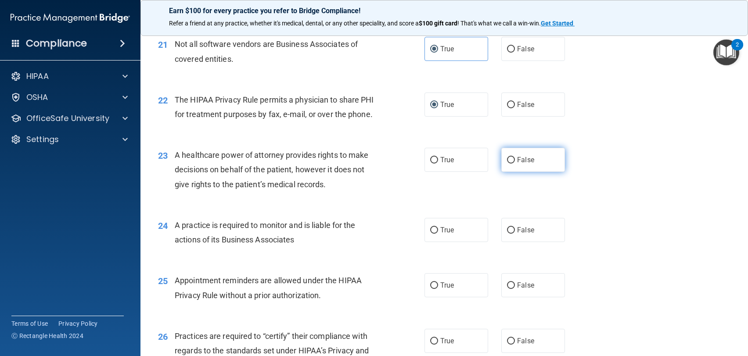
click at [507, 164] on input "False" at bounding box center [511, 160] width 8 height 7
radio input "true"
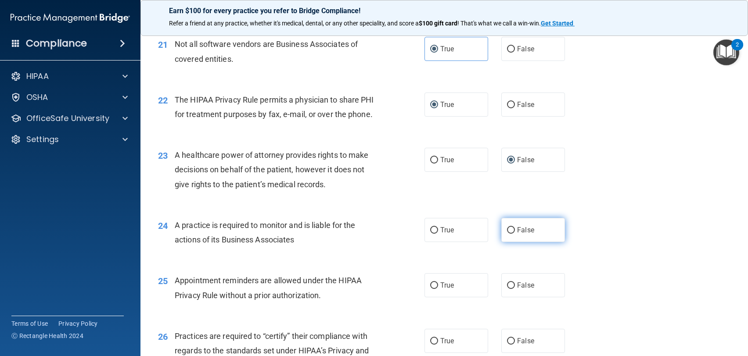
click at [509, 234] on input "False" at bounding box center [511, 230] width 8 height 7
radio input "true"
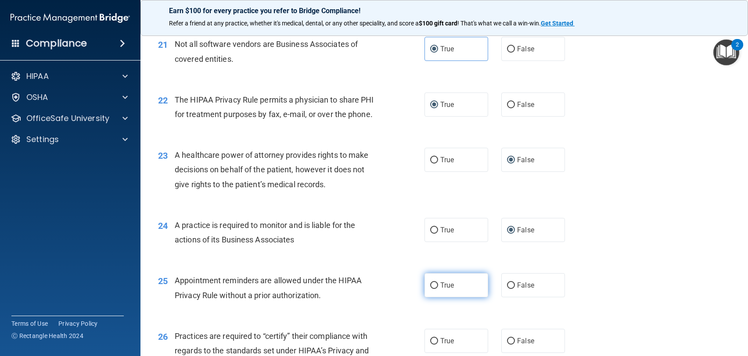
click at [436, 297] on label "True" at bounding box center [456, 285] width 64 height 24
click at [436, 289] on input "True" at bounding box center [434, 286] width 8 height 7
radio input "true"
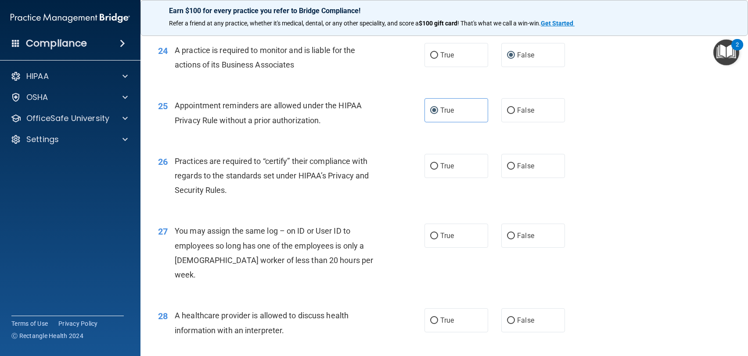
scroll to position [1667, 0]
click at [507, 169] on input "False" at bounding box center [511, 166] width 8 height 7
radio input "true"
click at [430, 239] on input "True" at bounding box center [434, 236] width 8 height 7
radio input "true"
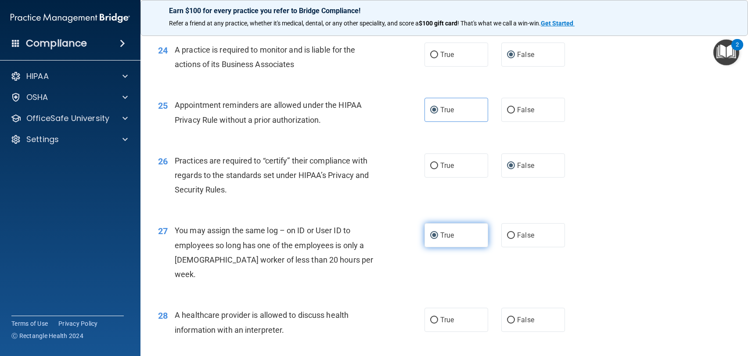
click at [430, 239] on input "True" at bounding box center [434, 236] width 8 height 7
click at [507, 239] on input "False" at bounding box center [511, 236] width 8 height 7
radio input "true"
radio input "false"
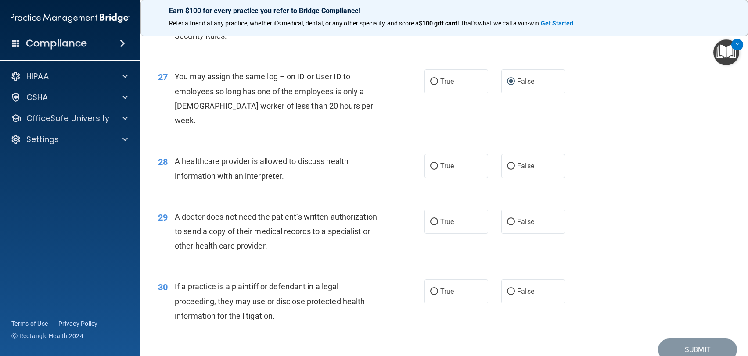
scroll to position [1843, 0]
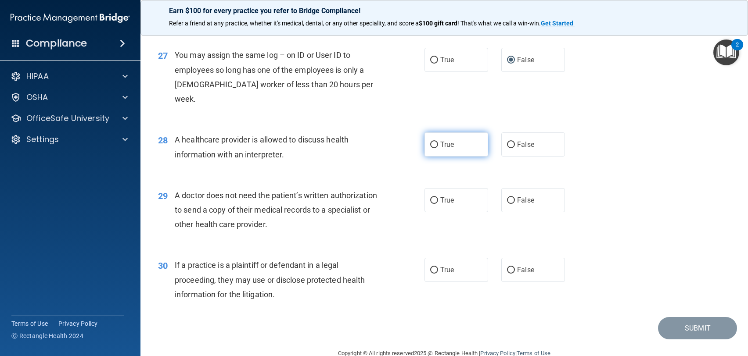
click at [430, 146] on input "True" at bounding box center [434, 145] width 8 height 7
radio input "true"
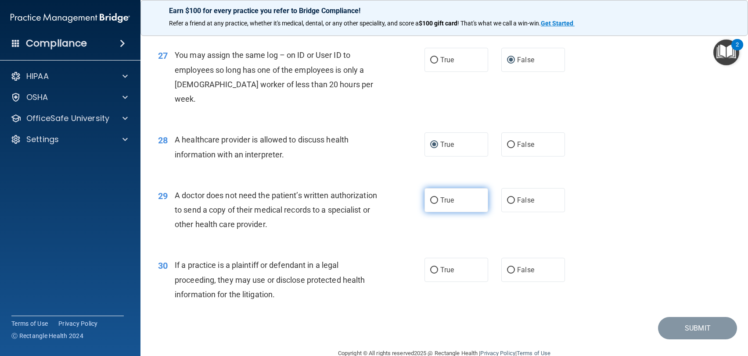
click at [430, 204] on label "True" at bounding box center [456, 200] width 64 height 24
click at [430, 204] on input "True" at bounding box center [434, 200] width 8 height 7
radio input "true"
click at [431, 273] on input "True" at bounding box center [434, 270] width 8 height 7
radio input "true"
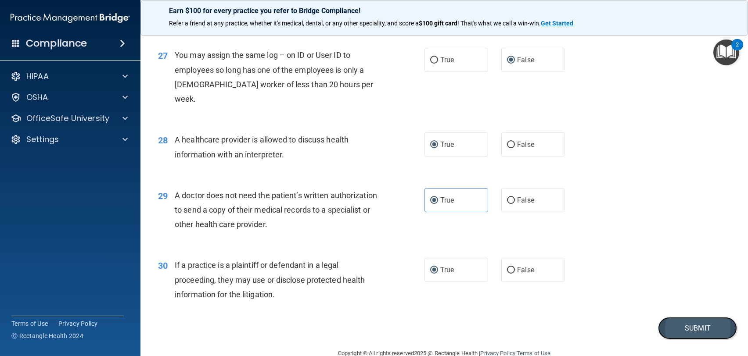
click at [674, 328] on button "Submit" at bounding box center [697, 328] width 79 height 22
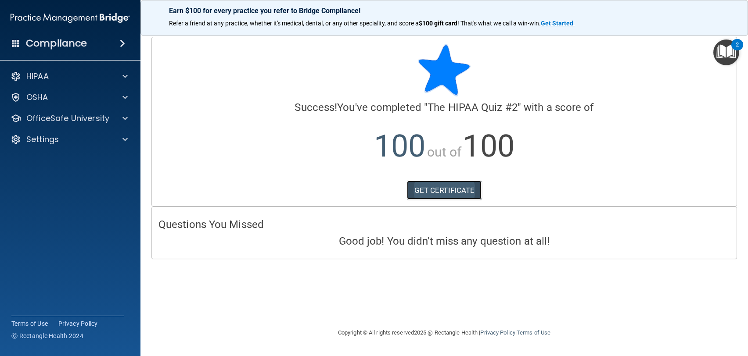
click at [459, 188] on link "GET CERTIFICATE" at bounding box center [444, 190] width 75 height 19
click at [96, 119] on p "OfficeSafe University" at bounding box center [67, 118] width 83 height 11
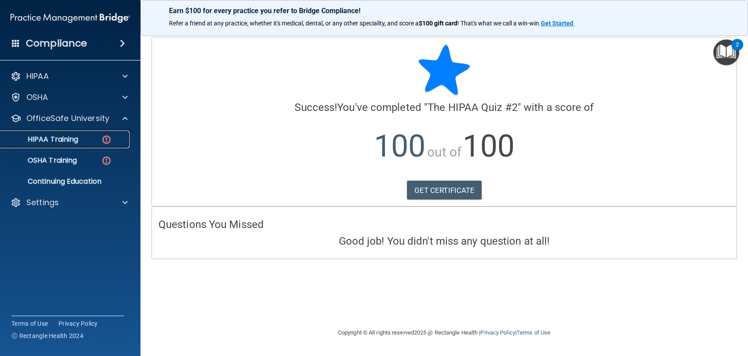
click at [84, 140] on div "HIPAA Training" at bounding box center [66, 139] width 120 height 9
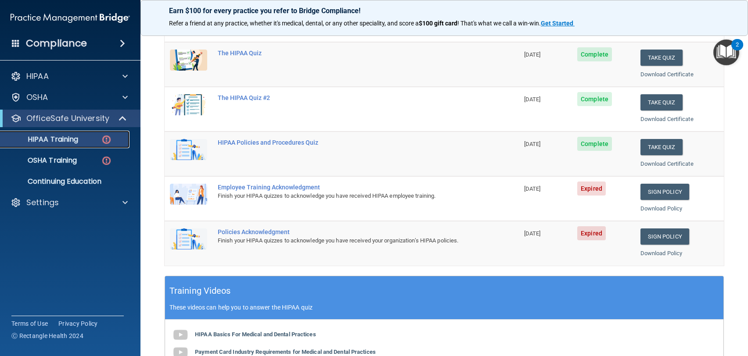
scroll to position [88, 0]
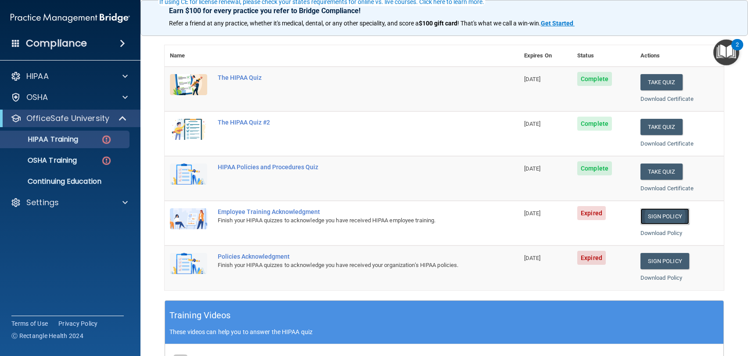
click at [651, 216] on link "Sign Policy" at bounding box center [664, 216] width 49 height 16
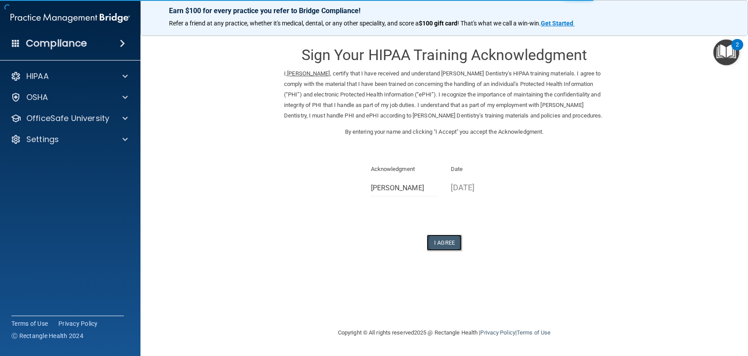
click at [437, 244] on button "I Agree" at bounding box center [443, 243] width 35 height 16
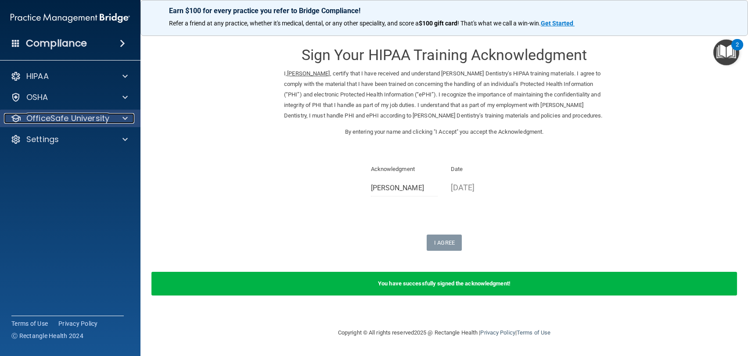
click at [89, 120] on p "OfficeSafe University" at bounding box center [67, 118] width 83 height 11
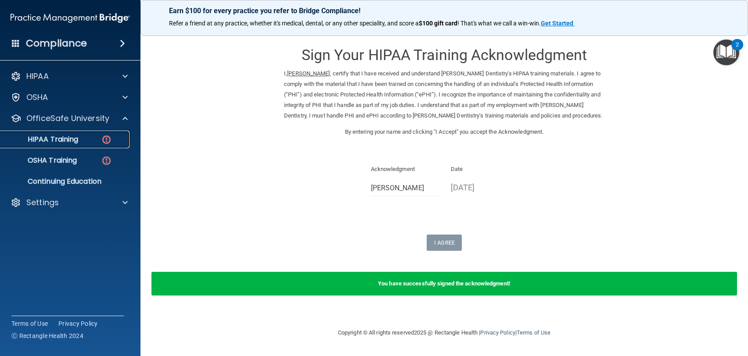
click at [73, 136] on p "HIPAA Training" at bounding box center [42, 139] width 72 height 9
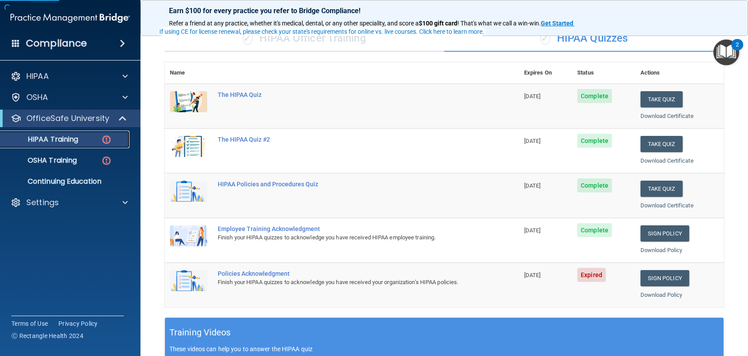
scroll to position [88, 0]
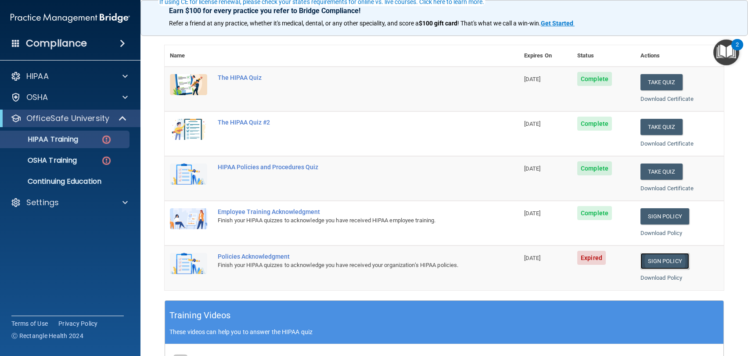
click at [647, 261] on link "Sign Policy" at bounding box center [664, 261] width 49 height 16
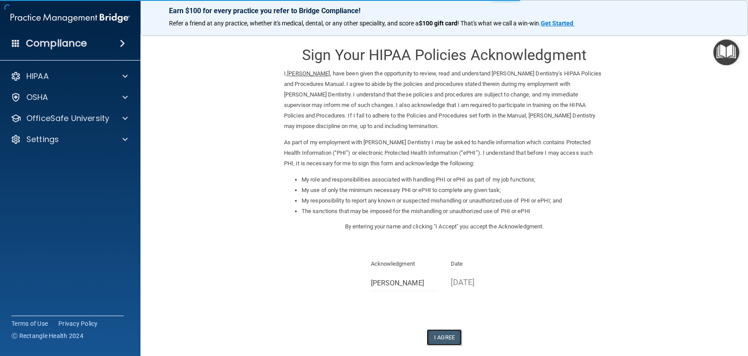
click at [441, 336] on button "I Agree" at bounding box center [443, 338] width 35 height 16
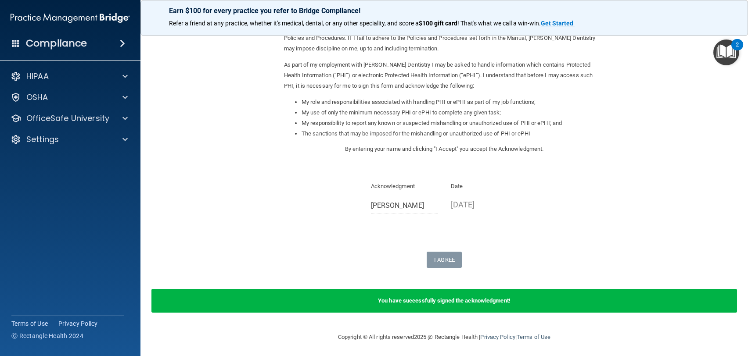
scroll to position [80, 0]
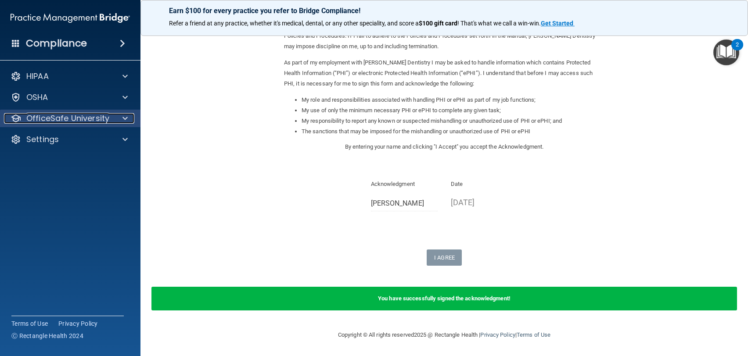
click at [85, 115] on p "OfficeSafe University" at bounding box center [67, 118] width 83 height 11
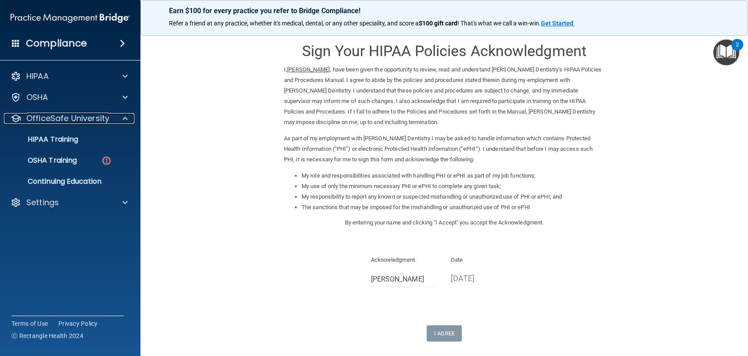
scroll to position [0, 0]
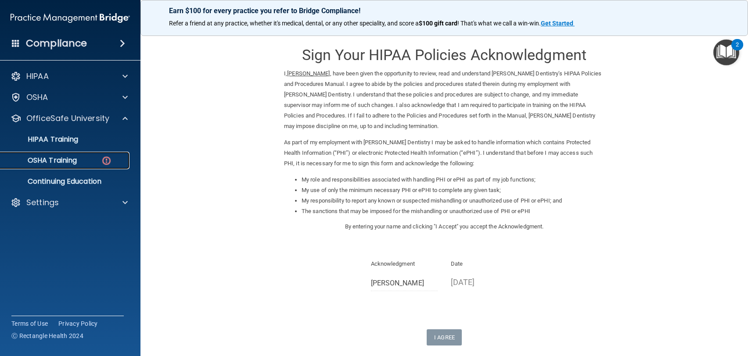
click at [64, 160] on p "OSHA Training" at bounding box center [41, 160] width 71 height 9
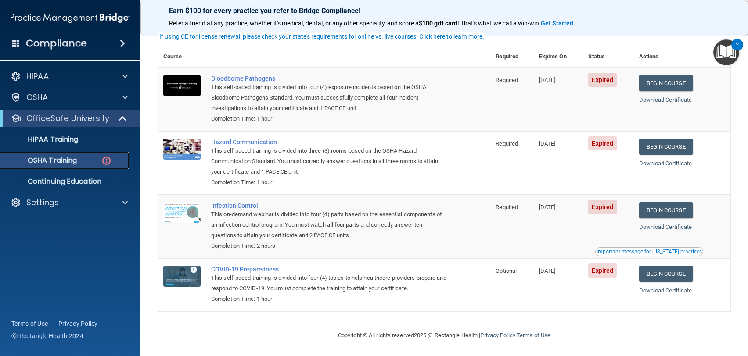
scroll to position [58, 0]
